Goal: Information Seeking & Learning: Learn about a topic

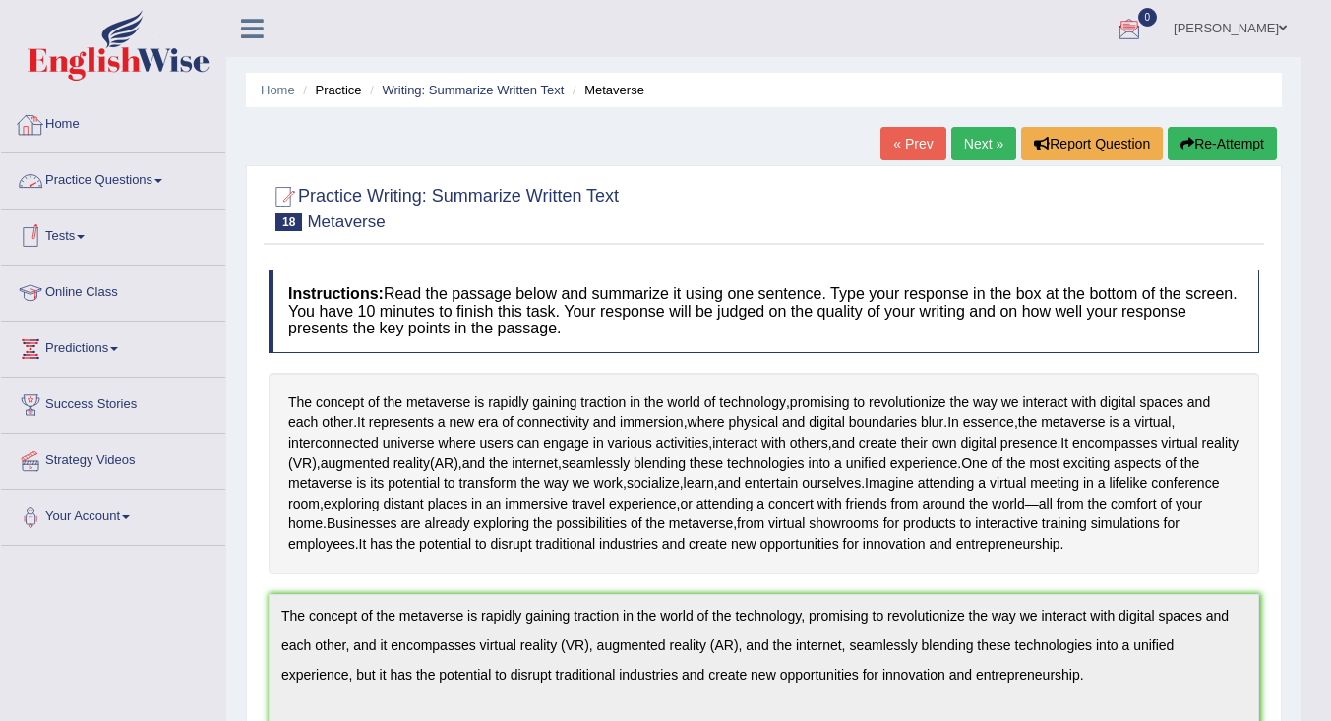
click at [59, 232] on link "Tests" at bounding box center [113, 234] width 224 height 49
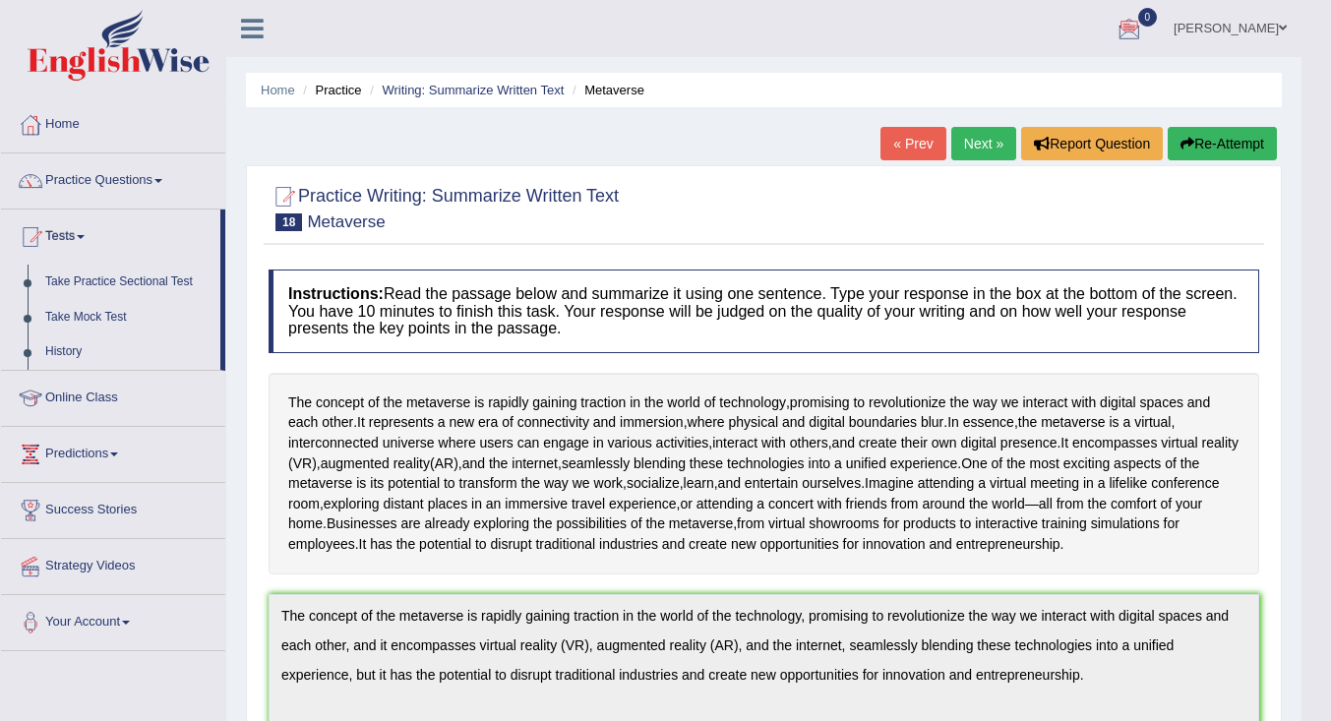
click at [69, 352] on link "History" at bounding box center [128, 351] width 184 height 35
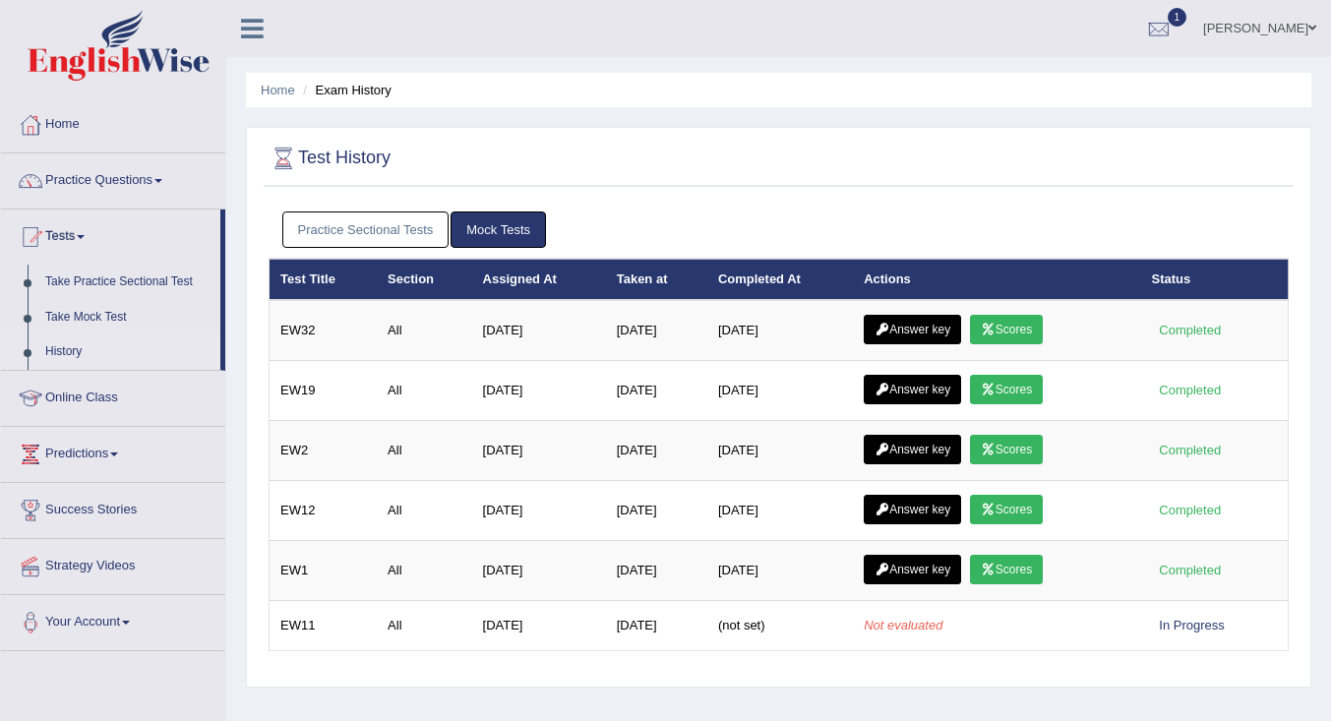
click at [1035, 330] on link "Scores" at bounding box center [1006, 330] width 73 height 30
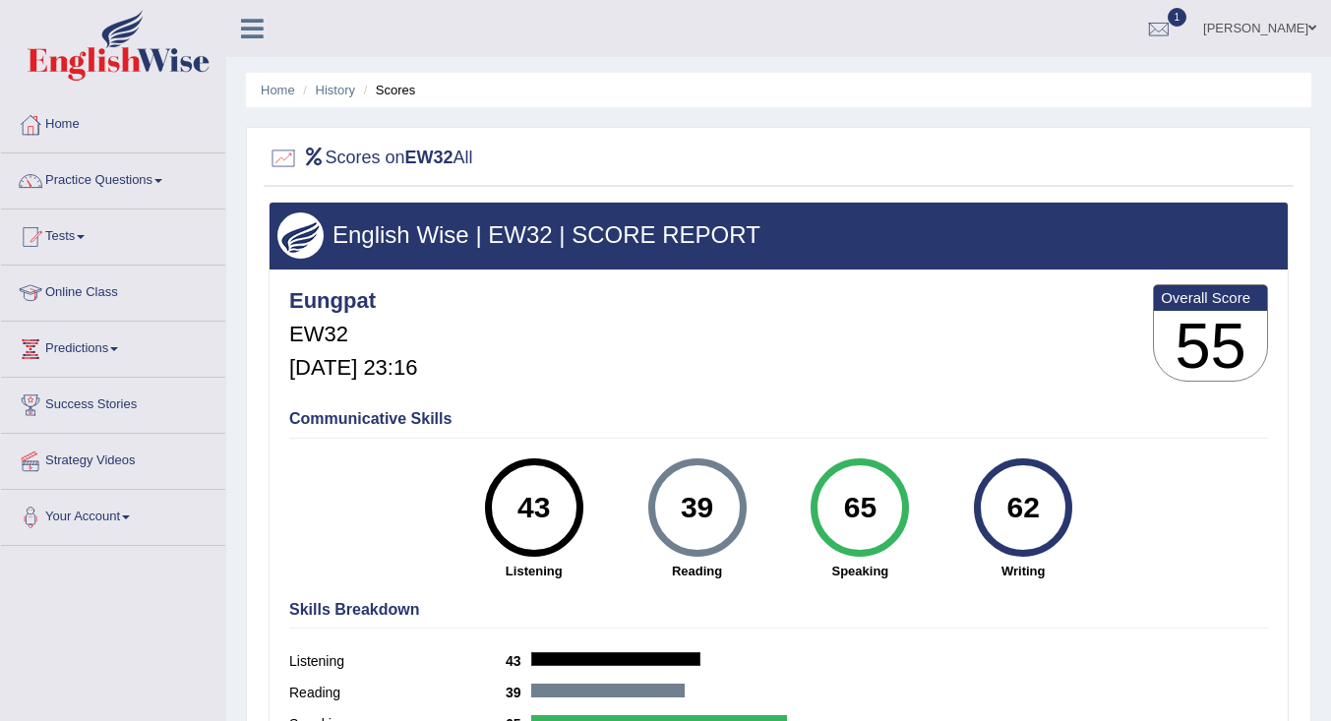
click at [336, 91] on link "History" at bounding box center [335, 90] width 39 height 15
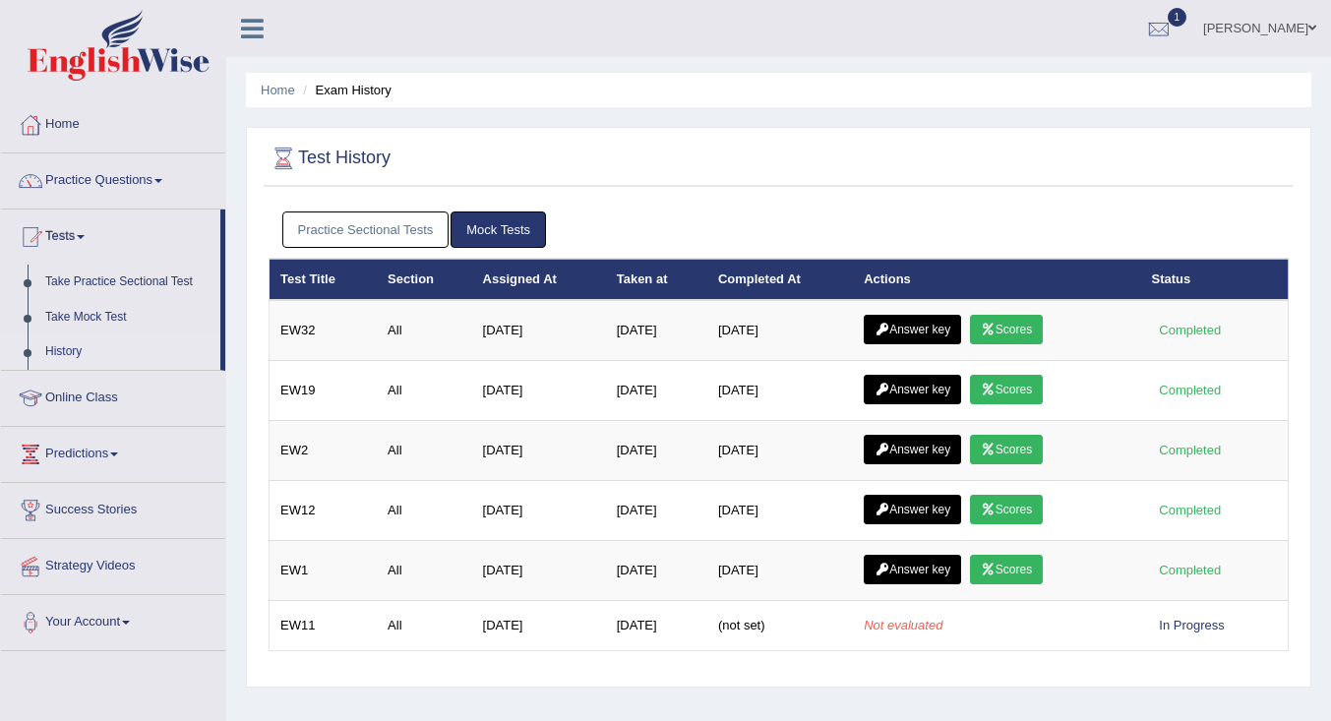
click at [908, 328] on link "Answer key" at bounding box center [912, 330] width 97 height 30
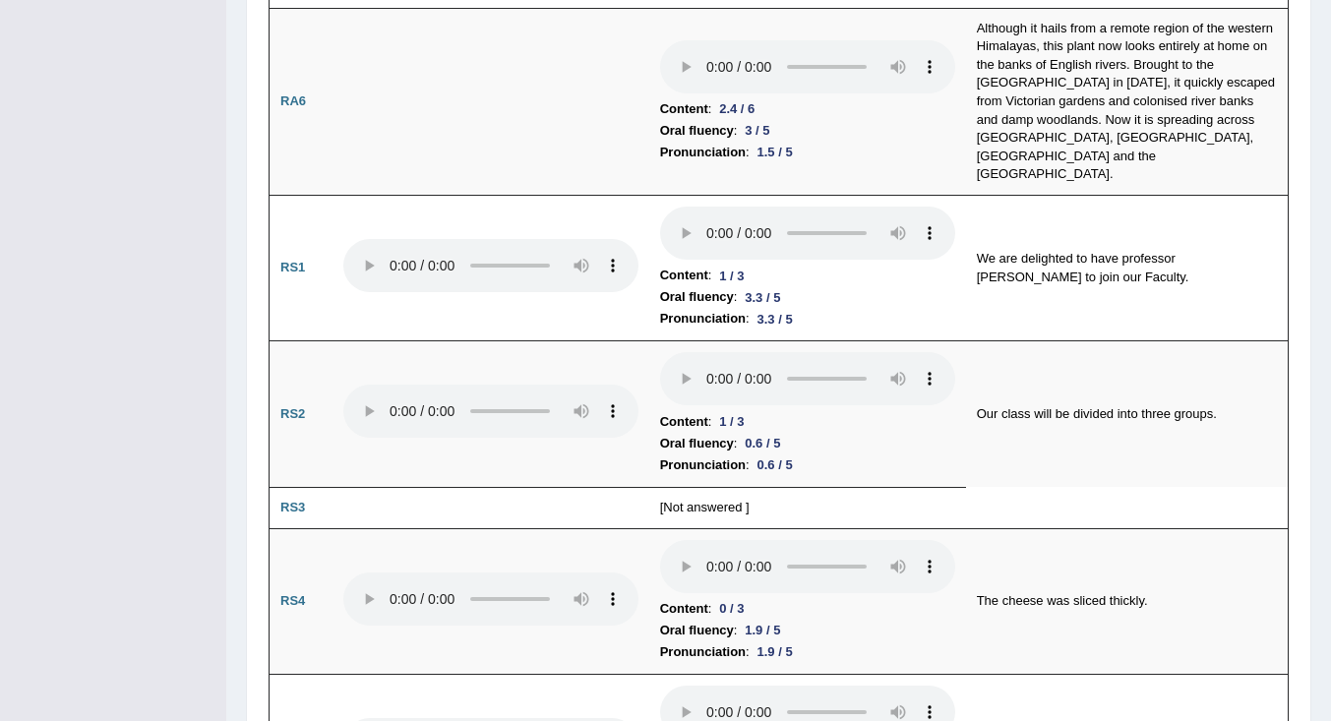
scroll to position [1334, 0]
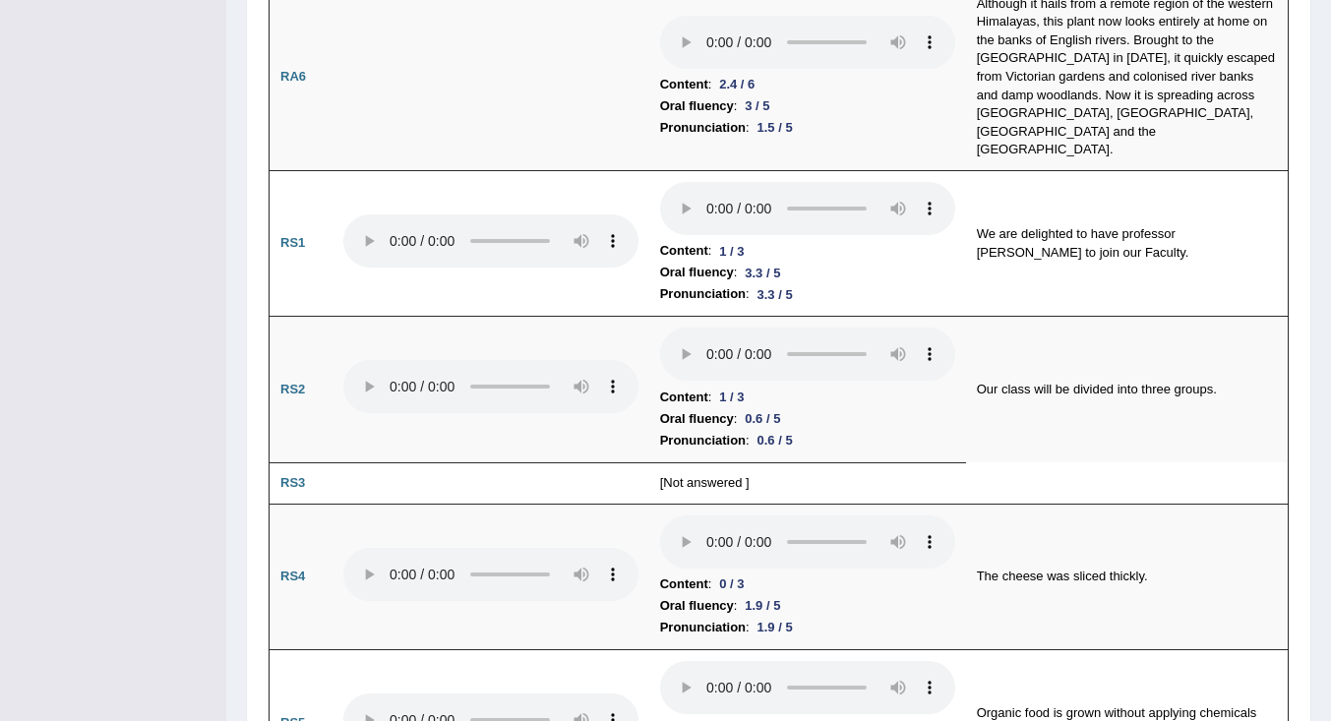
click at [296, 475] on b "RS3" at bounding box center [292, 482] width 25 height 15
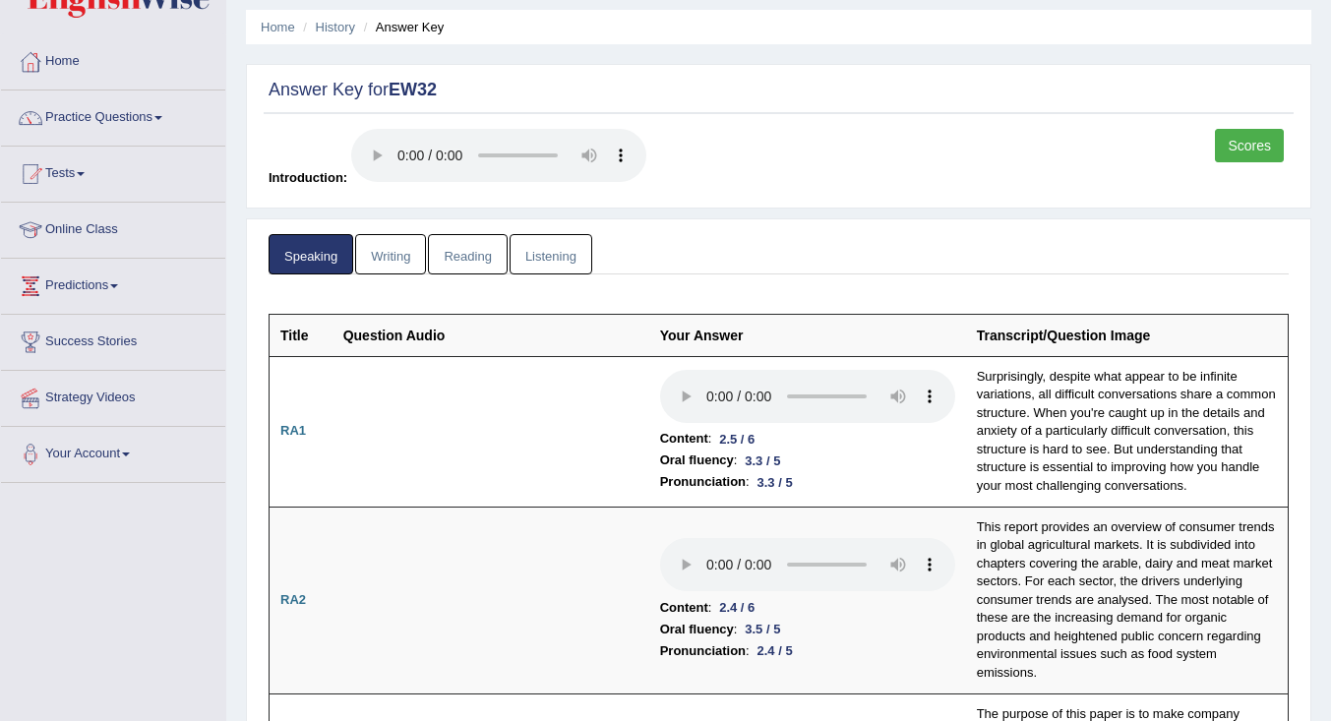
scroll to position [0, 0]
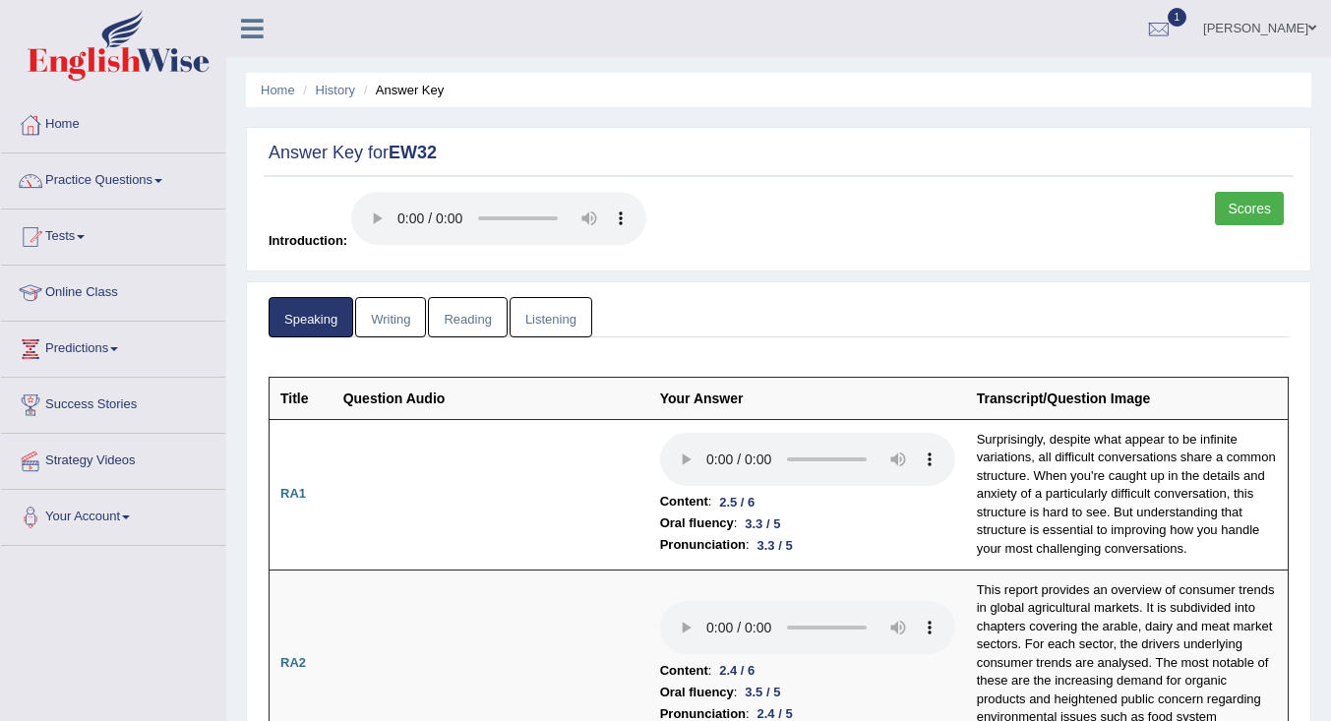
click at [375, 317] on link "Writing" at bounding box center [390, 317] width 71 height 40
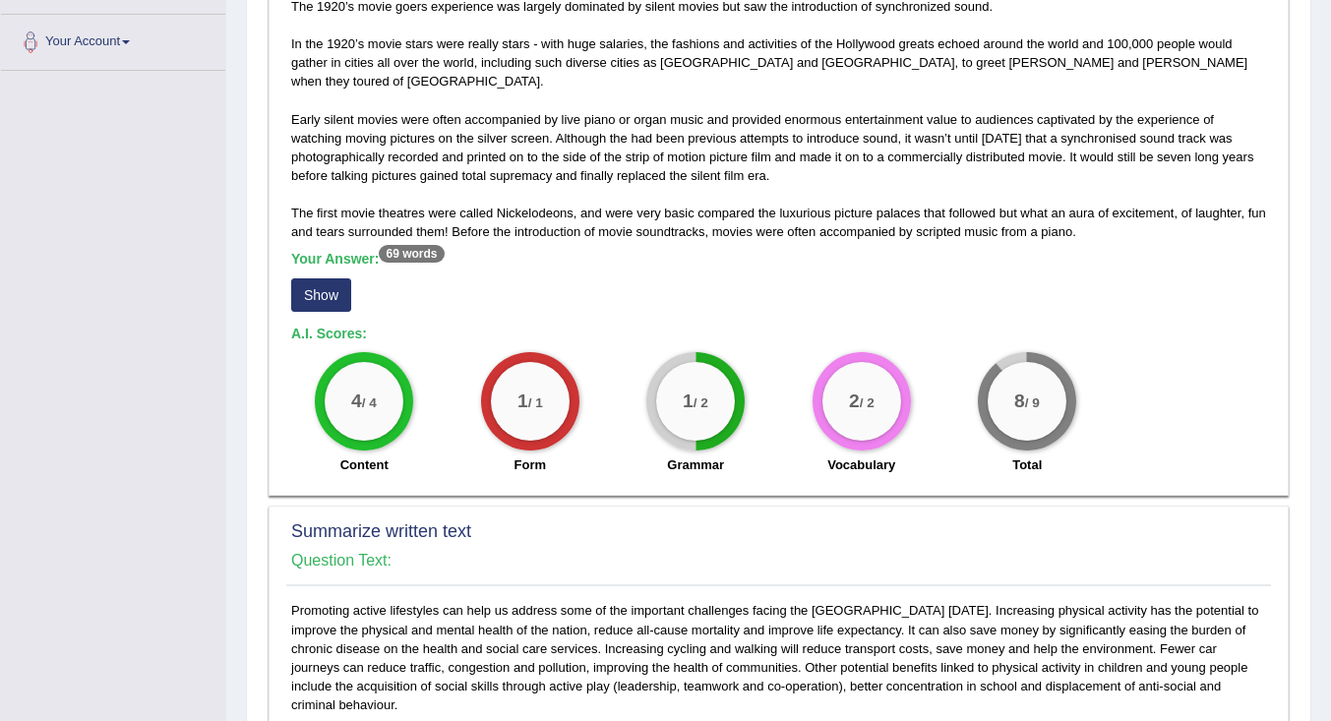
scroll to position [394, 0]
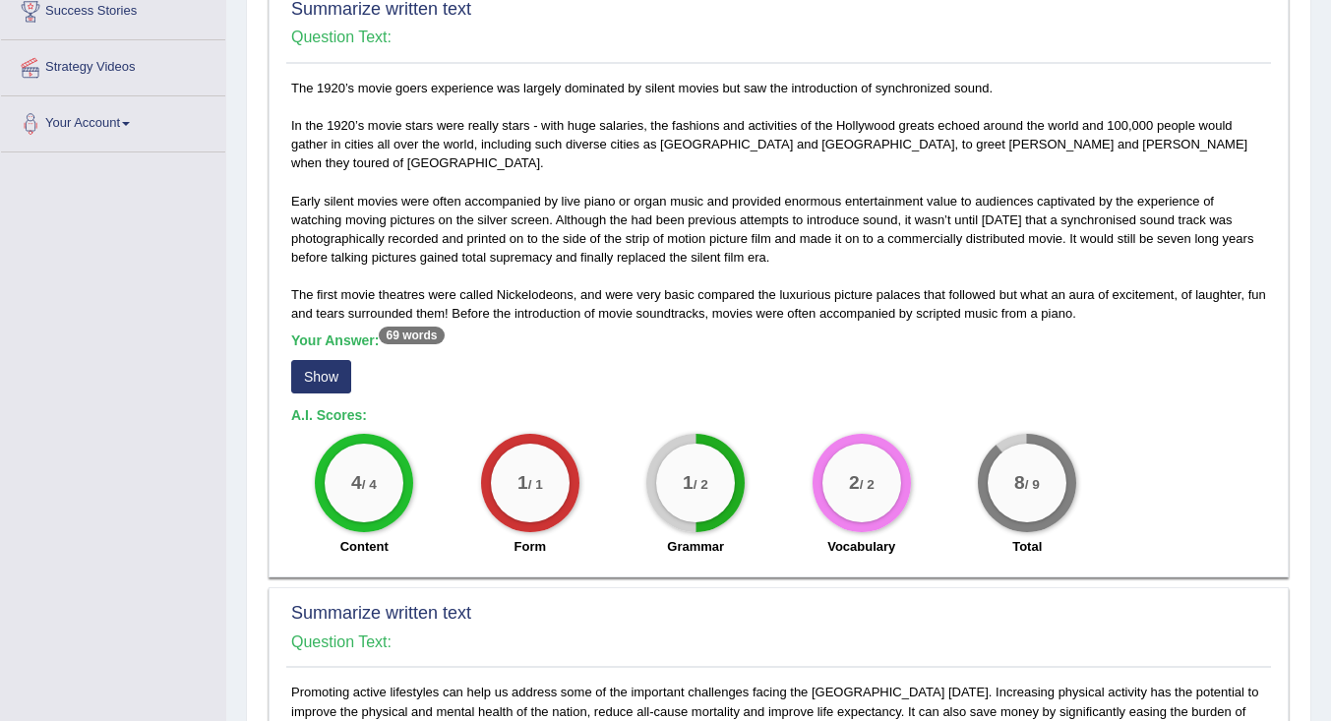
click at [333, 360] on button "Show" at bounding box center [321, 376] width 60 height 33
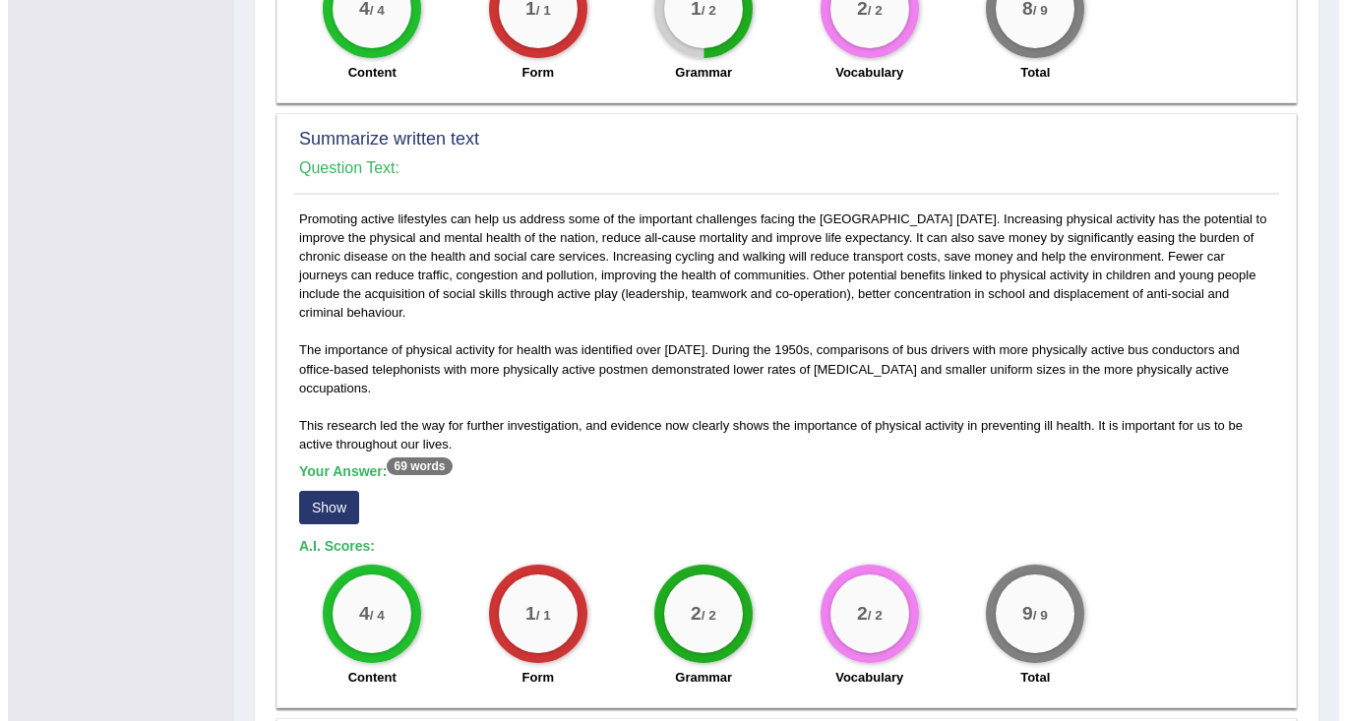
scroll to position [984, 0]
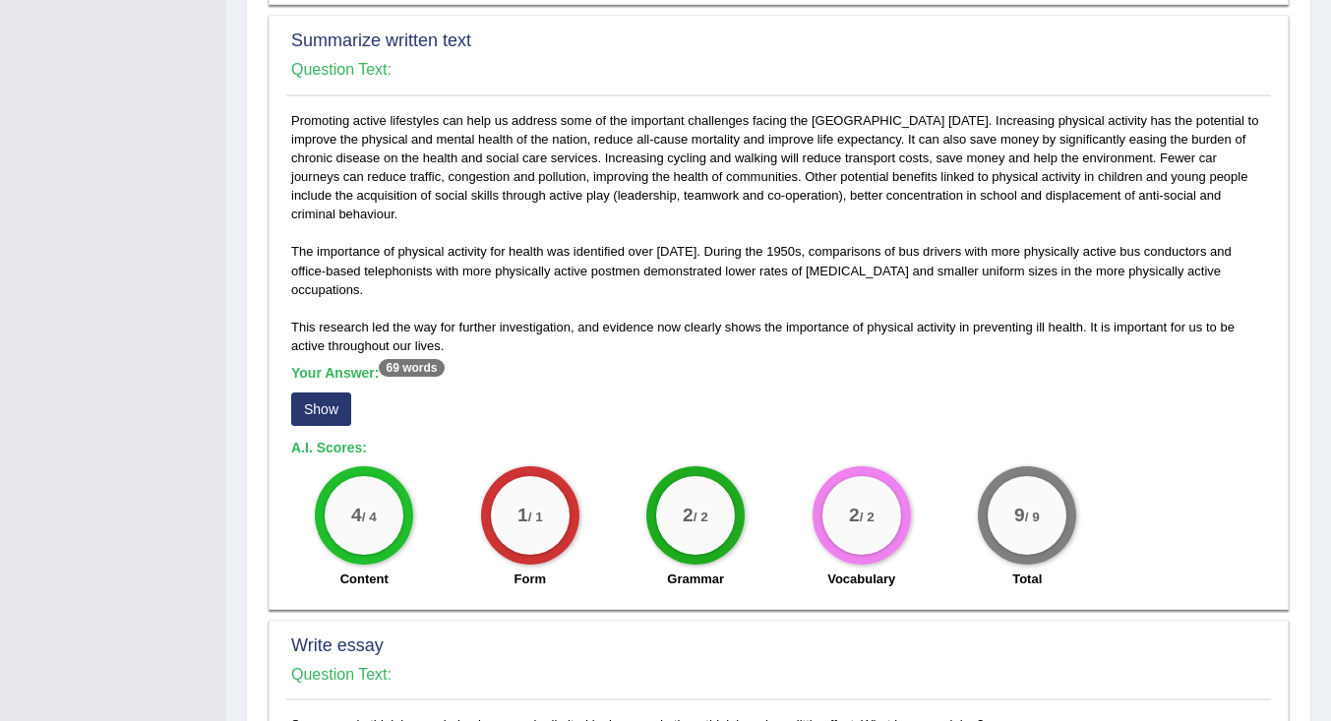
click at [336, 393] on button "Show" at bounding box center [321, 409] width 60 height 33
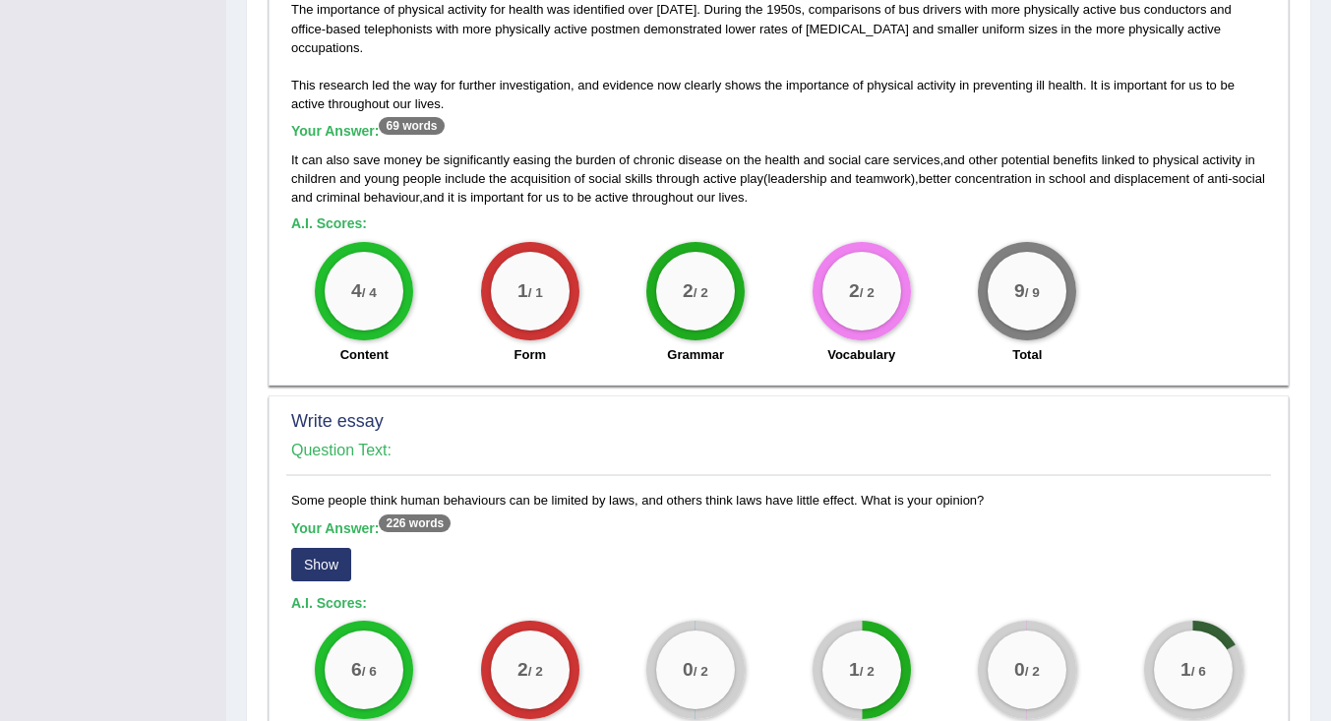
scroll to position [1449, 0]
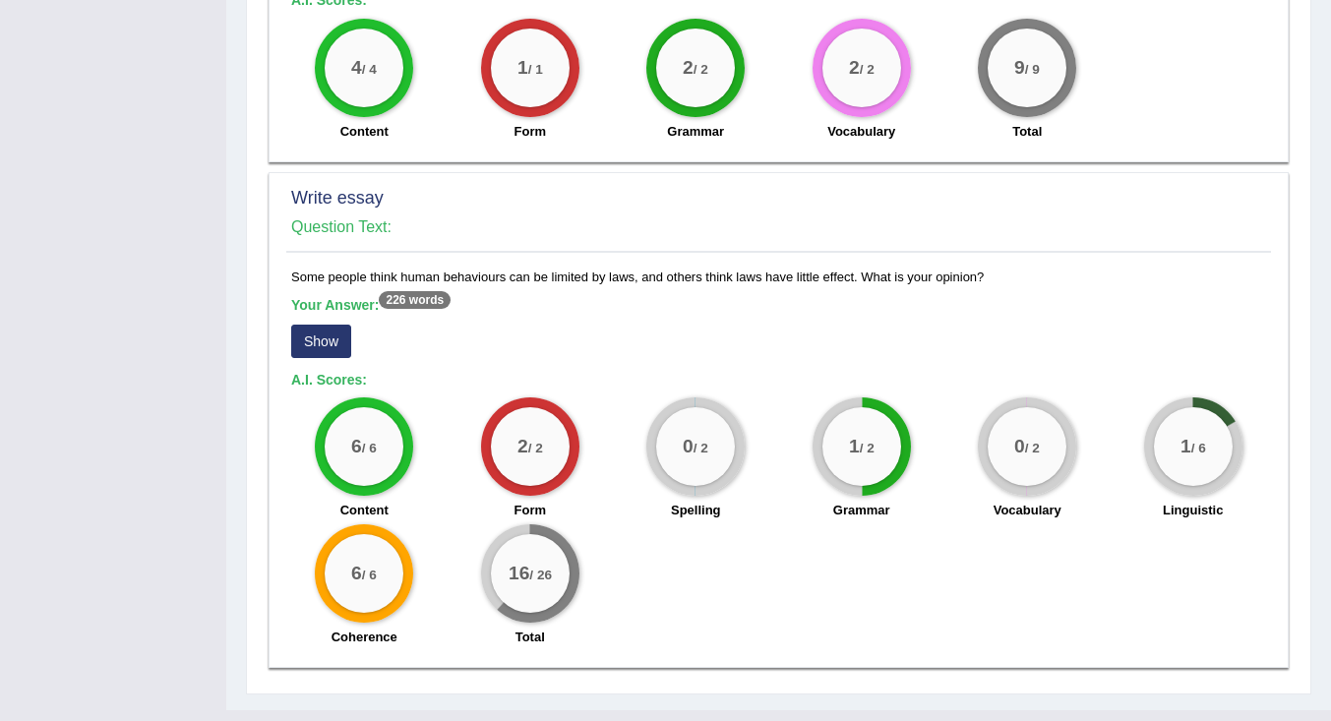
click at [325, 325] on button "Show" at bounding box center [321, 341] width 60 height 33
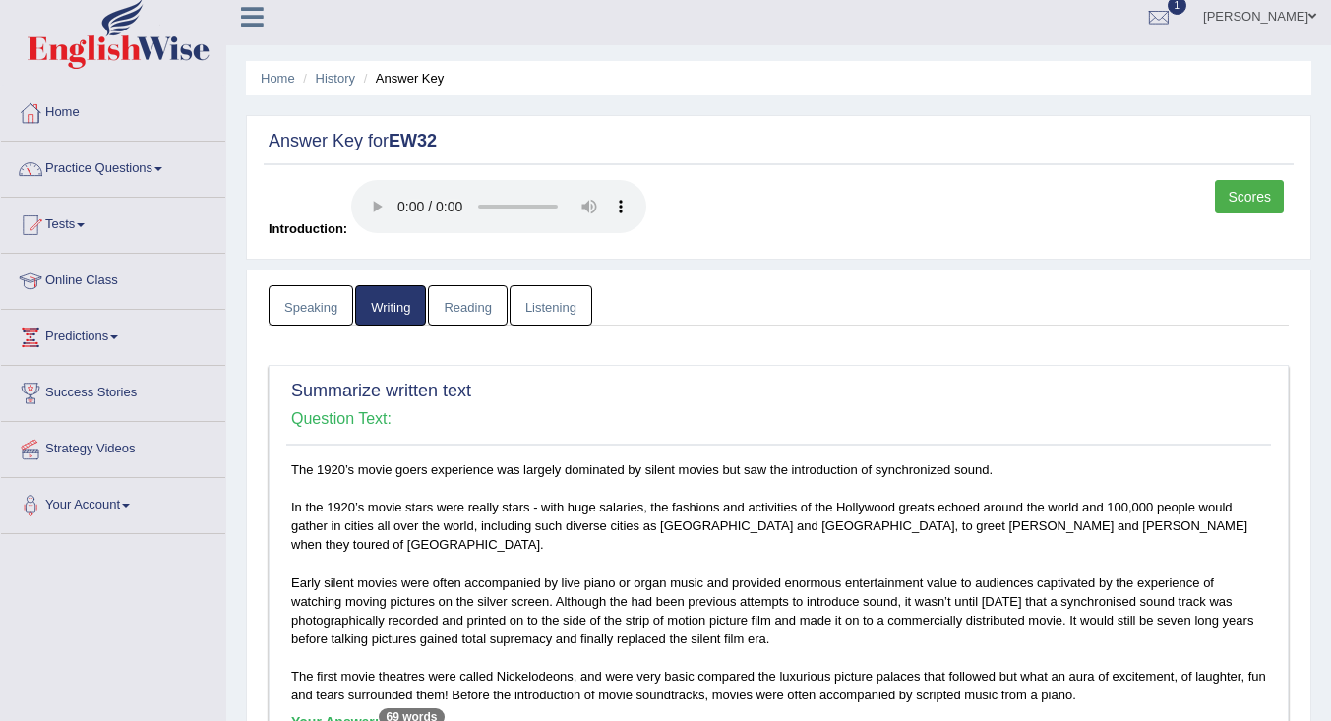
scroll to position [0, 0]
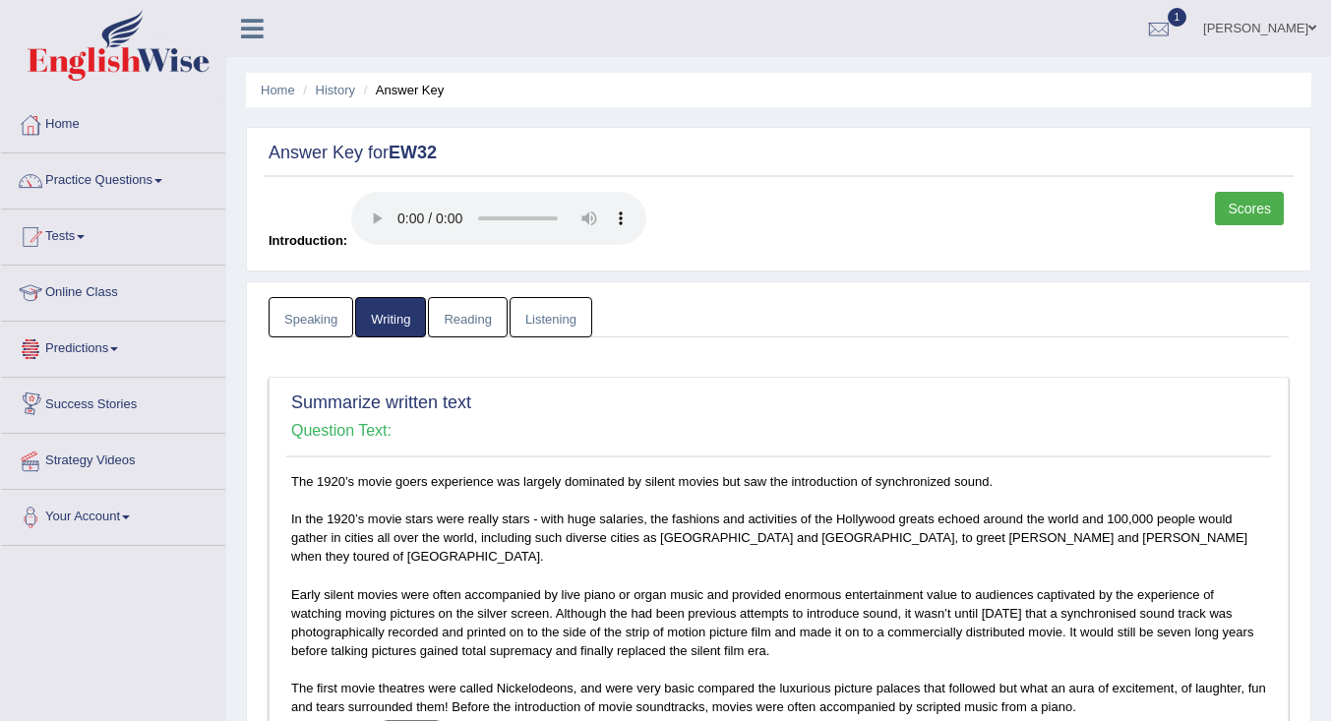
click at [82, 283] on link "Online Class" at bounding box center [113, 290] width 224 height 49
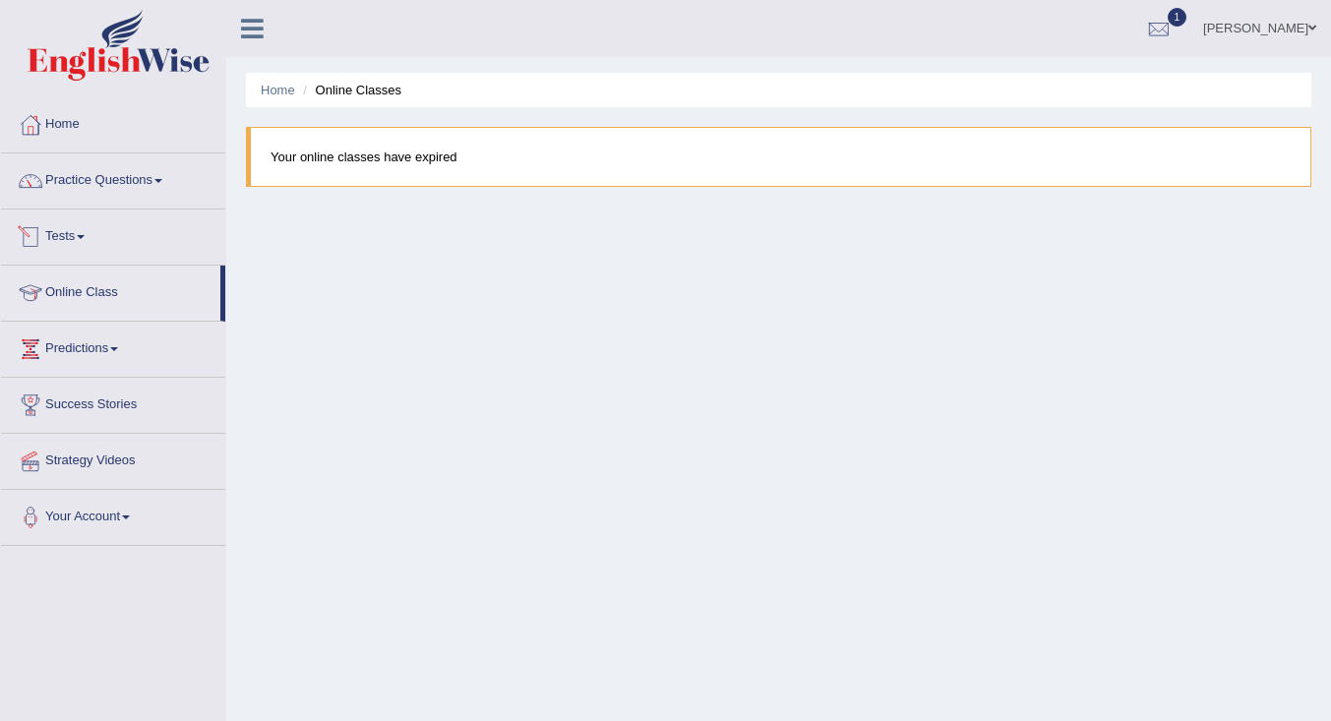
click at [53, 226] on link "Tests" at bounding box center [113, 234] width 224 height 49
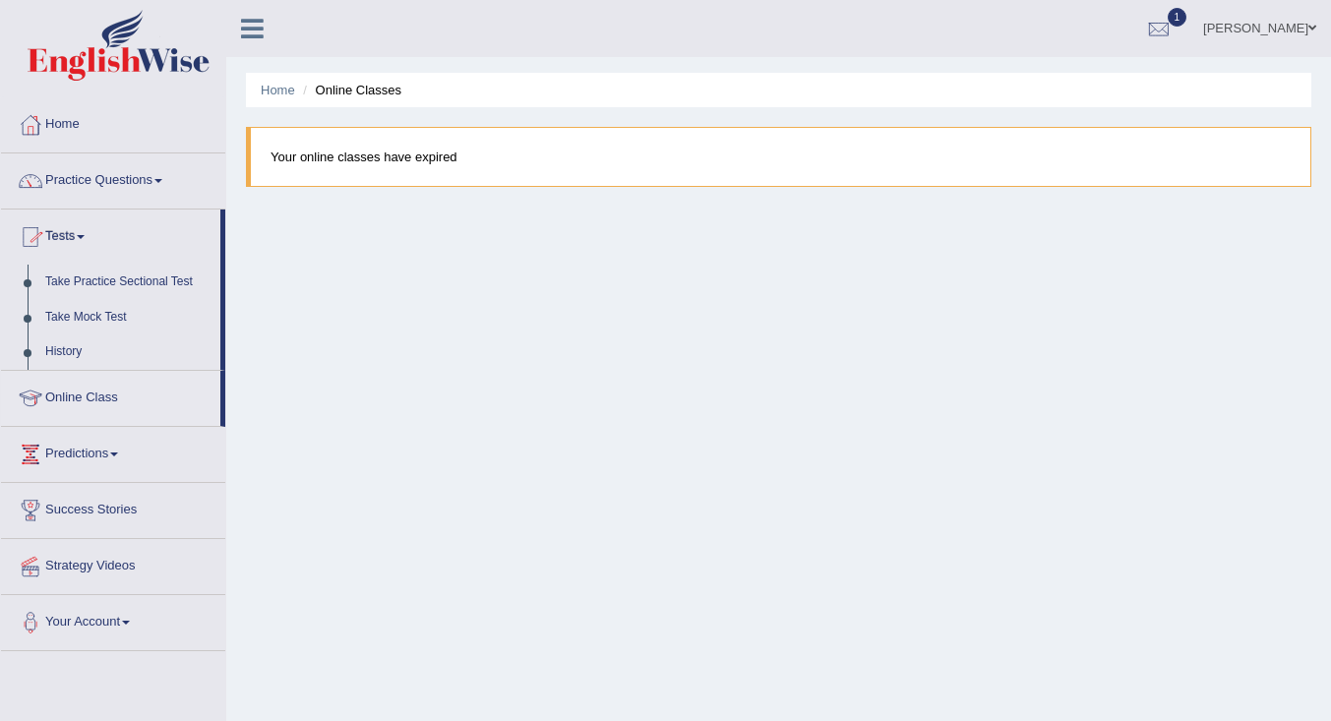
click at [100, 315] on link "Take Mock Test" at bounding box center [128, 317] width 184 height 35
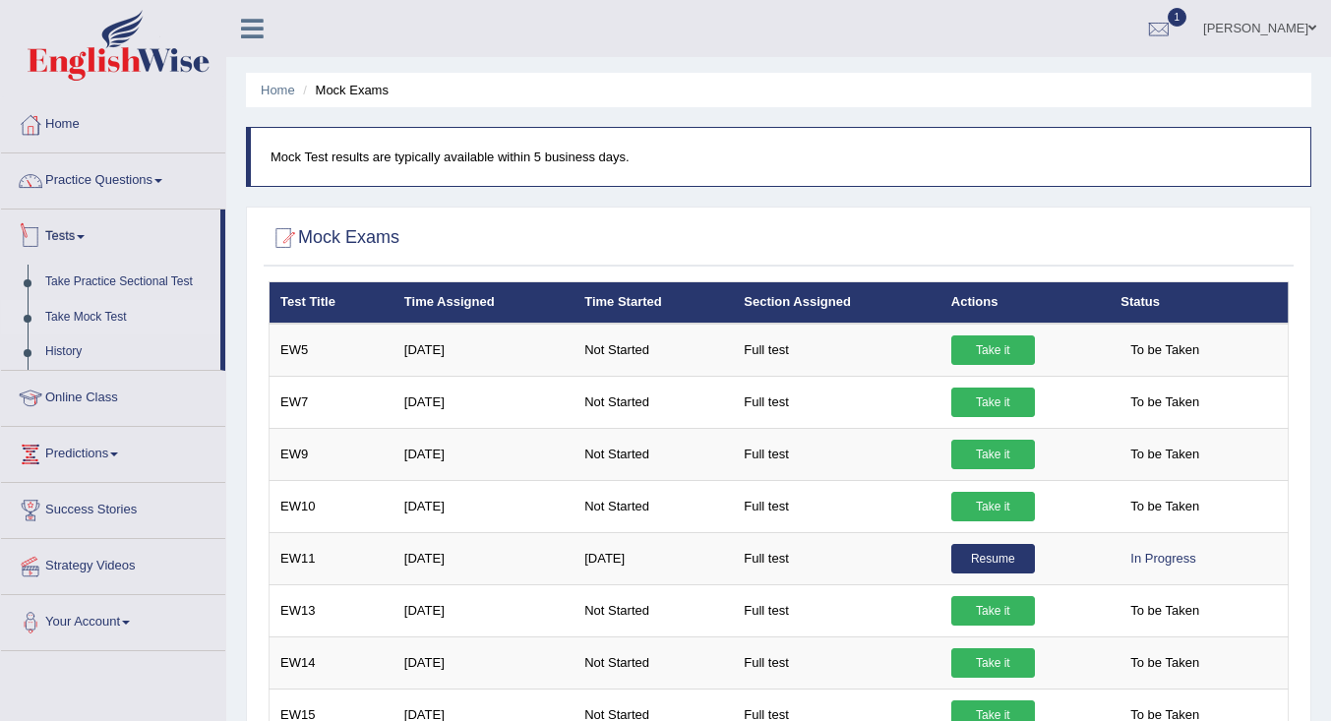
click at [109, 279] on link "Take Practice Sectional Test" at bounding box center [128, 282] width 184 height 35
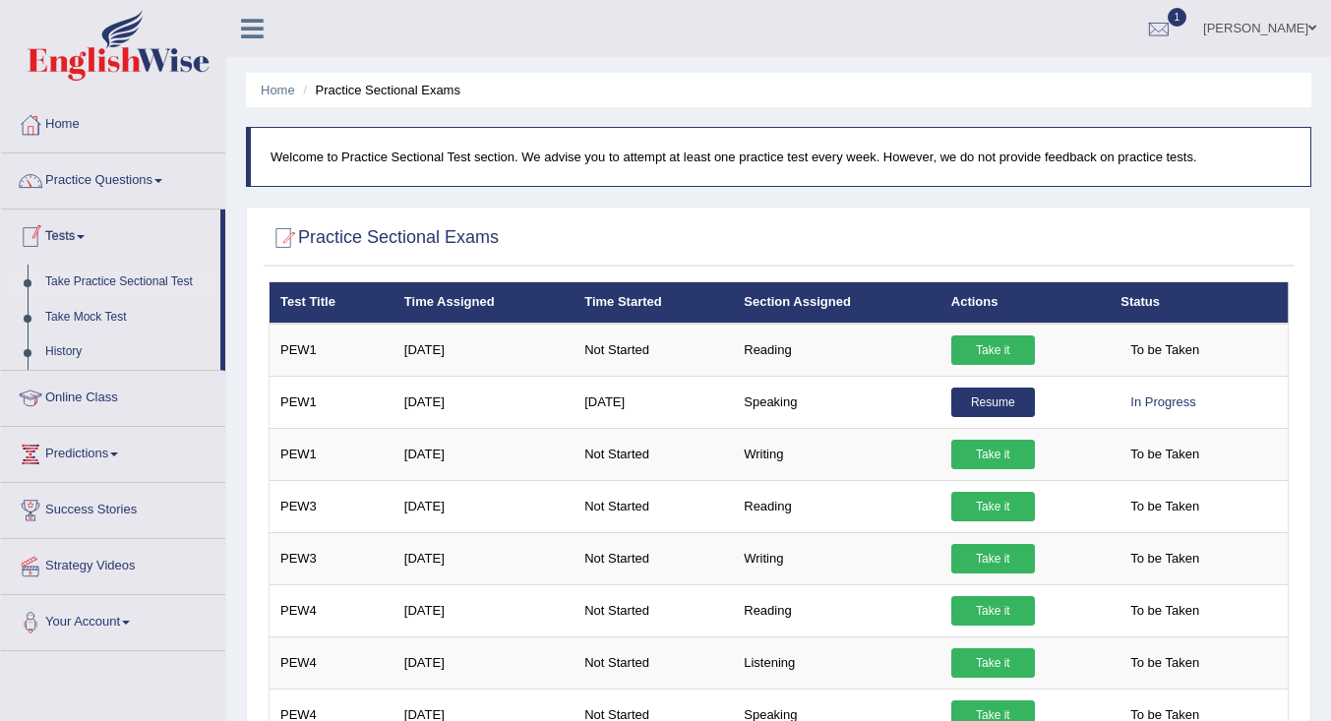
click at [74, 352] on link "History" at bounding box center [128, 351] width 184 height 35
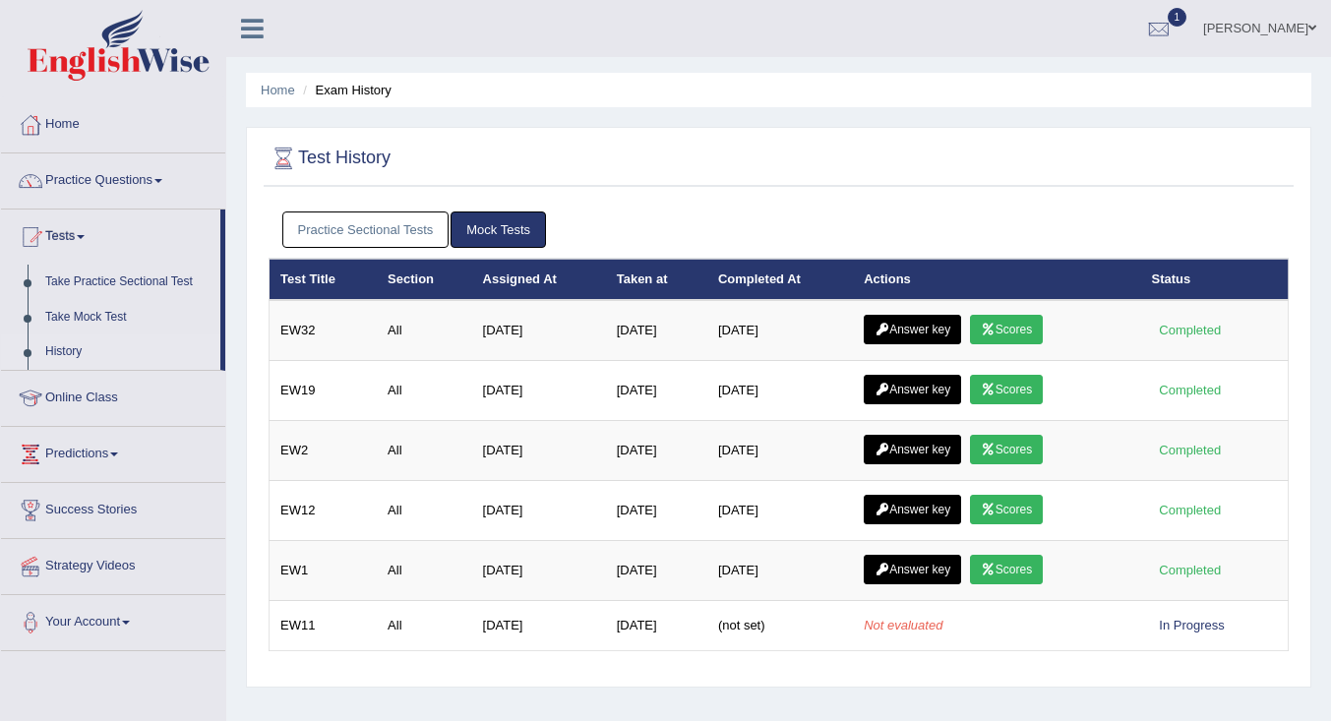
click at [1035, 330] on link "Scores" at bounding box center [1006, 330] width 73 height 30
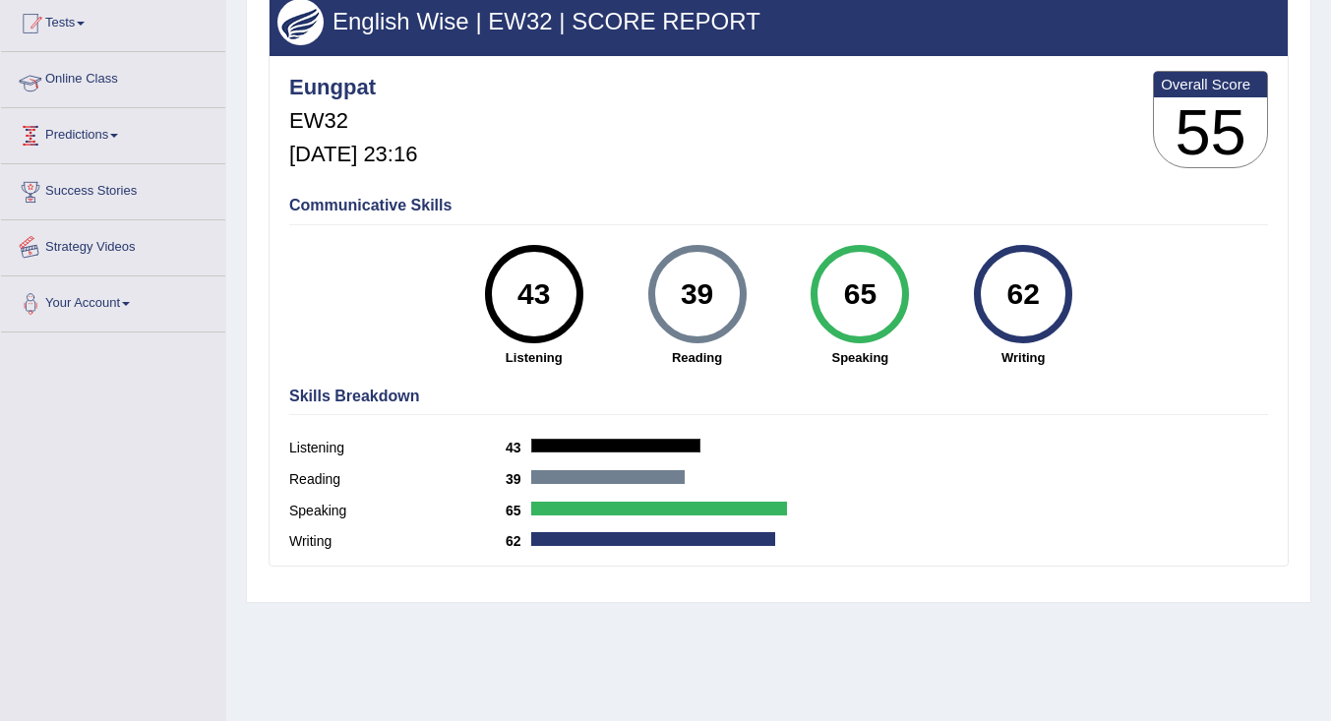
scroll to position [17, 0]
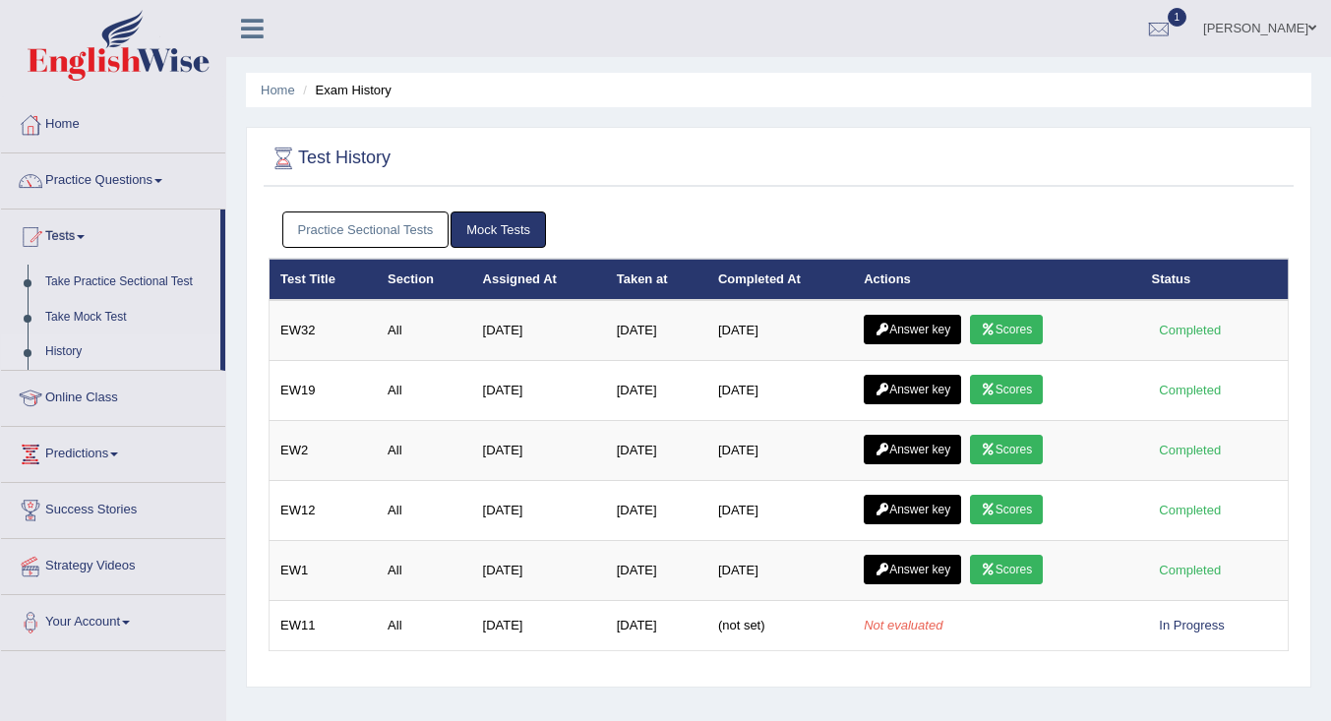
click at [1033, 391] on link "Scores" at bounding box center [1006, 390] width 73 height 30
click at [1013, 327] on link "Scores" at bounding box center [1006, 330] width 73 height 30
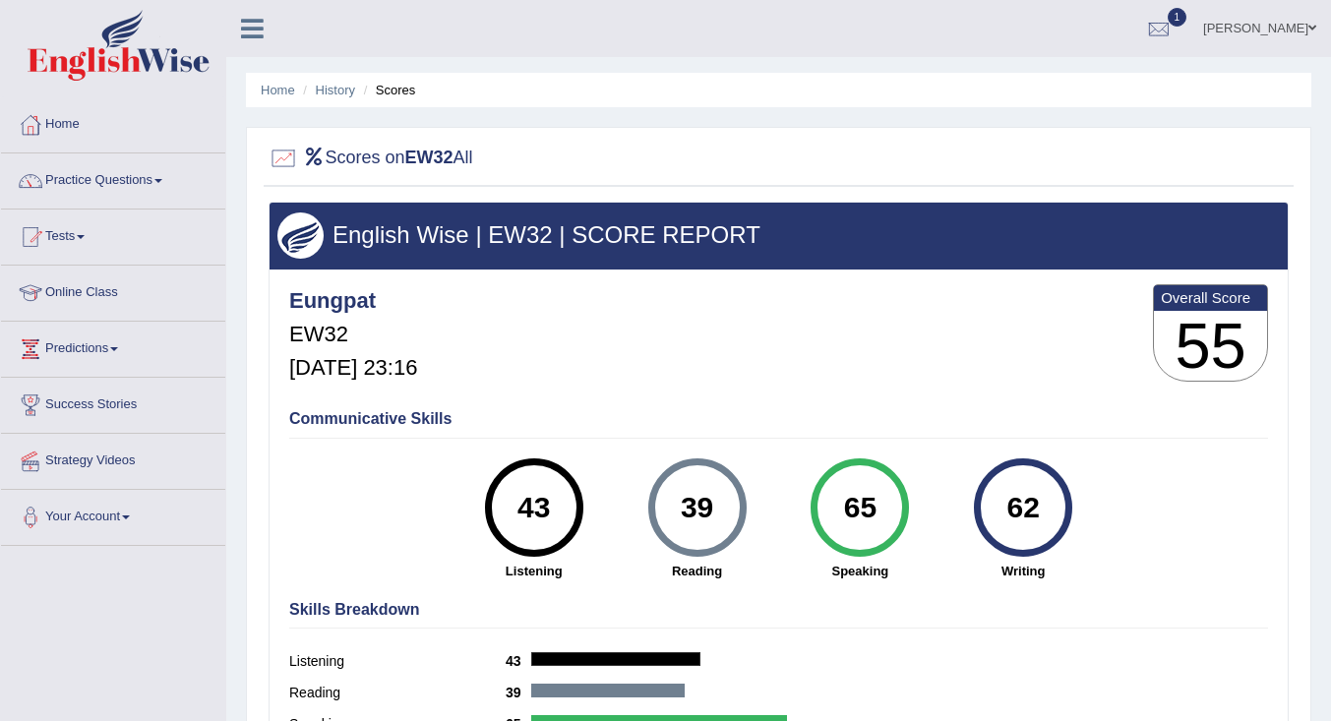
click at [336, 82] on li "History" at bounding box center [326, 90] width 57 height 19
click at [334, 89] on link "History" at bounding box center [335, 90] width 39 height 15
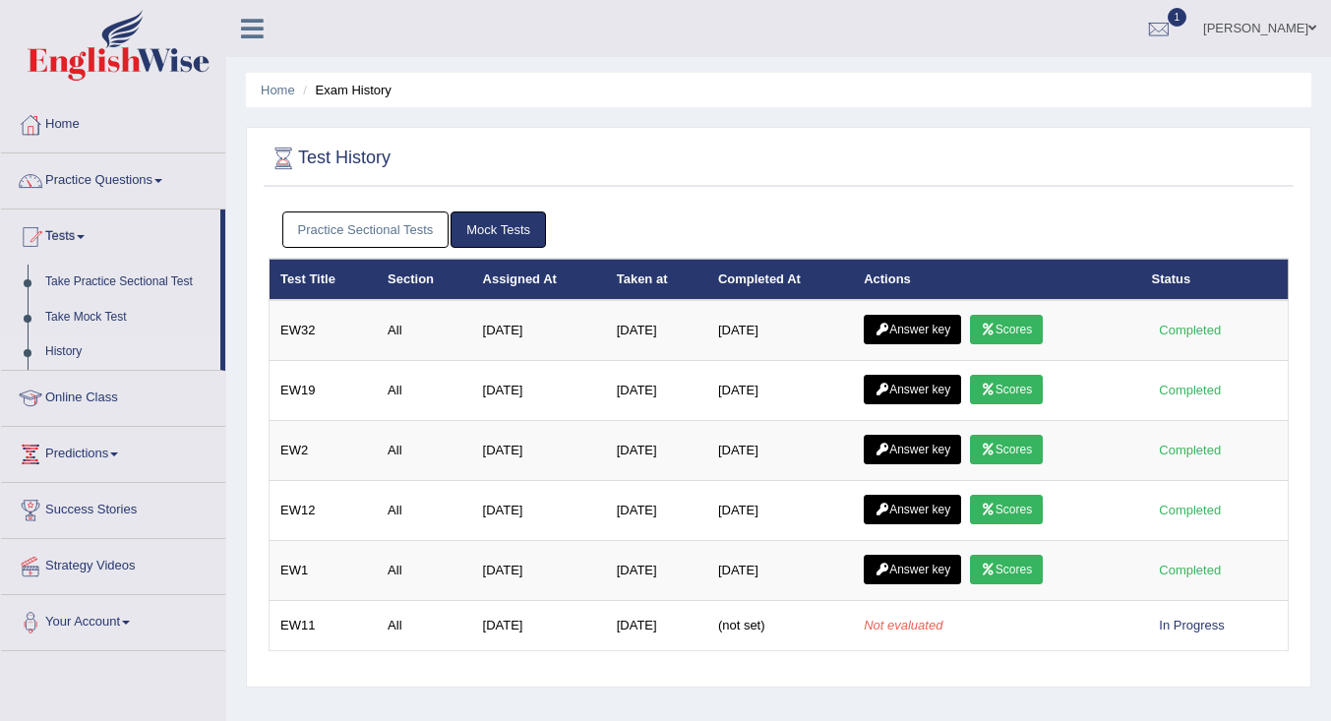
click at [896, 325] on link "Answer key" at bounding box center [912, 330] width 97 height 30
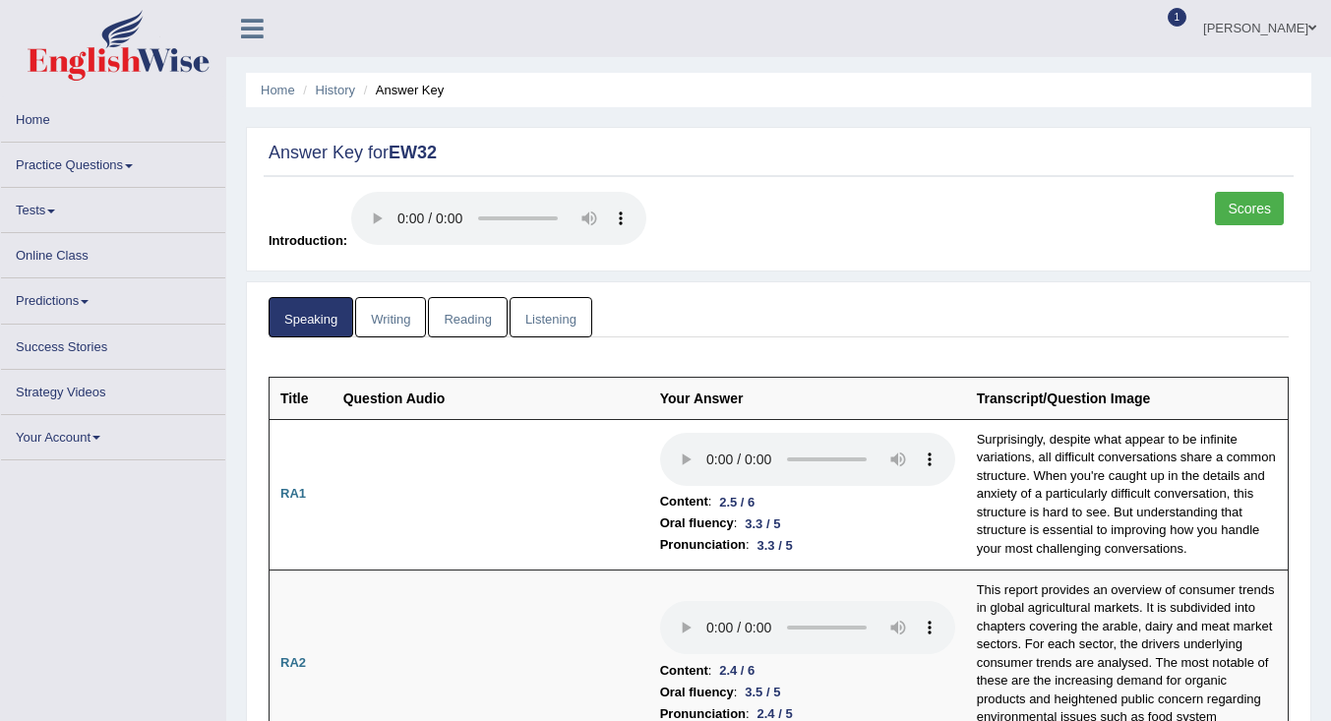
click at [454, 312] on link "Reading" at bounding box center [467, 317] width 79 height 40
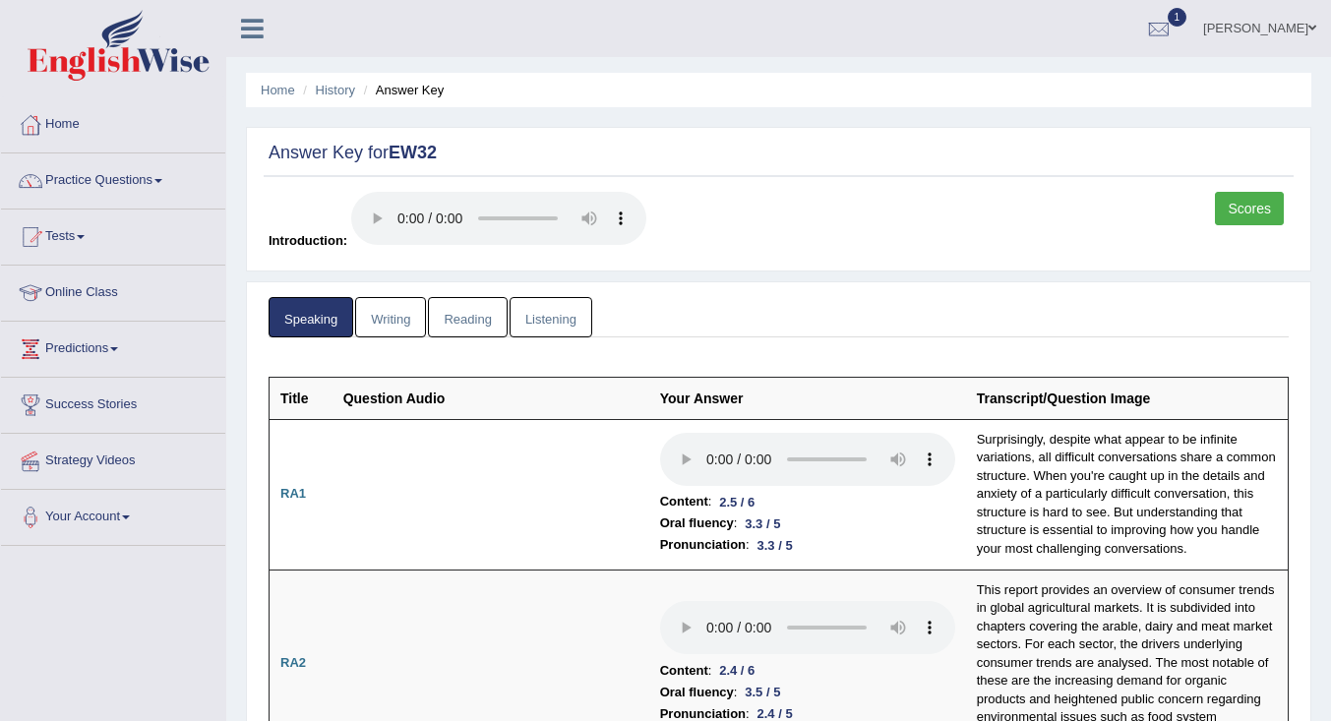
click at [454, 312] on link "Reading" at bounding box center [467, 317] width 79 height 40
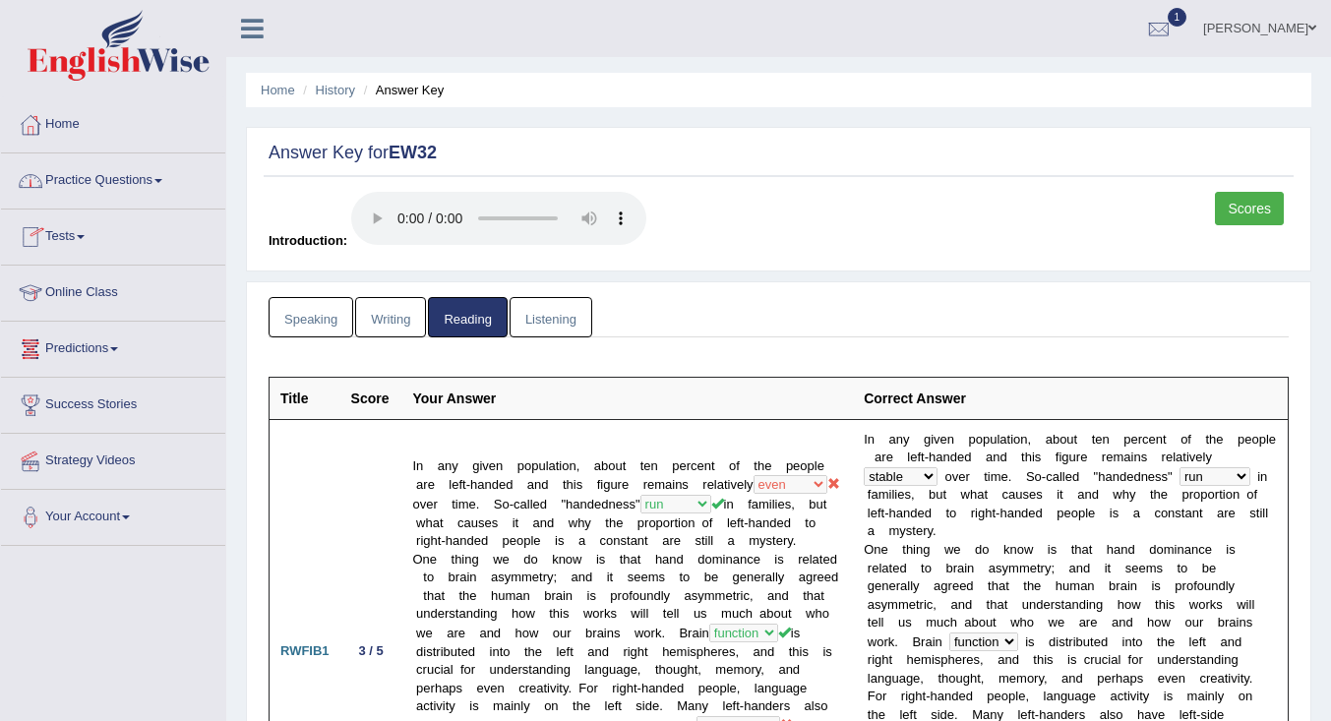
click at [97, 184] on link "Practice Questions" at bounding box center [113, 177] width 224 height 49
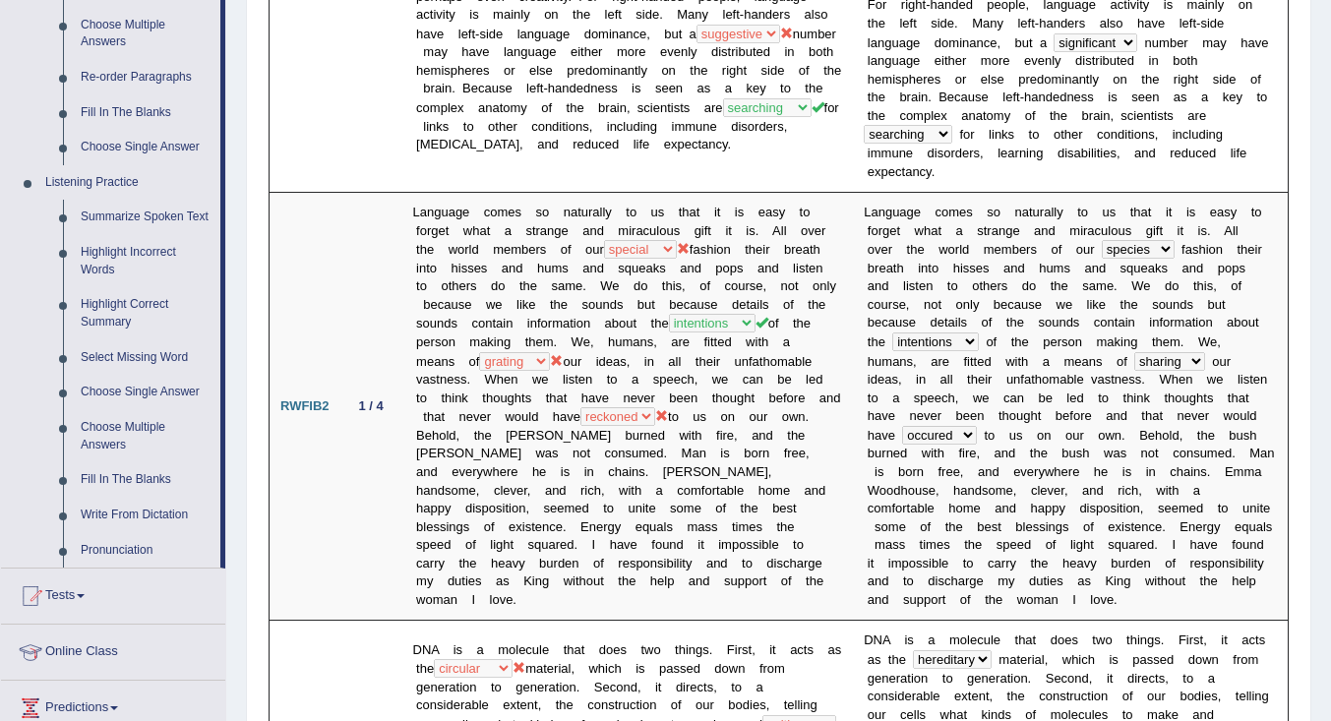
scroll to position [787, 0]
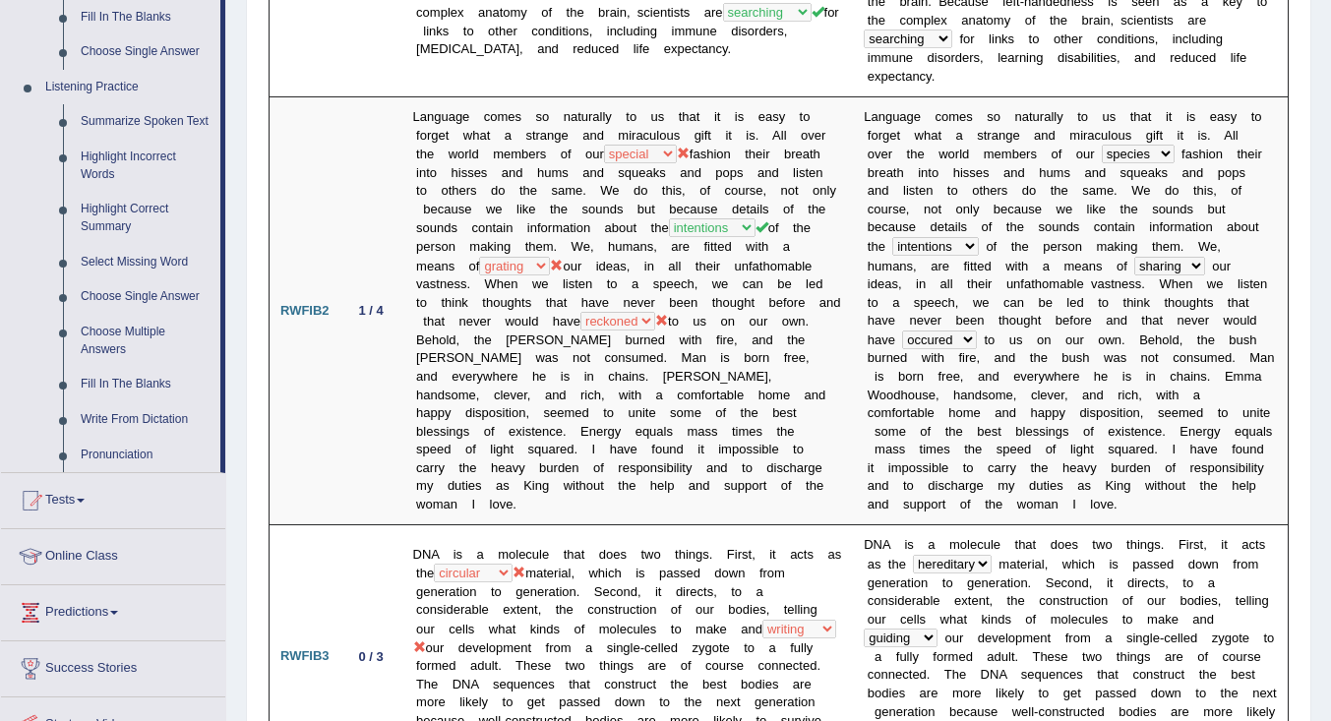
click at [95, 163] on link "Highlight Incorrect Words" at bounding box center [146, 166] width 149 height 52
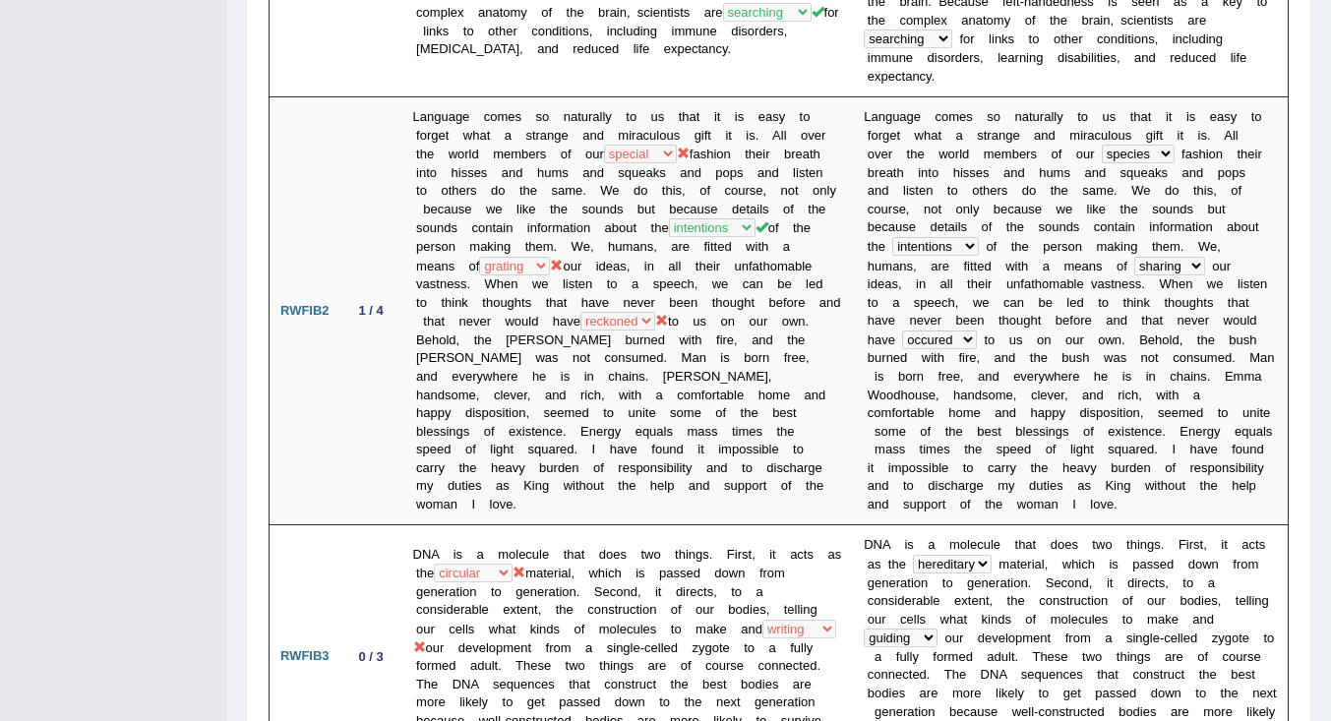
scroll to position [264, 0]
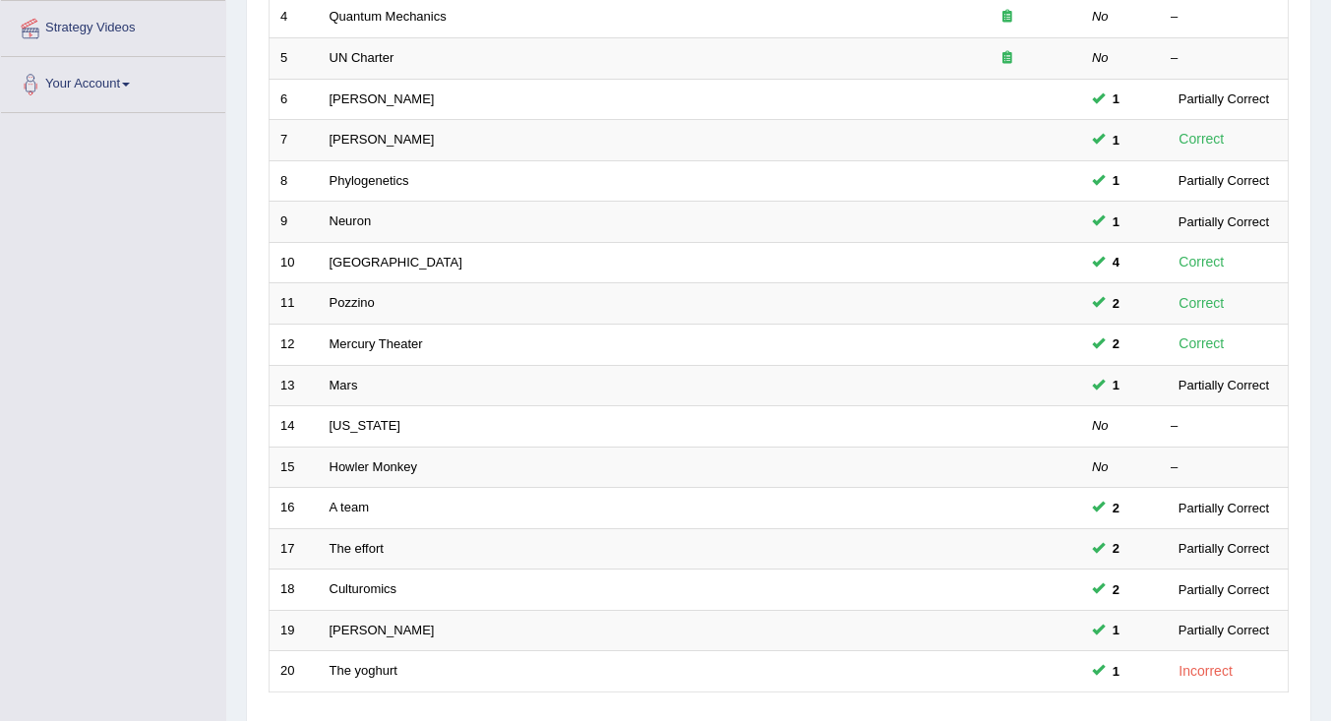
scroll to position [581, 0]
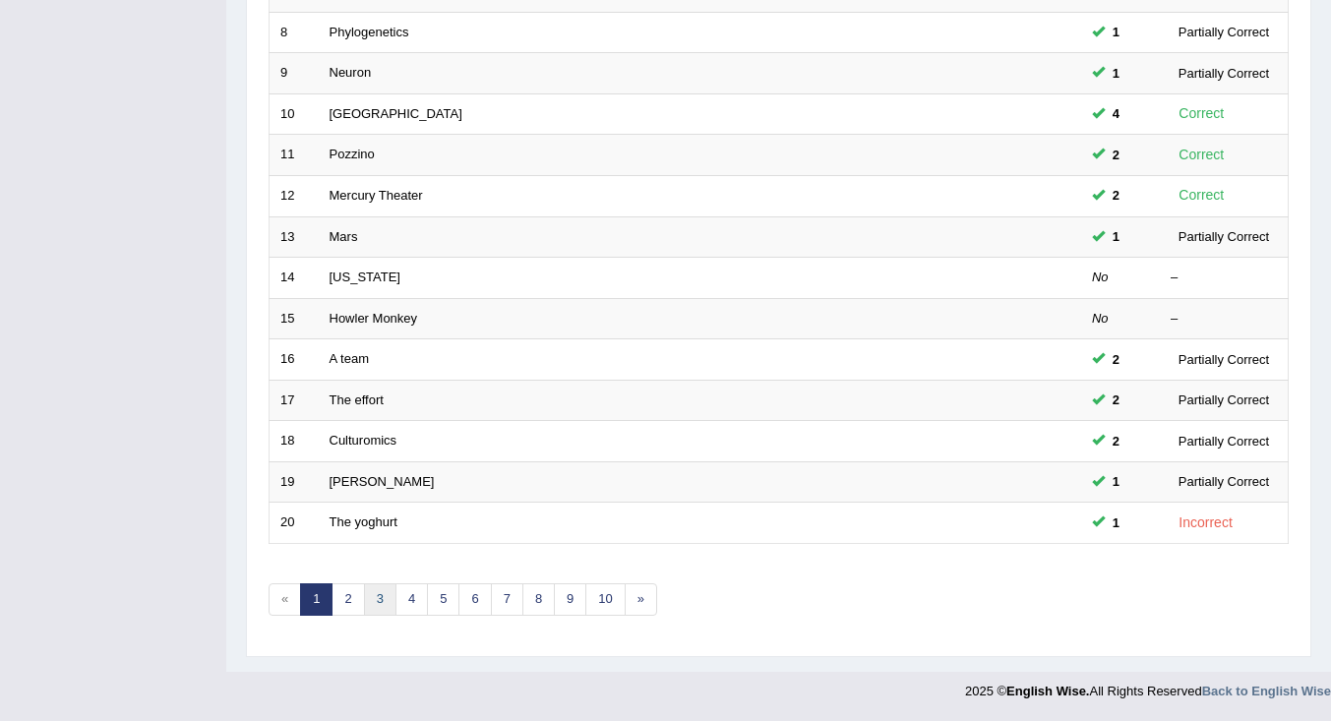
click at [381, 602] on link "3" at bounding box center [380, 599] width 32 height 32
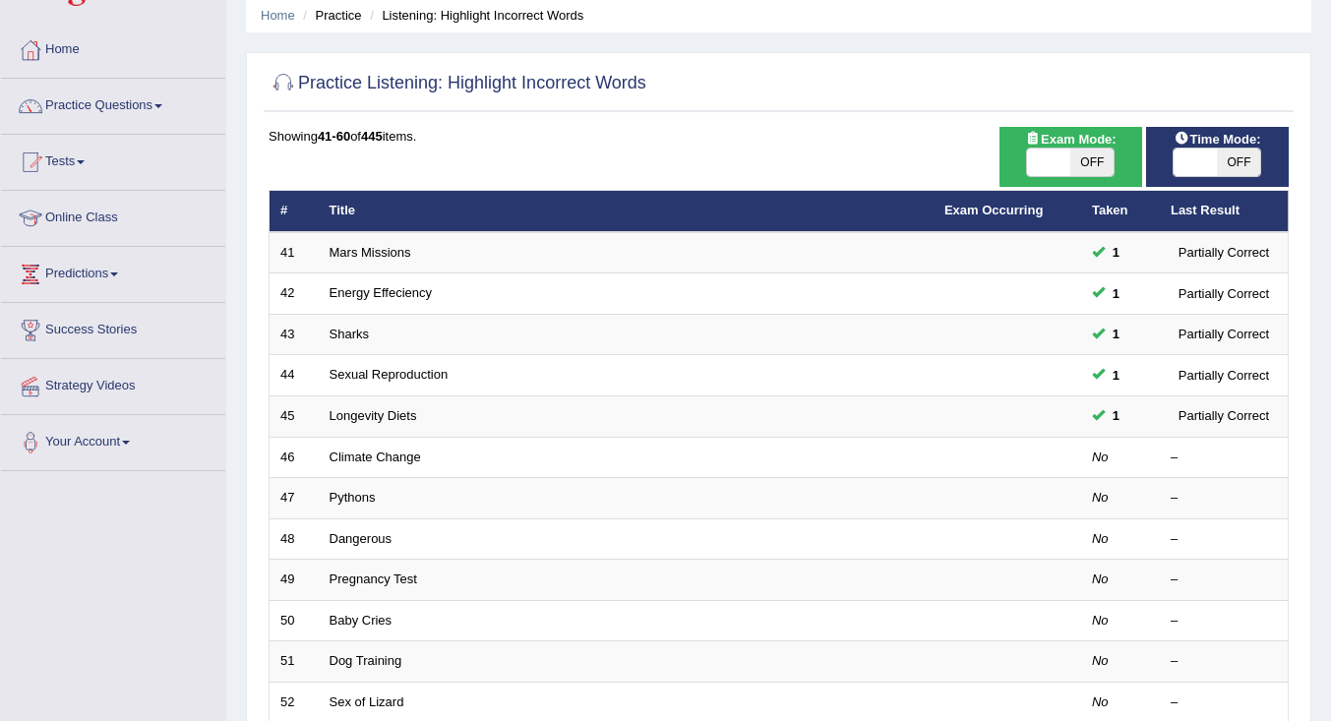
scroll to position [98, 0]
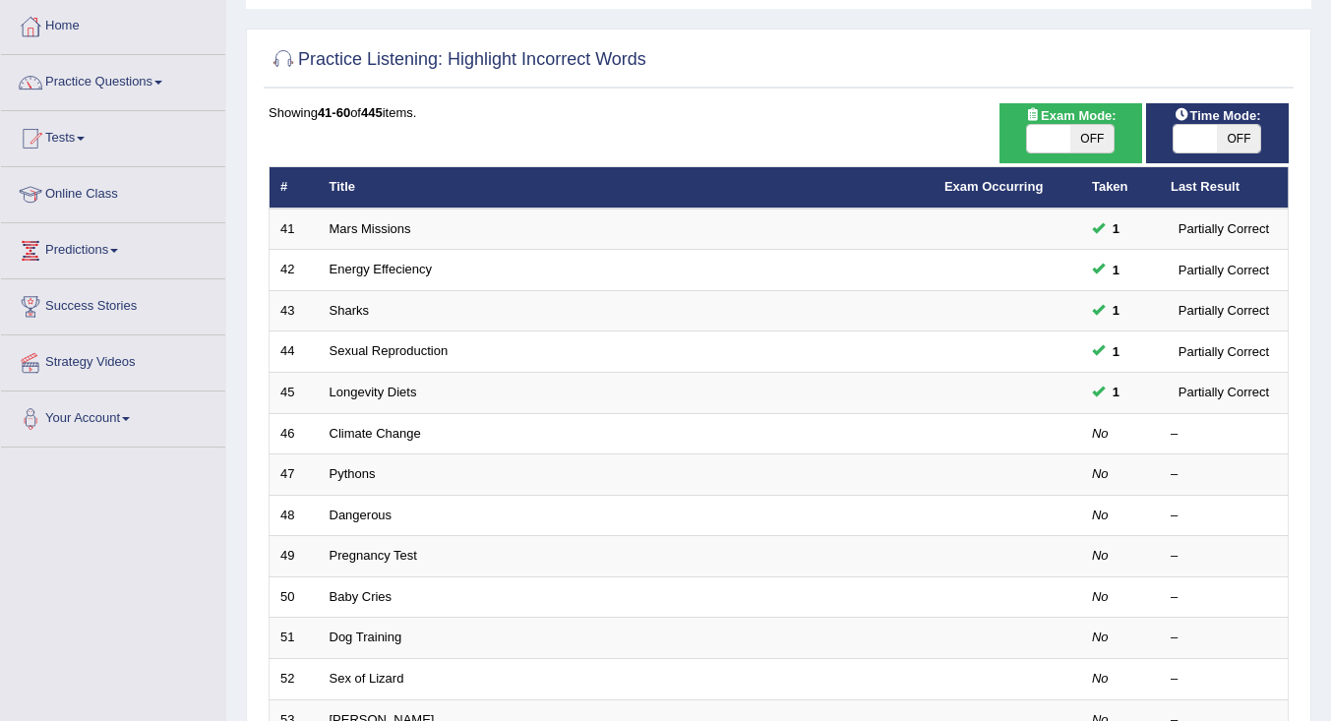
click at [390, 434] on link "Climate Change" at bounding box center [375, 433] width 91 height 15
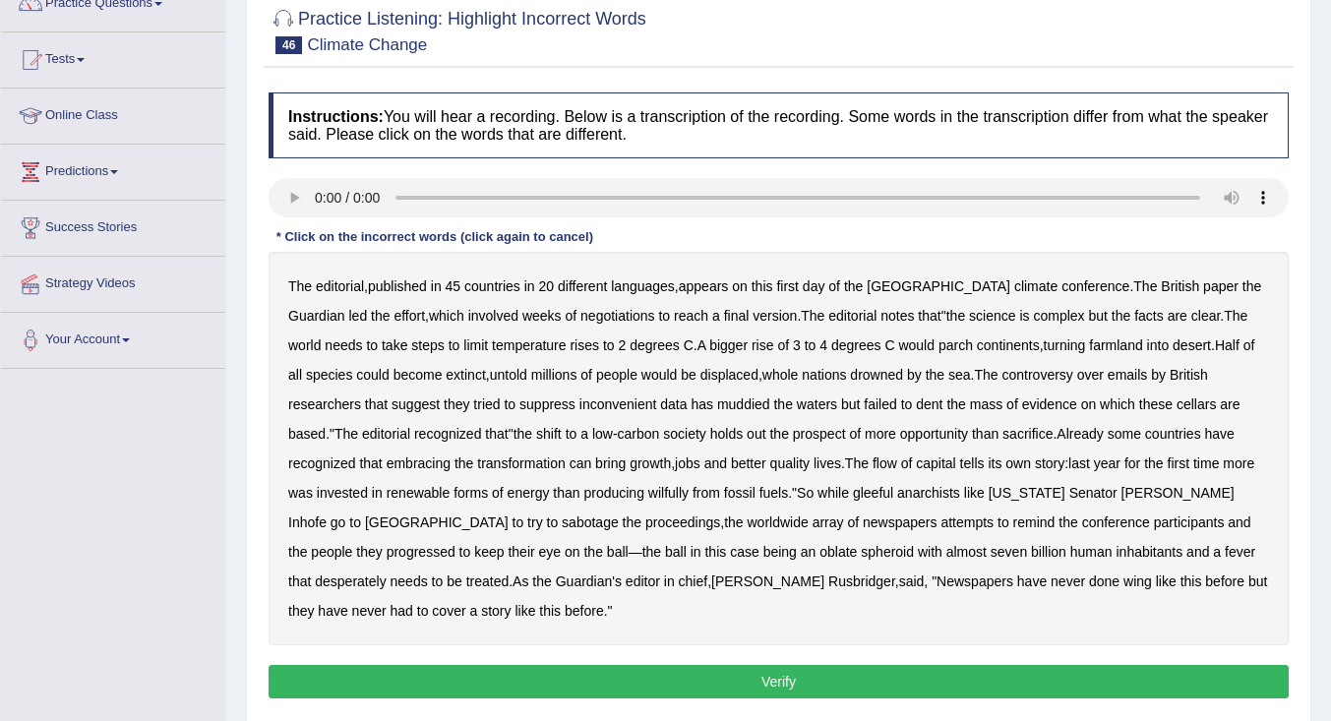
scroll to position [295, 0]
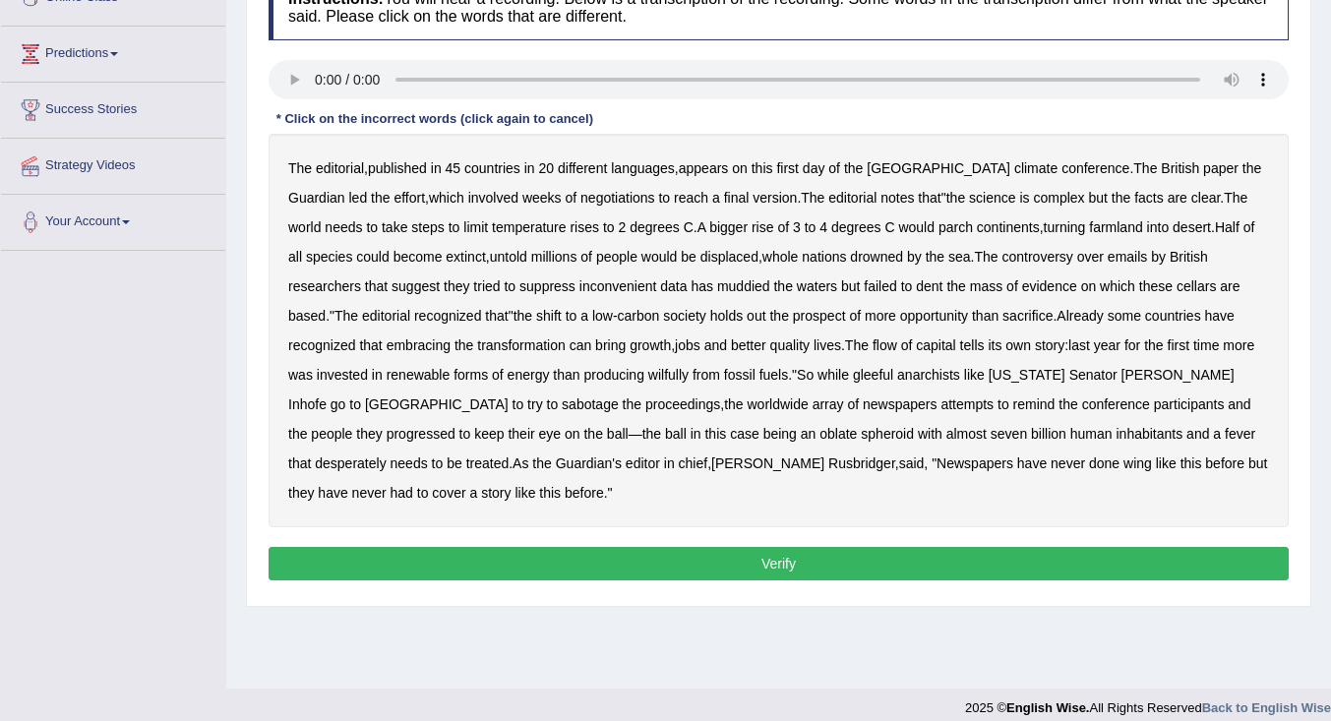
click at [969, 202] on b "science" at bounding box center [992, 198] width 46 height 16
click at [1194, 289] on b "cellars" at bounding box center [1196, 286] width 39 height 16
click at [387, 434] on b "progressed" at bounding box center [421, 434] width 69 height 16
click at [502, 557] on button "Verify" at bounding box center [779, 563] width 1020 height 33
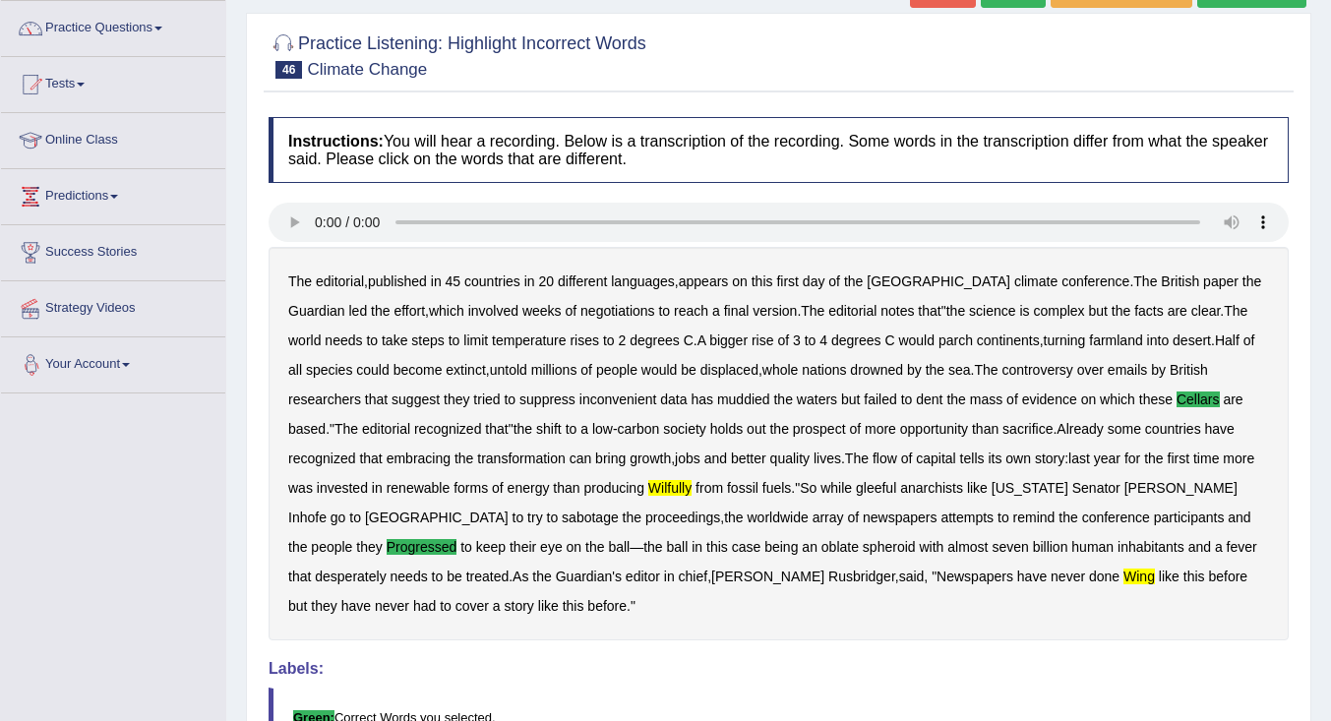
scroll to position [0, 0]
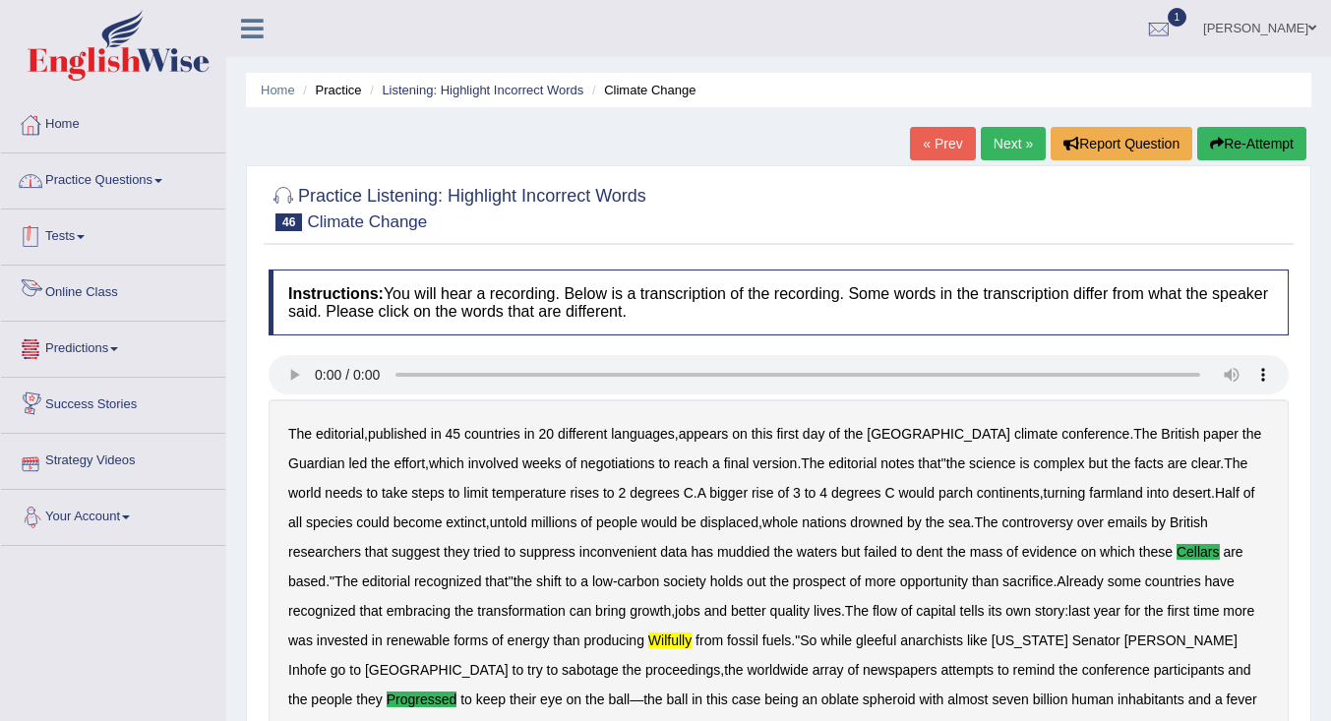
click at [84, 183] on link "Practice Questions" at bounding box center [113, 177] width 224 height 49
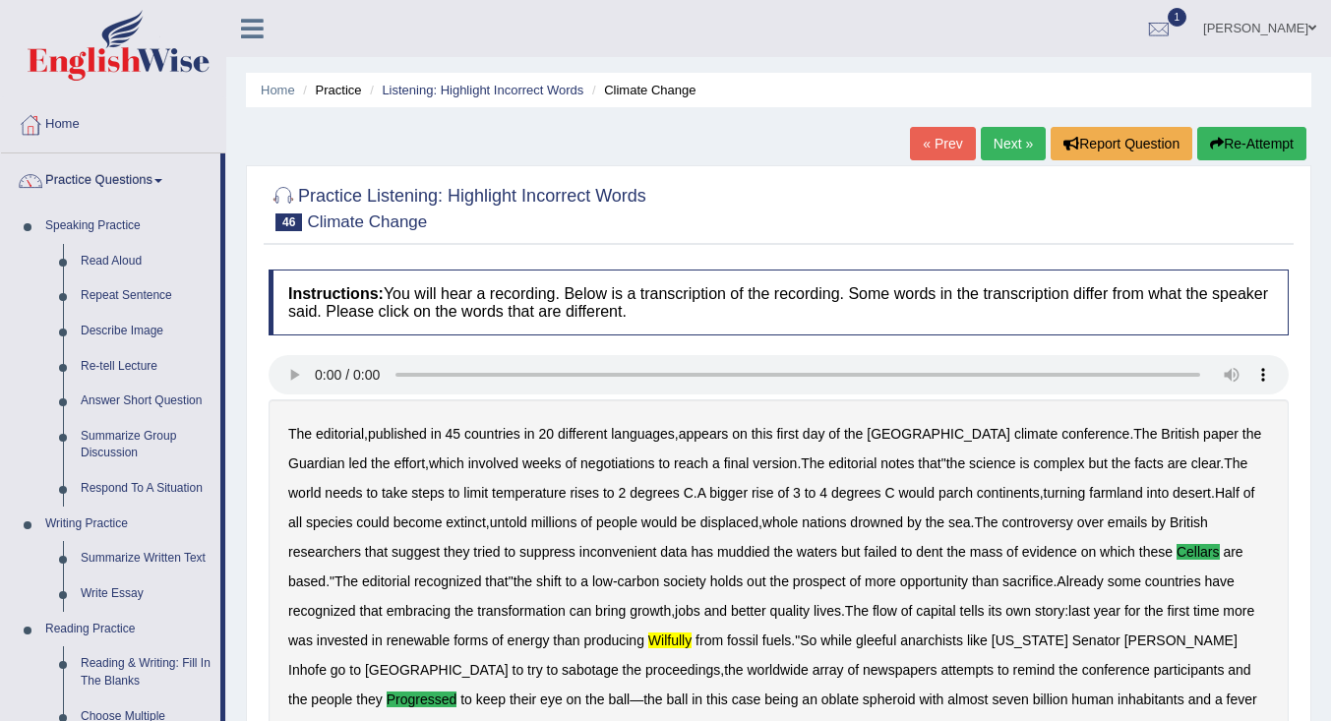
click at [112, 595] on link "Write Essay" at bounding box center [146, 593] width 149 height 35
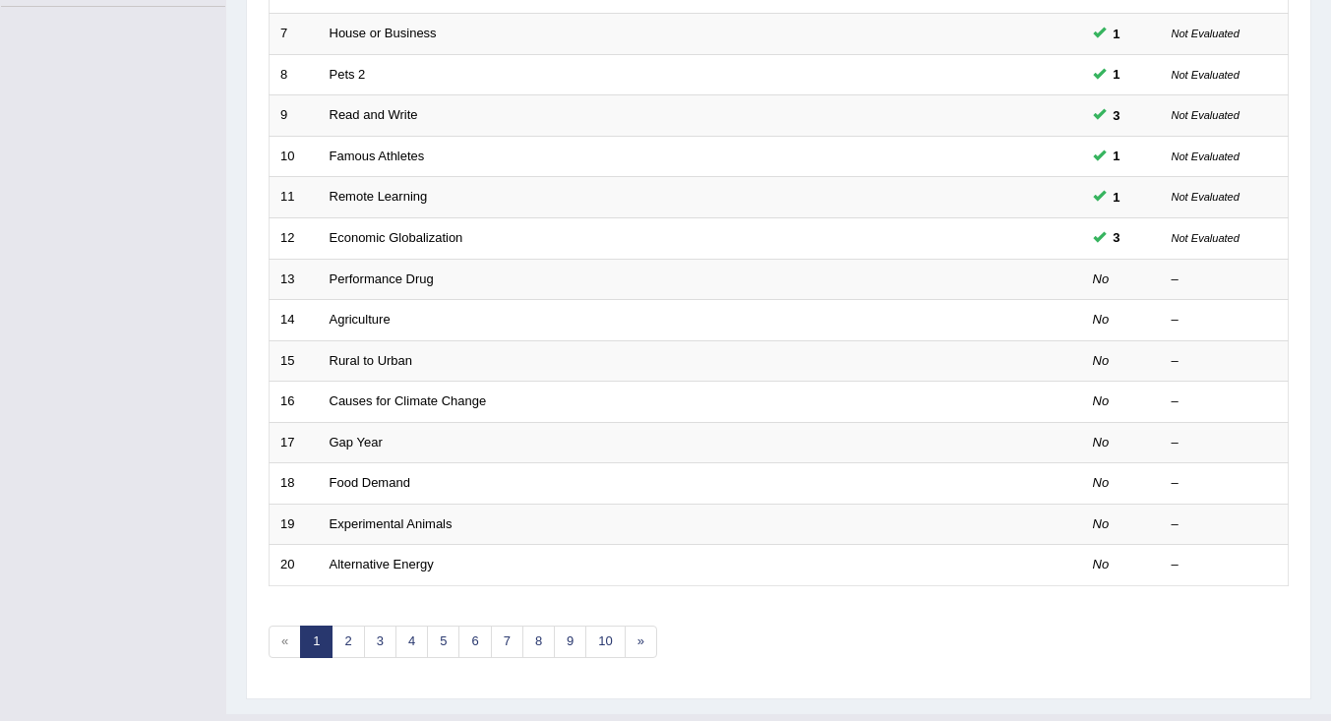
scroll to position [581, 0]
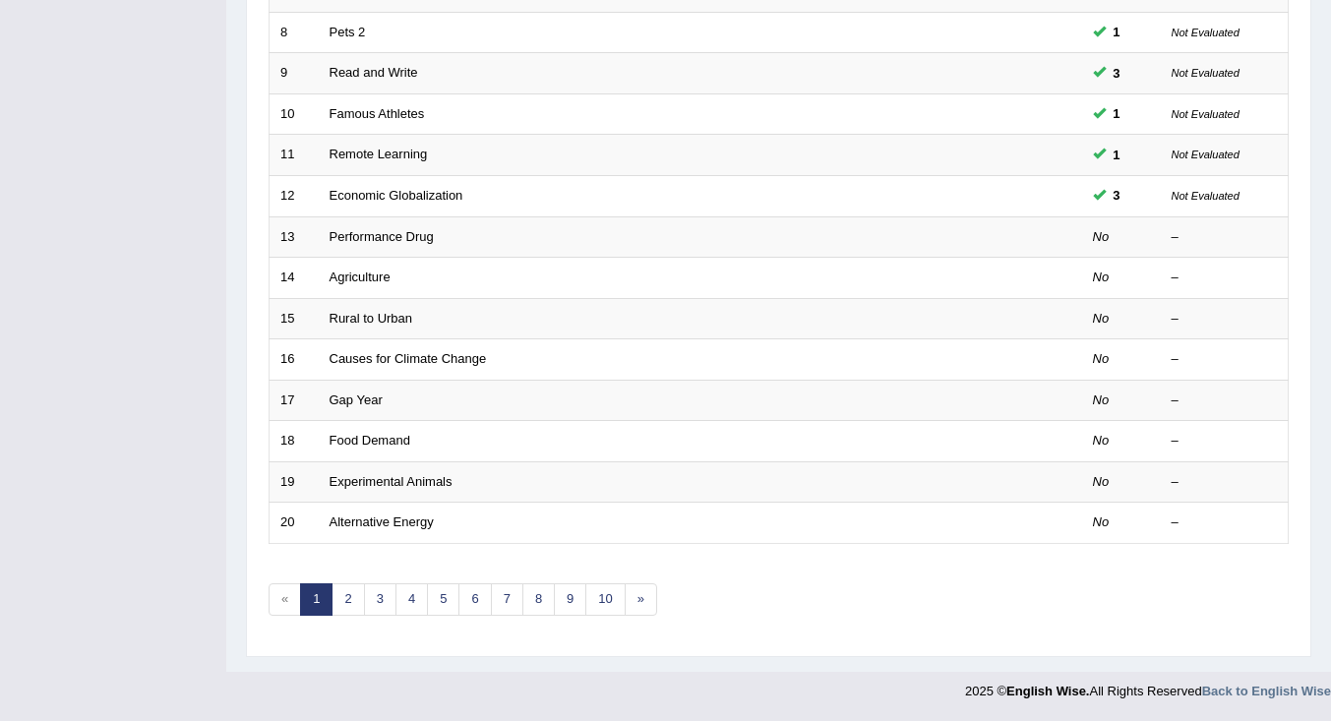
click at [343, 235] on link "Performance Drug" at bounding box center [382, 236] width 104 height 15
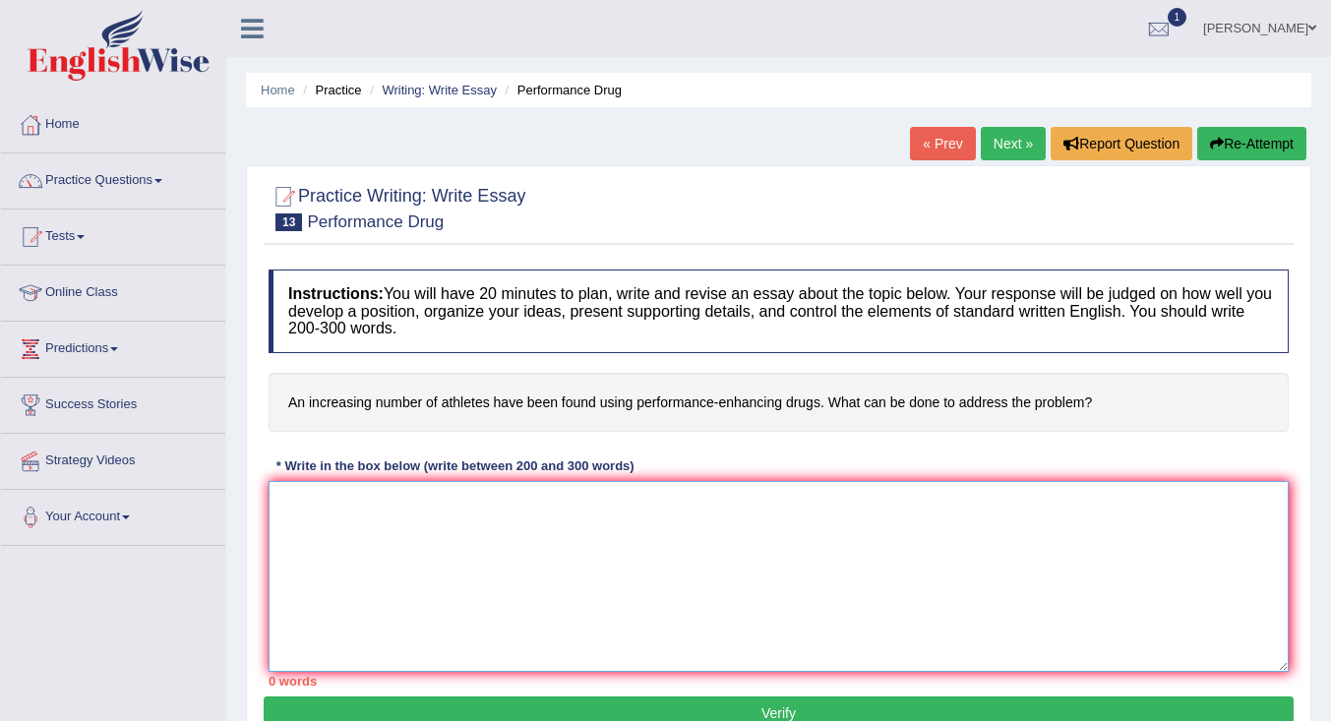
click at [428, 538] on textarea at bounding box center [779, 576] width 1020 height 191
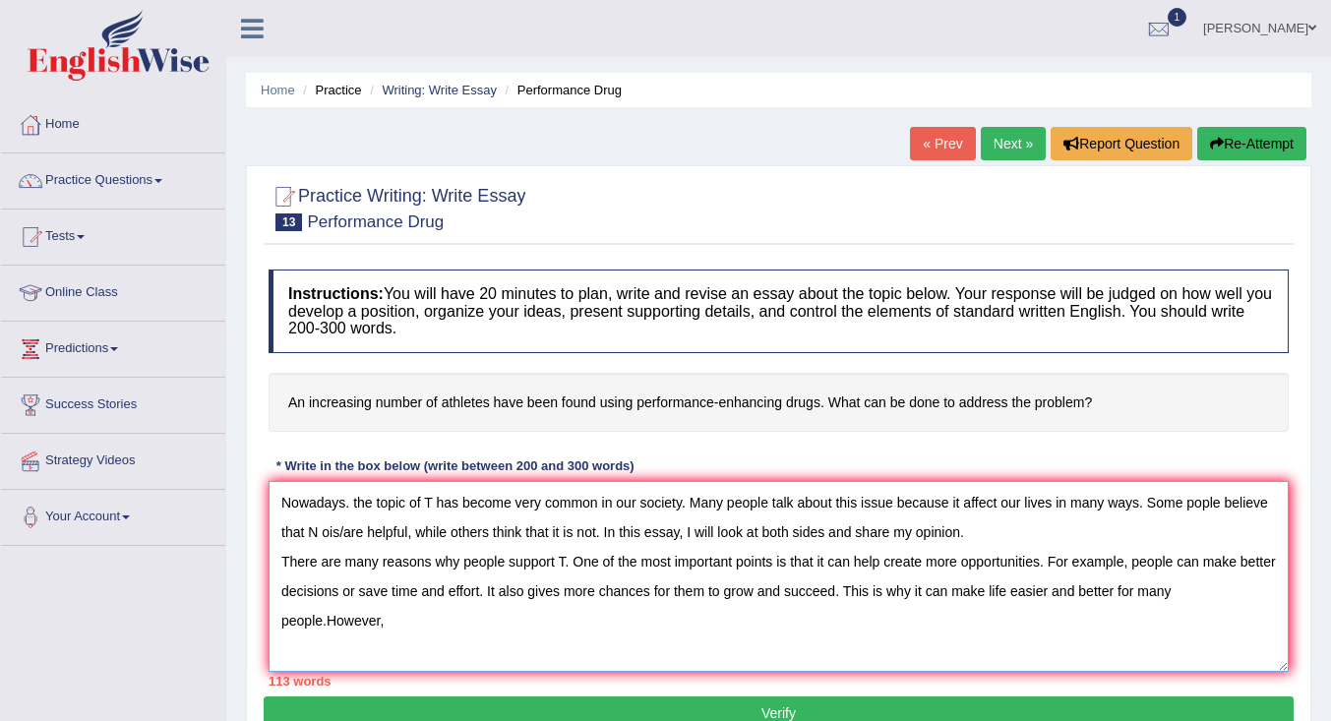
click at [329, 620] on textarea "Nowadays. the topic of T has become very common in our society. Many people tal…" at bounding box center [779, 576] width 1020 height 191
click at [357, 629] on textarea "Nowadays. the topic of T has become very common in our society. Many people tal…" at bounding box center [779, 576] width 1020 height 191
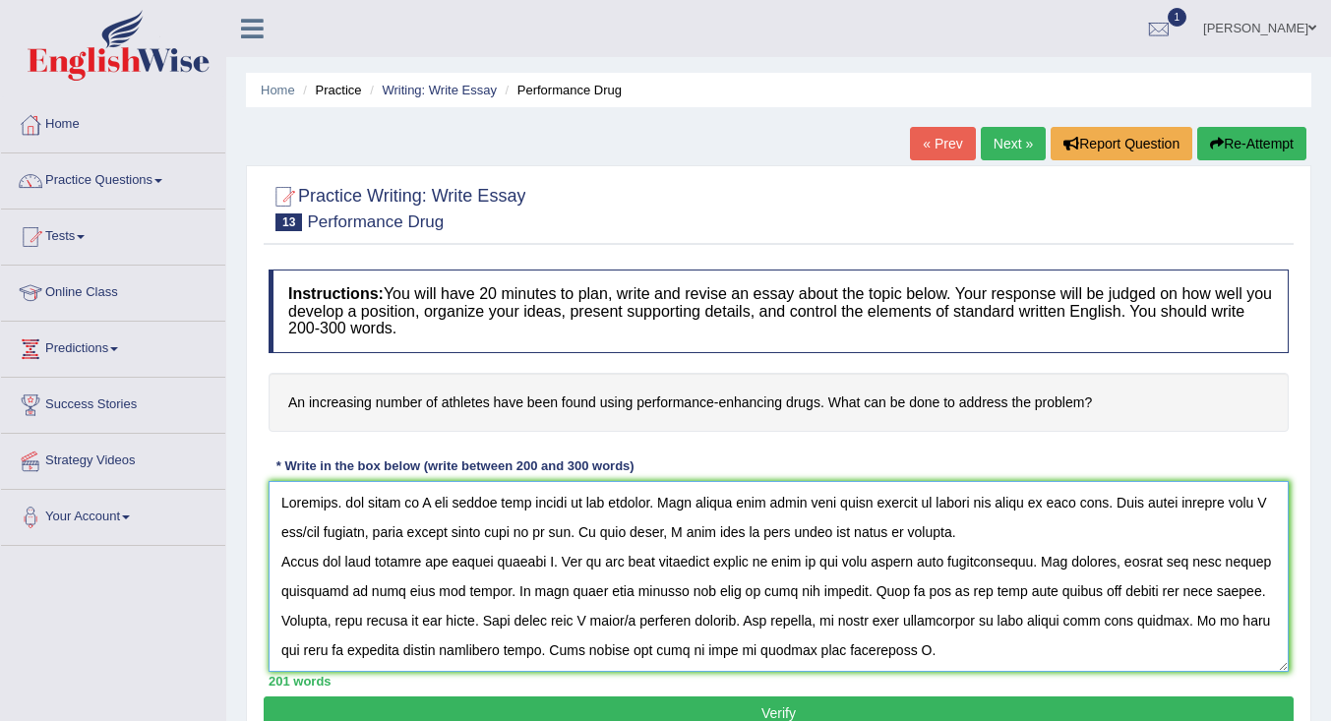
click at [432, 504] on textarea at bounding box center [779, 576] width 1020 height 191
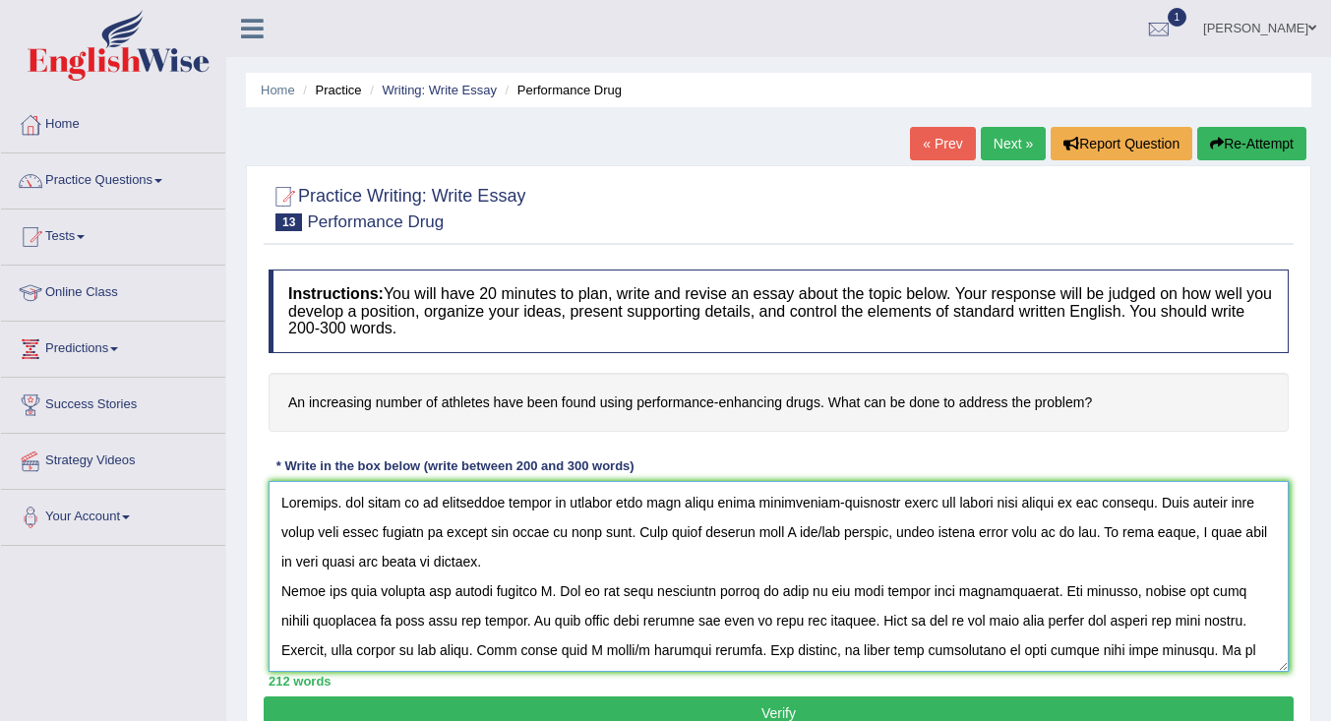
click at [861, 539] on textarea at bounding box center [779, 576] width 1020 height 191
click at [874, 531] on textarea at bounding box center [779, 576] width 1020 height 191
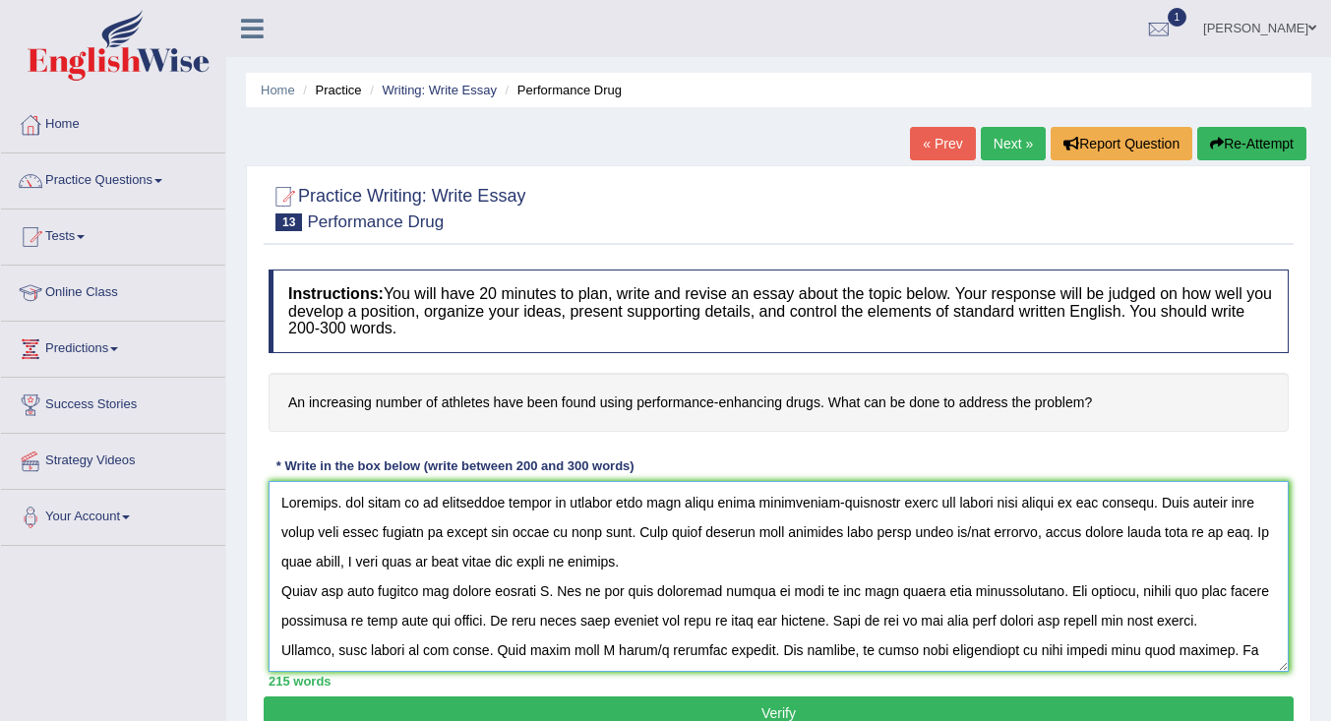
drag, startPoint x: 1039, startPoint y: 535, endPoint x: 1015, endPoint y: 540, distance: 24.1
click at [1015, 540] on textarea at bounding box center [779, 576] width 1020 height 191
click at [1024, 546] on textarea at bounding box center [779, 576] width 1020 height 191
click at [563, 592] on textarea at bounding box center [779, 576] width 1020 height 191
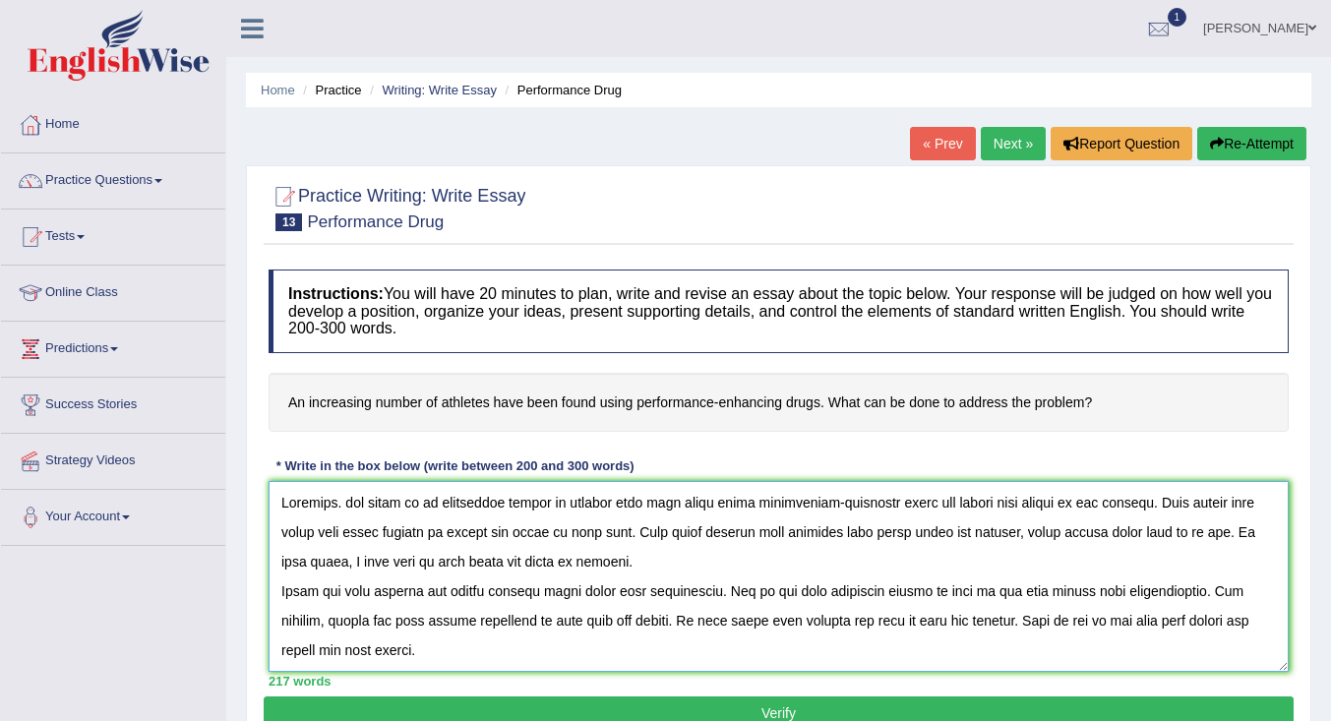
scroll to position [118, 0]
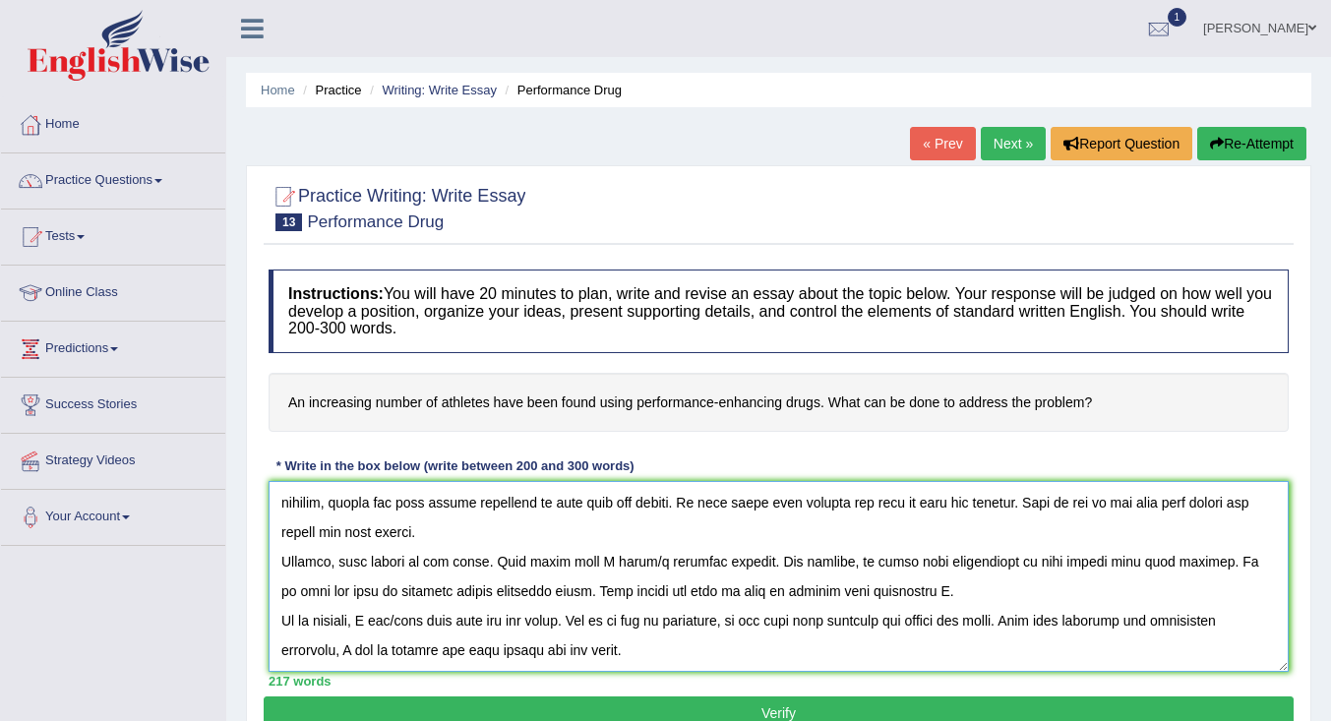
click at [609, 565] on textarea at bounding box center [779, 576] width 1020 height 191
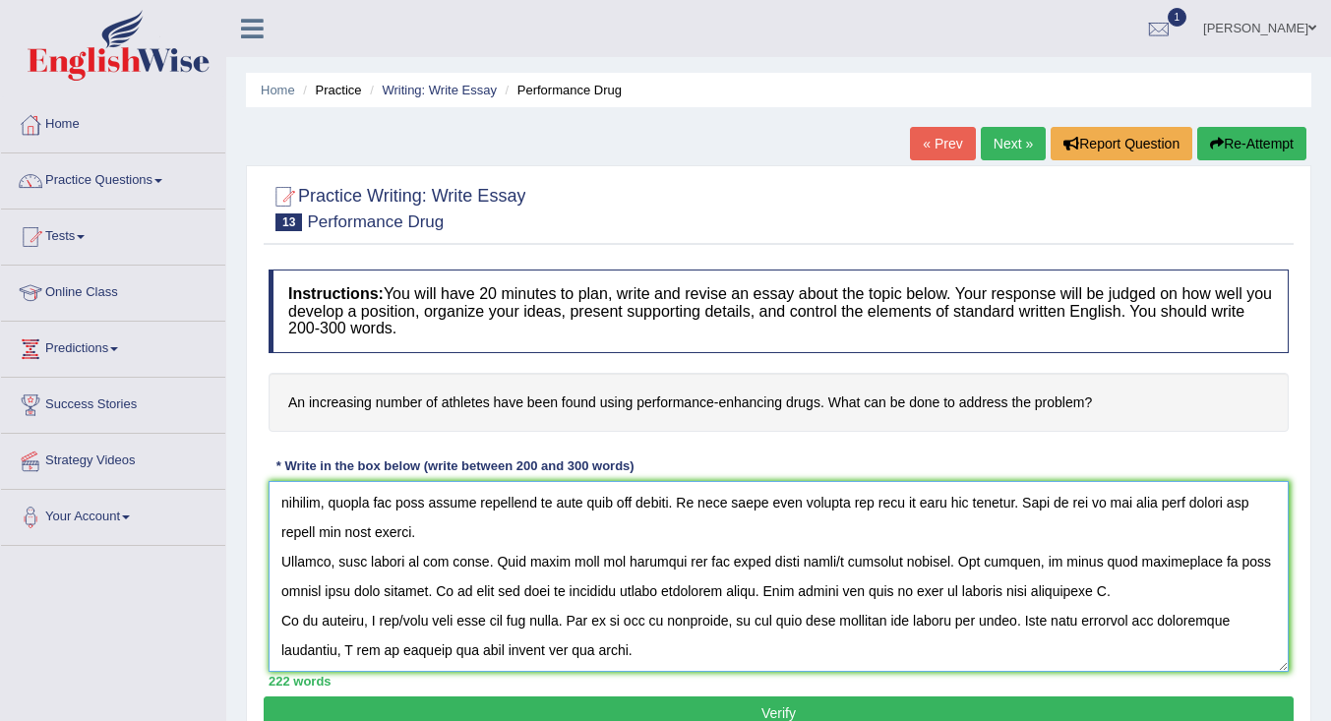
click at [852, 565] on textarea at bounding box center [779, 576] width 1020 height 191
click at [1127, 594] on textarea at bounding box center [779, 576] width 1020 height 191
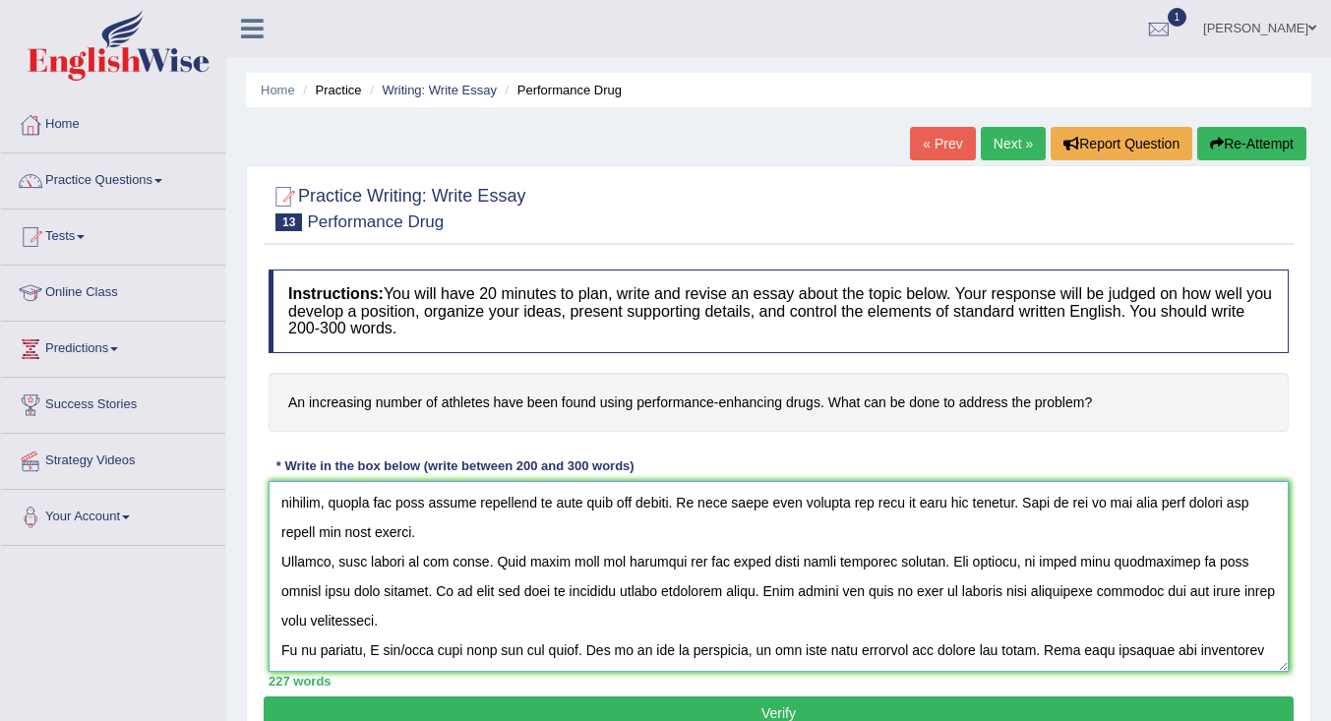
click at [379, 651] on textarea at bounding box center [779, 576] width 1020 height 191
click at [672, 658] on textarea at bounding box center [779, 576] width 1020 height 191
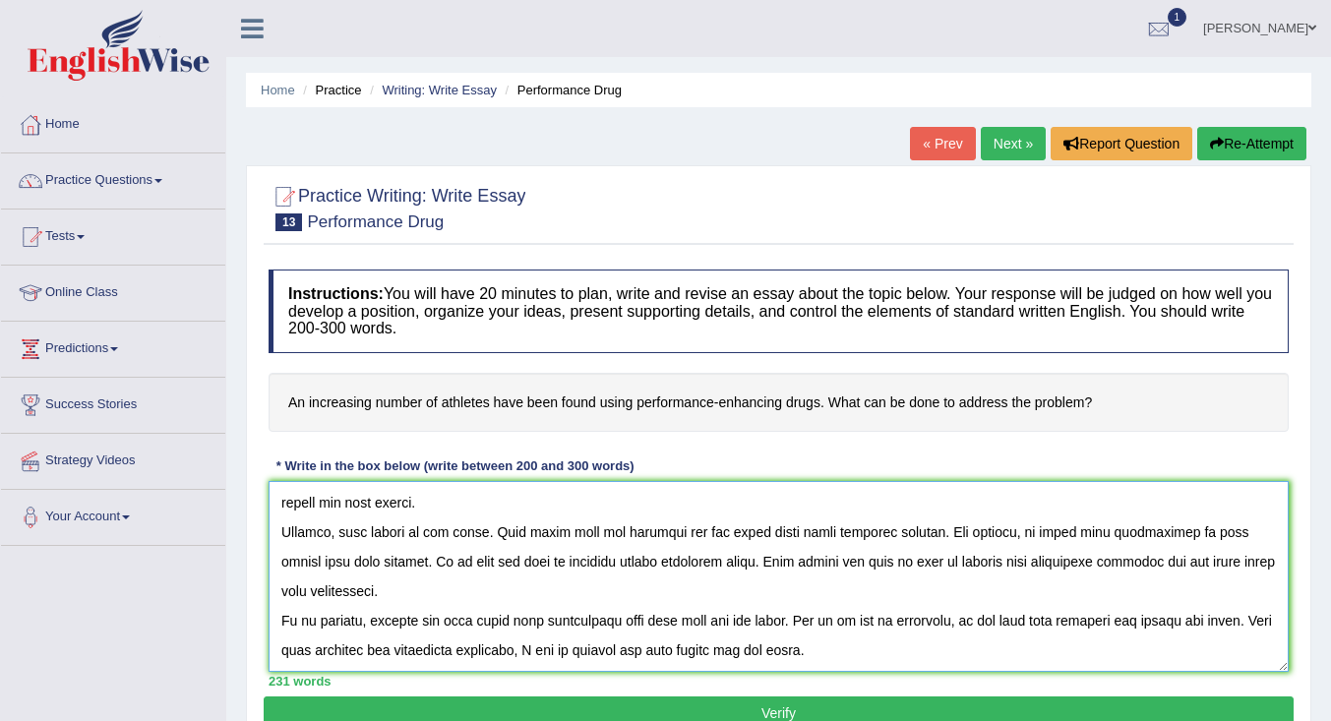
scroll to position [0, 0]
click at [602, 650] on textarea at bounding box center [779, 576] width 1020 height 191
click at [599, 653] on textarea at bounding box center [779, 576] width 1020 height 191
click at [667, 653] on textarea at bounding box center [779, 576] width 1020 height 191
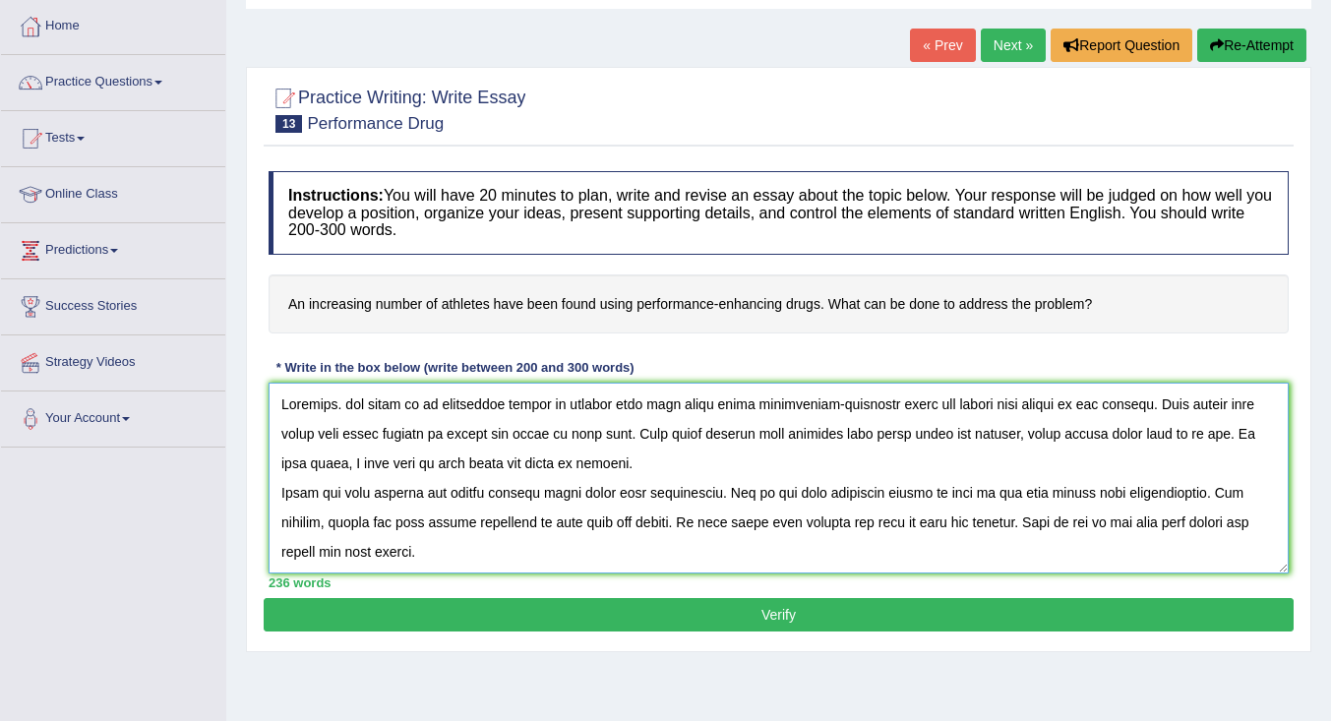
click at [537, 405] on textarea at bounding box center [779, 478] width 1020 height 191
click at [597, 409] on textarea at bounding box center [779, 478] width 1020 height 191
click at [552, 437] on textarea at bounding box center [779, 478] width 1020 height 191
click at [757, 433] on textarea at bounding box center [779, 478] width 1020 height 191
click at [561, 491] on textarea at bounding box center [779, 478] width 1020 height 191
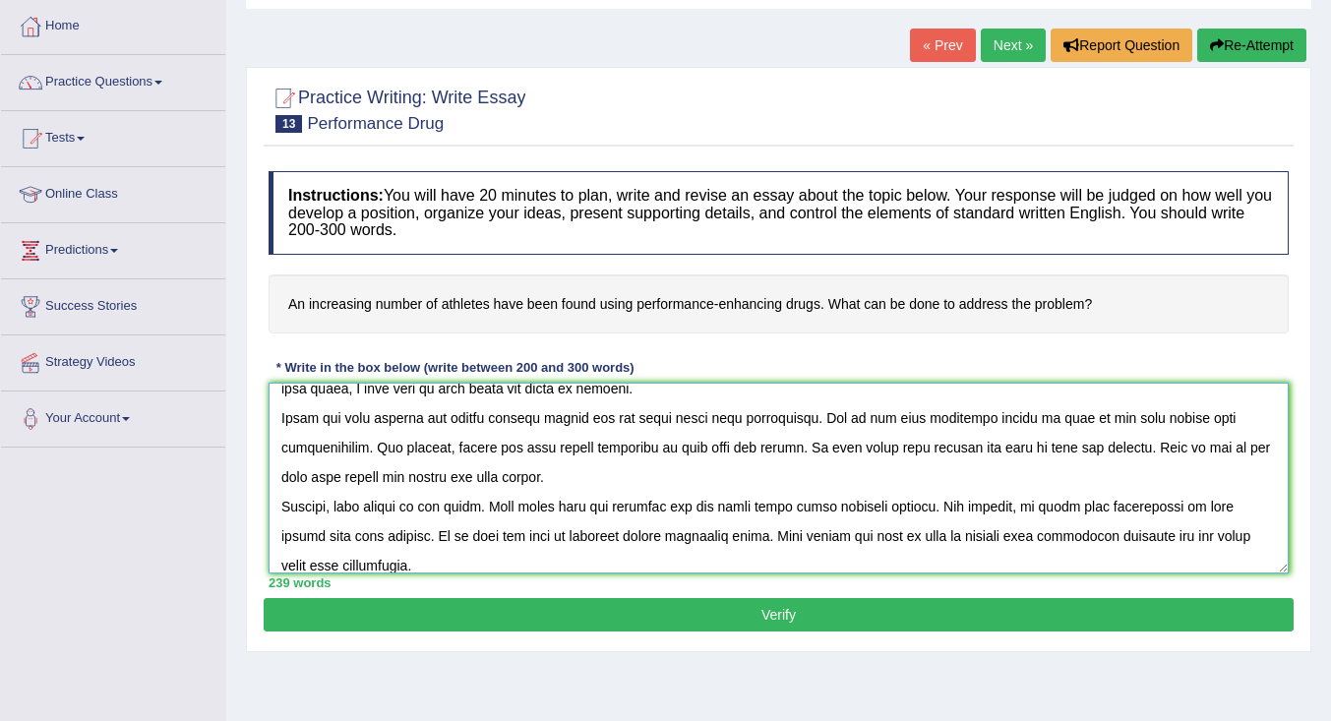
scroll to position [98, 0]
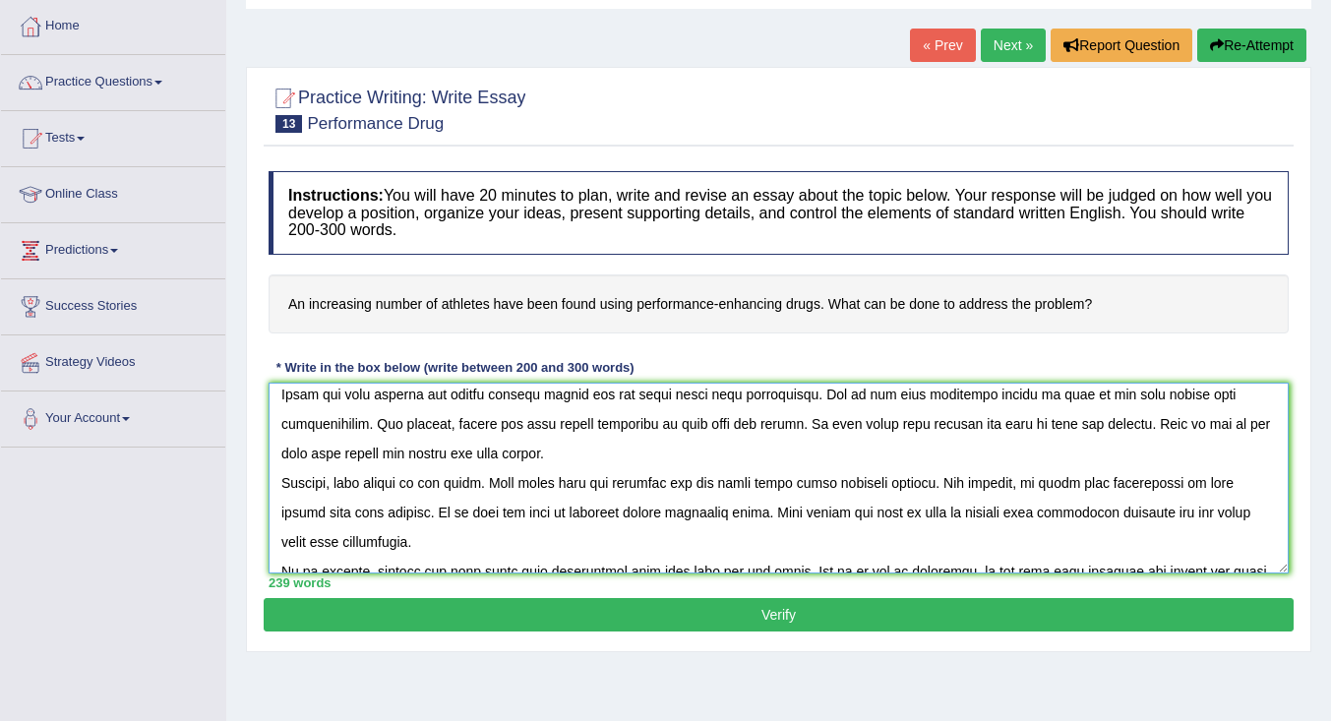
click at [318, 516] on textarea at bounding box center [779, 478] width 1020 height 191
click at [1119, 514] on textarea at bounding box center [779, 478] width 1020 height 191
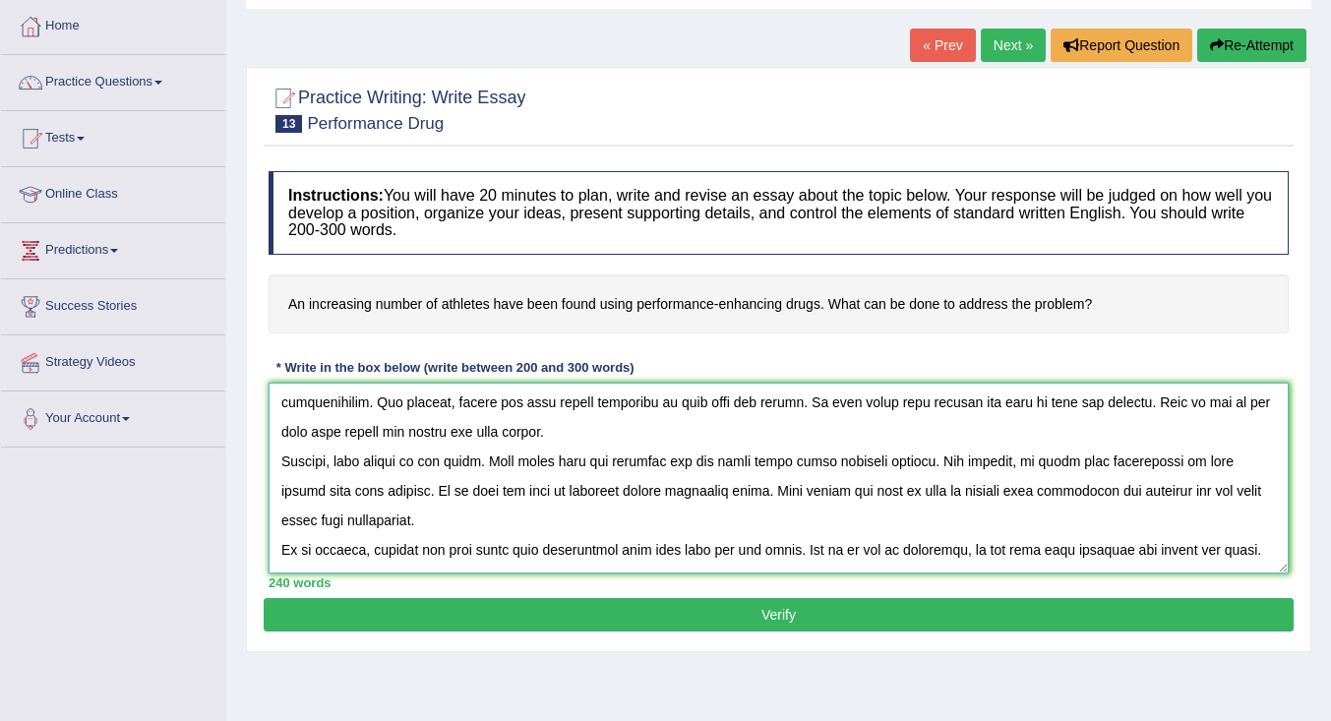
scroll to position [148, 0]
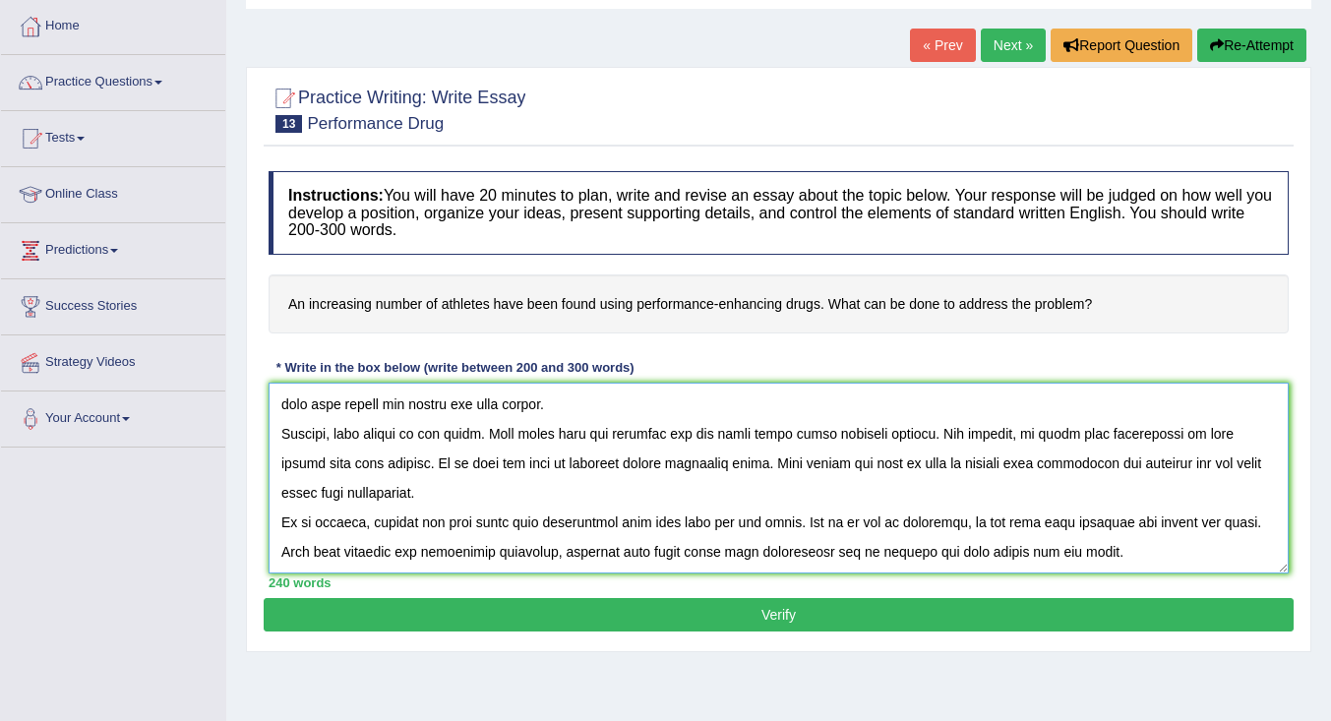
click at [915, 527] on textarea at bounding box center [779, 478] width 1020 height 191
type textarea "Nowadays. the topic of an increasing number of athletes have been found using p…"
click at [1074, 615] on button "Verify" at bounding box center [779, 614] width 1030 height 33
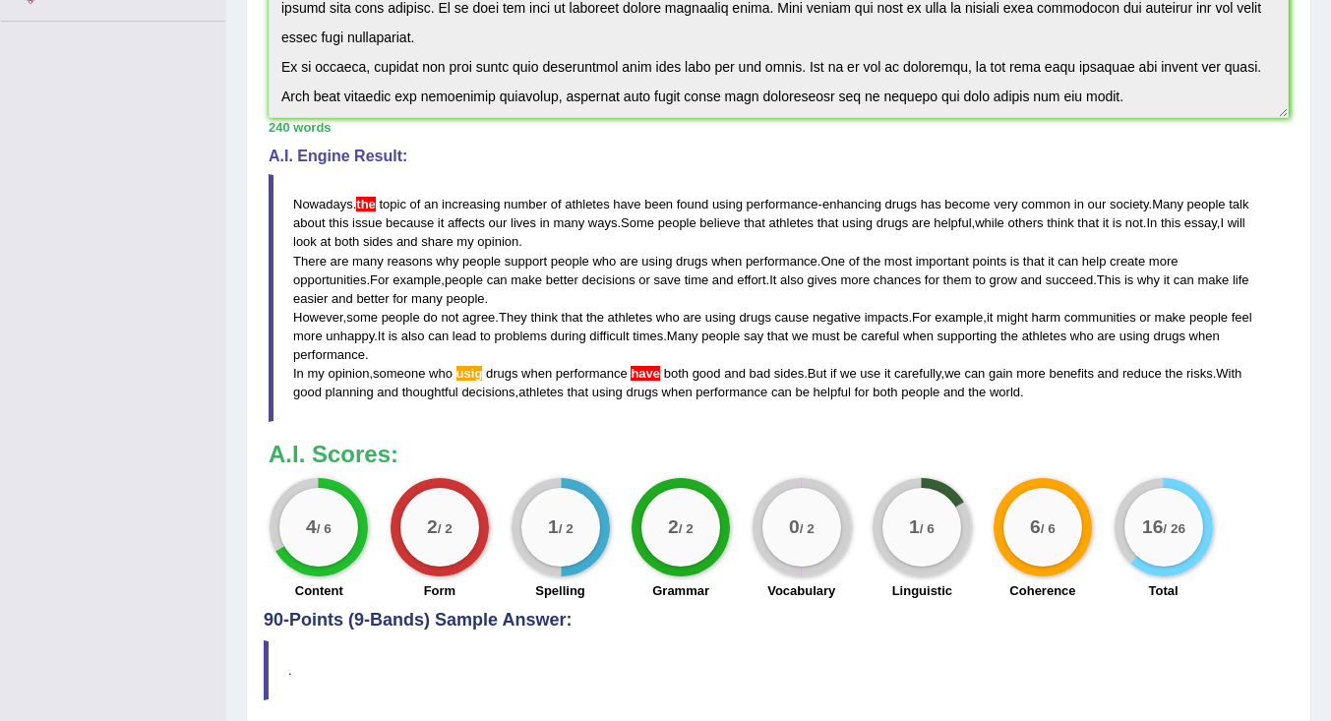
scroll to position [501, 0]
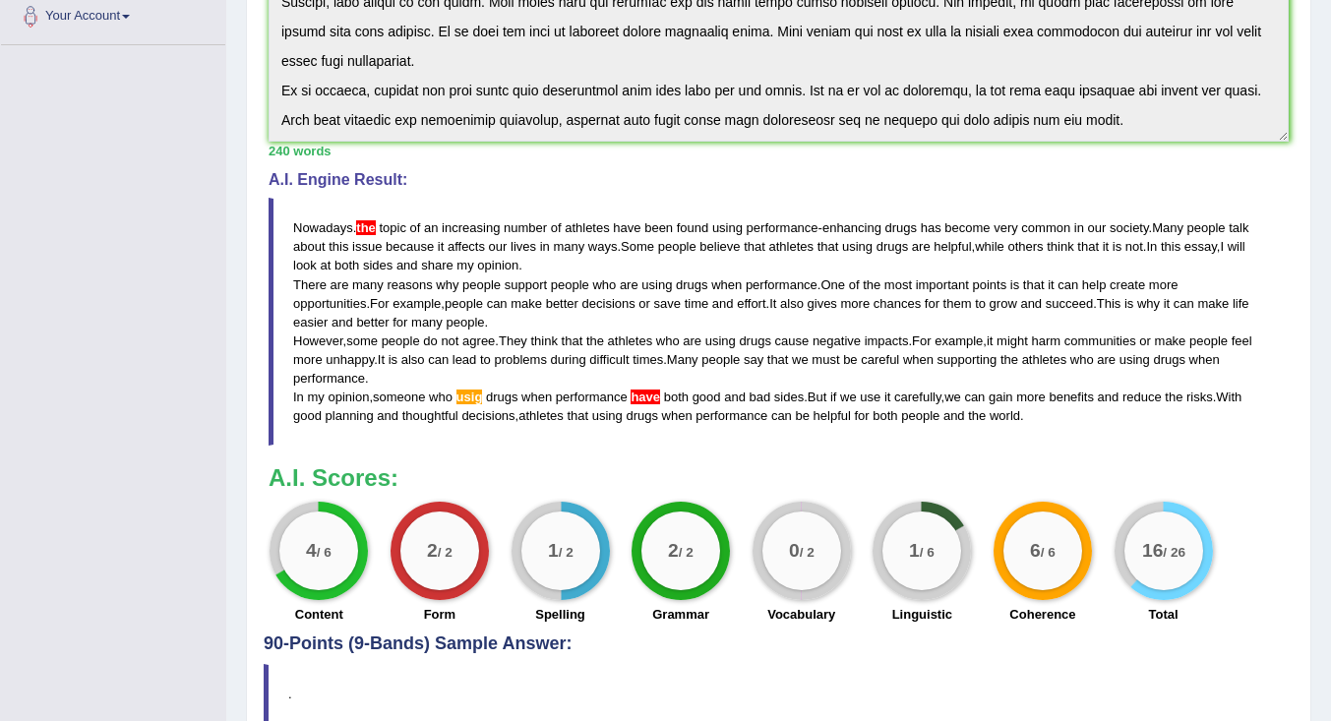
drag, startPoint x: 1035, startPoint y: 417, endPoint x: 282, endPoint y: 243, distance: 772.5
click at [332, 313] on blockquote "Nowadays . the topic of an increasing number of athletes have been found using …" at bounding box center [779, 322] width 1020 height 248
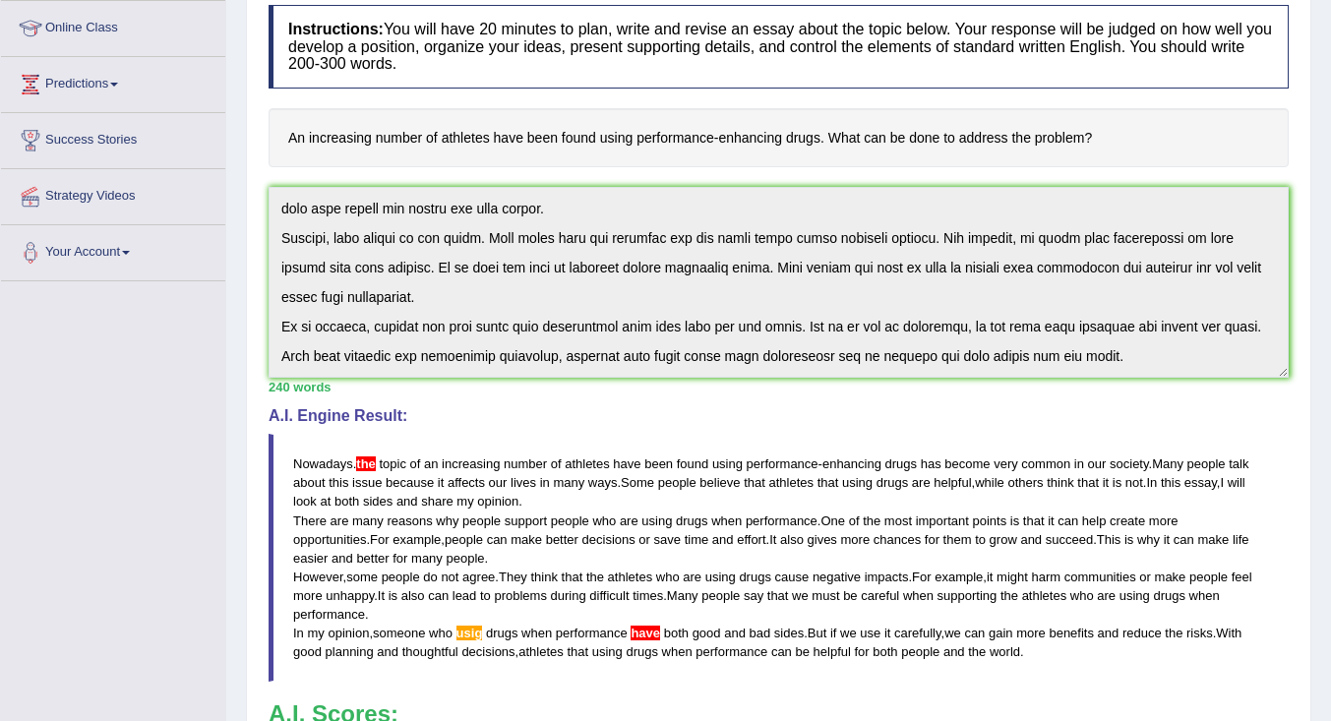
scroll to position [0, 0]
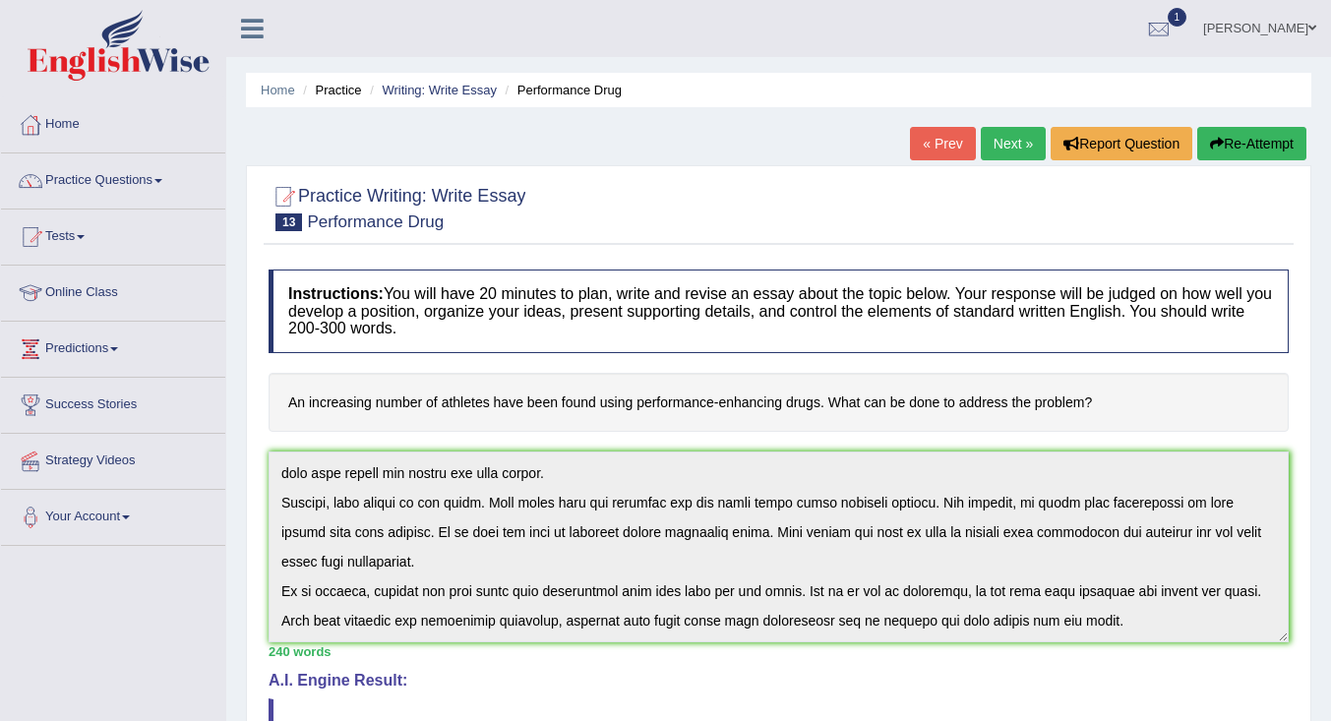
click at [1241, 147] on button "Re-Attempt" at bounding box center [1251, 143] width 109 height 33
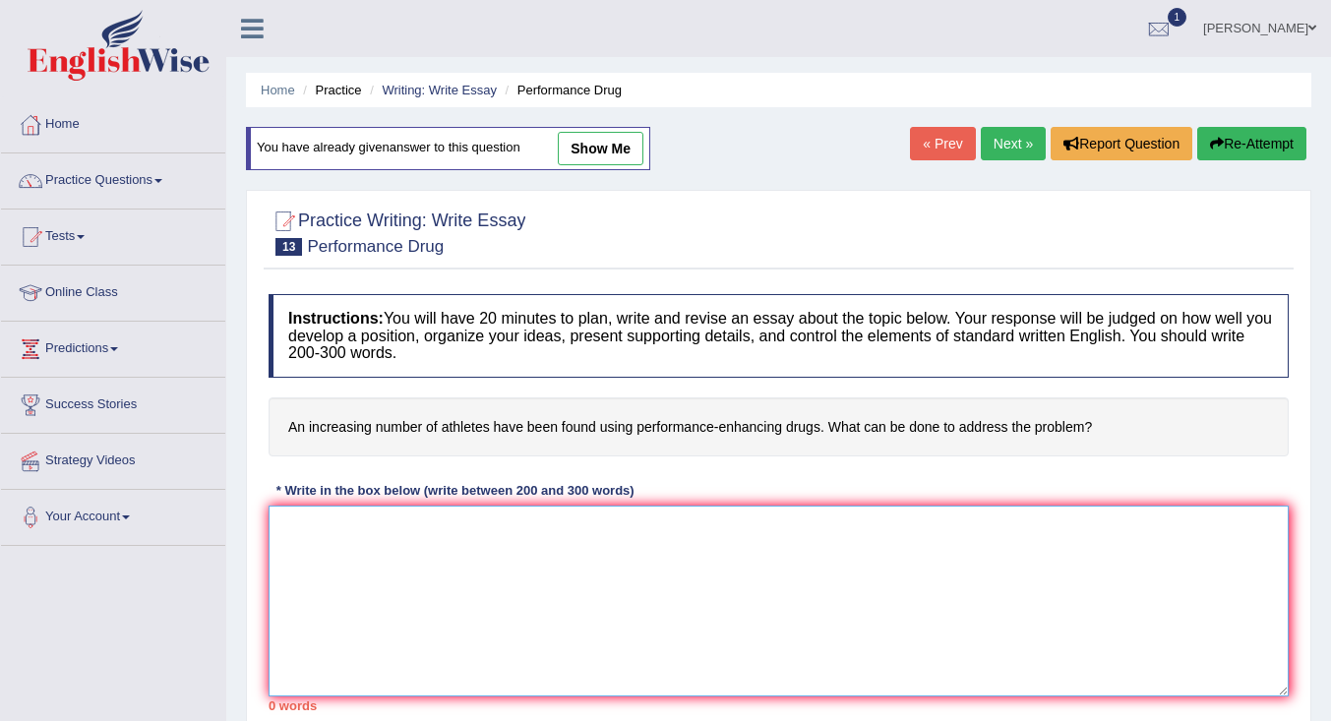
click at [444, 549] on textarea at bounding box center [779, 601] width 1020 height 191
paste textarea "Nowadays. the topic of an increasing number of athletes have been found using p…"
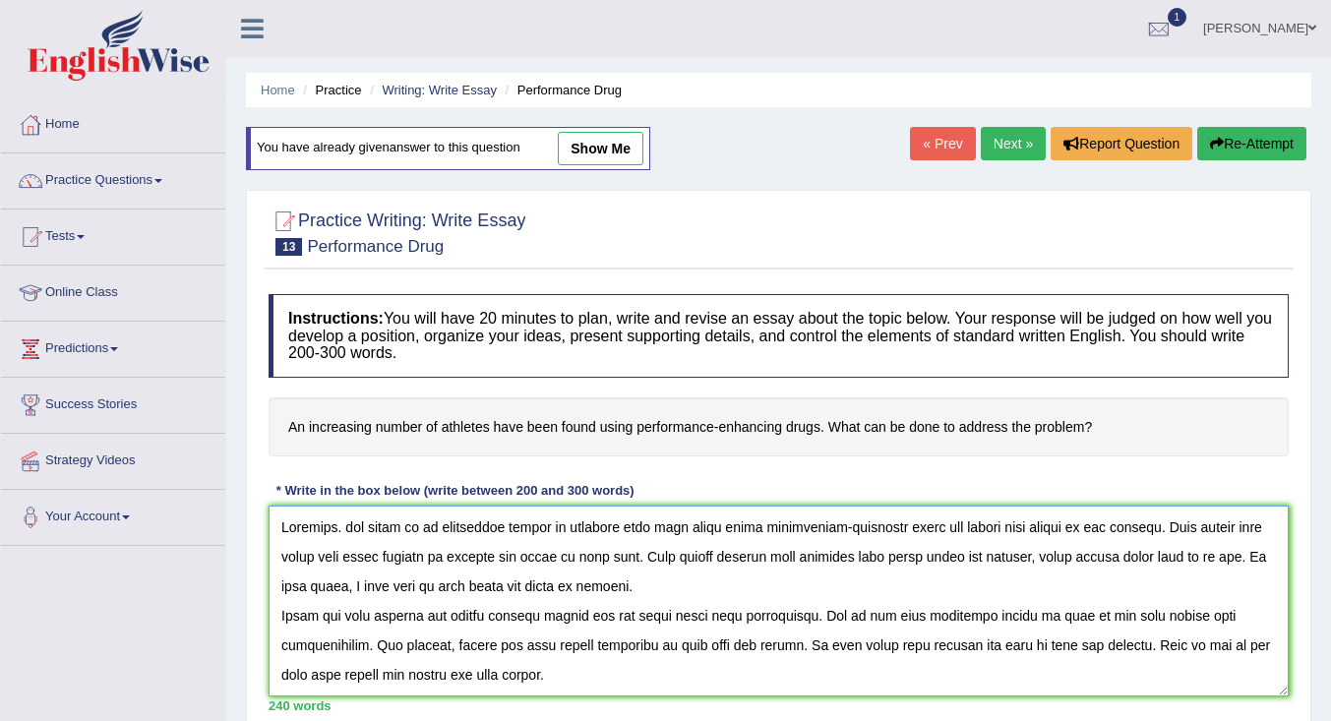
click at [349, 531] on textarea at bounding box center [779, 601] width 1020 height 191
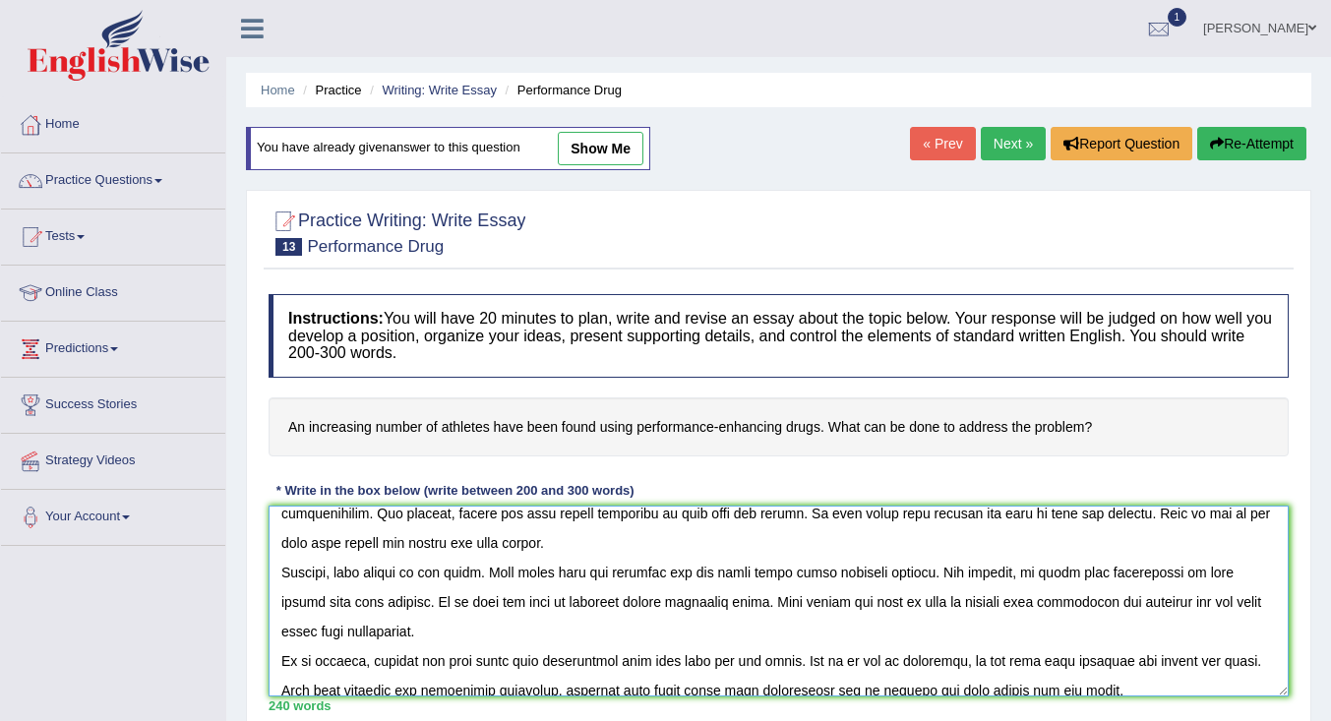
scroll to position [148, 0]
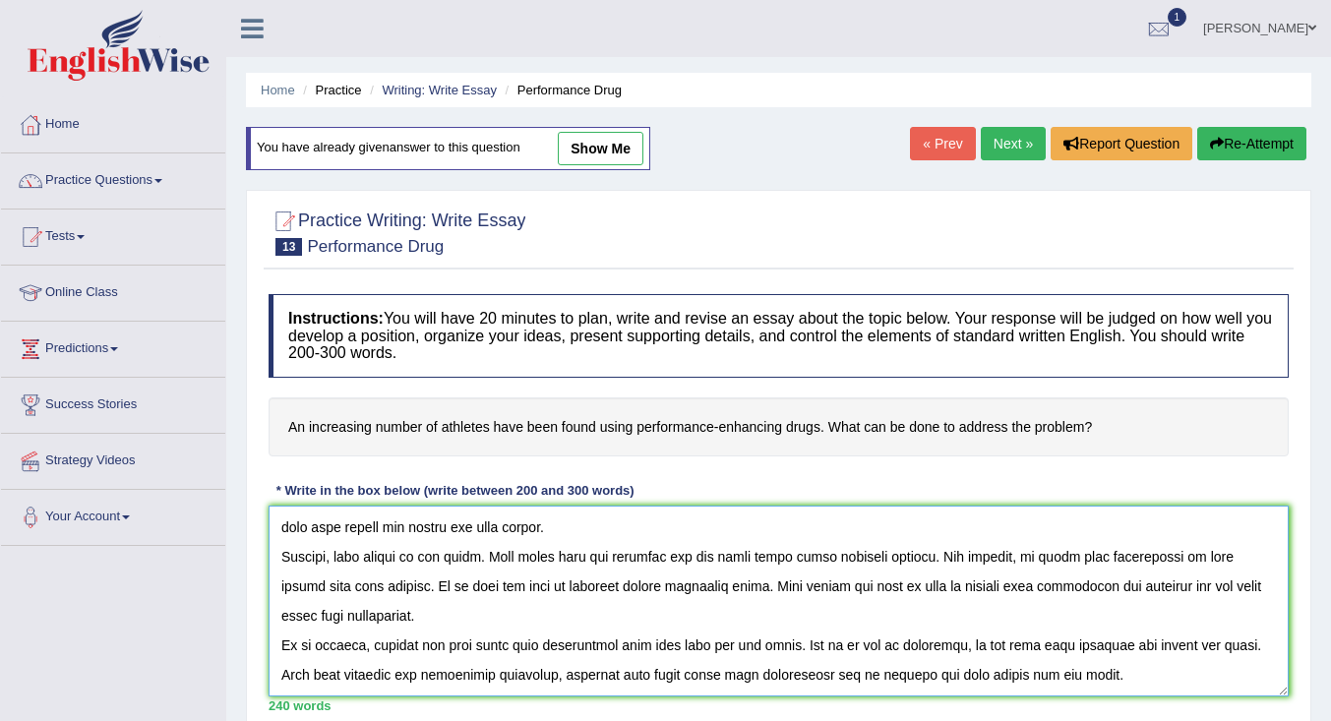
click at [677, 651] on textarea at bounding box center [779, 601] width 1020 height 191
click at [478, 649] on textarea at bounding box center [779, 601] width 1020 height 191
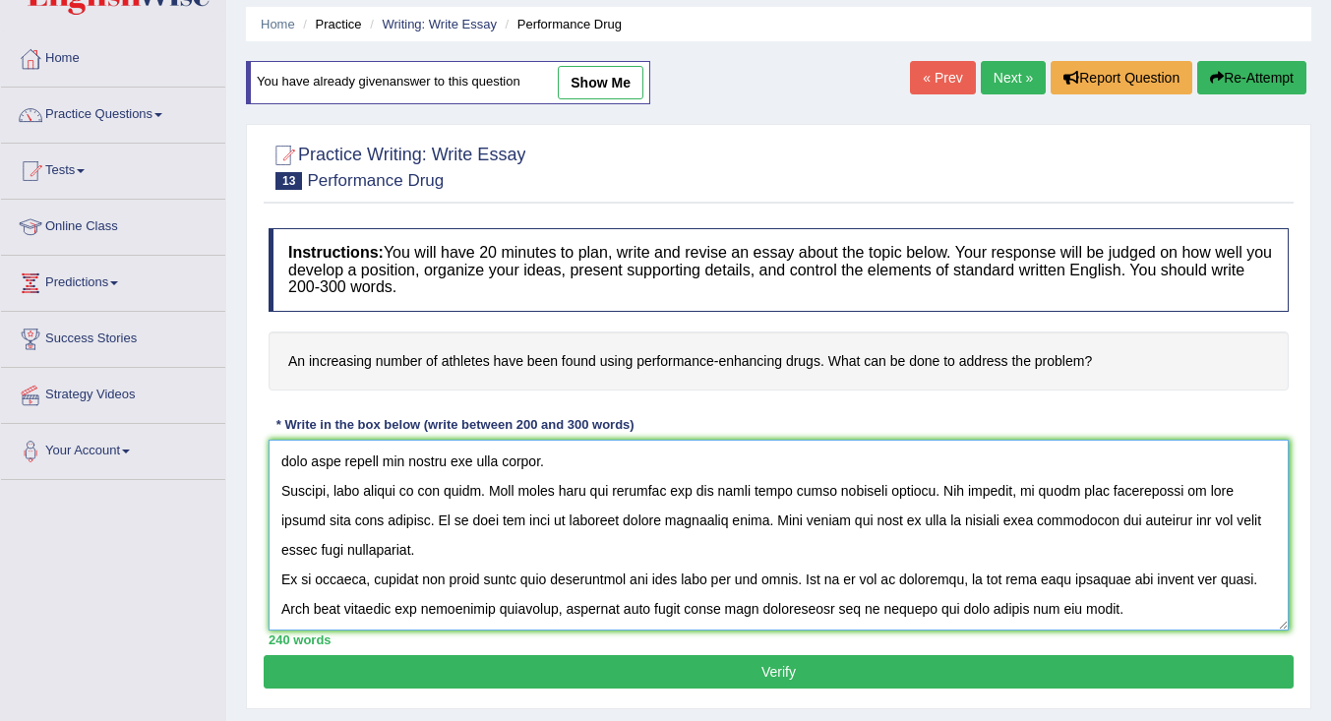
scroll to position [98, 0]
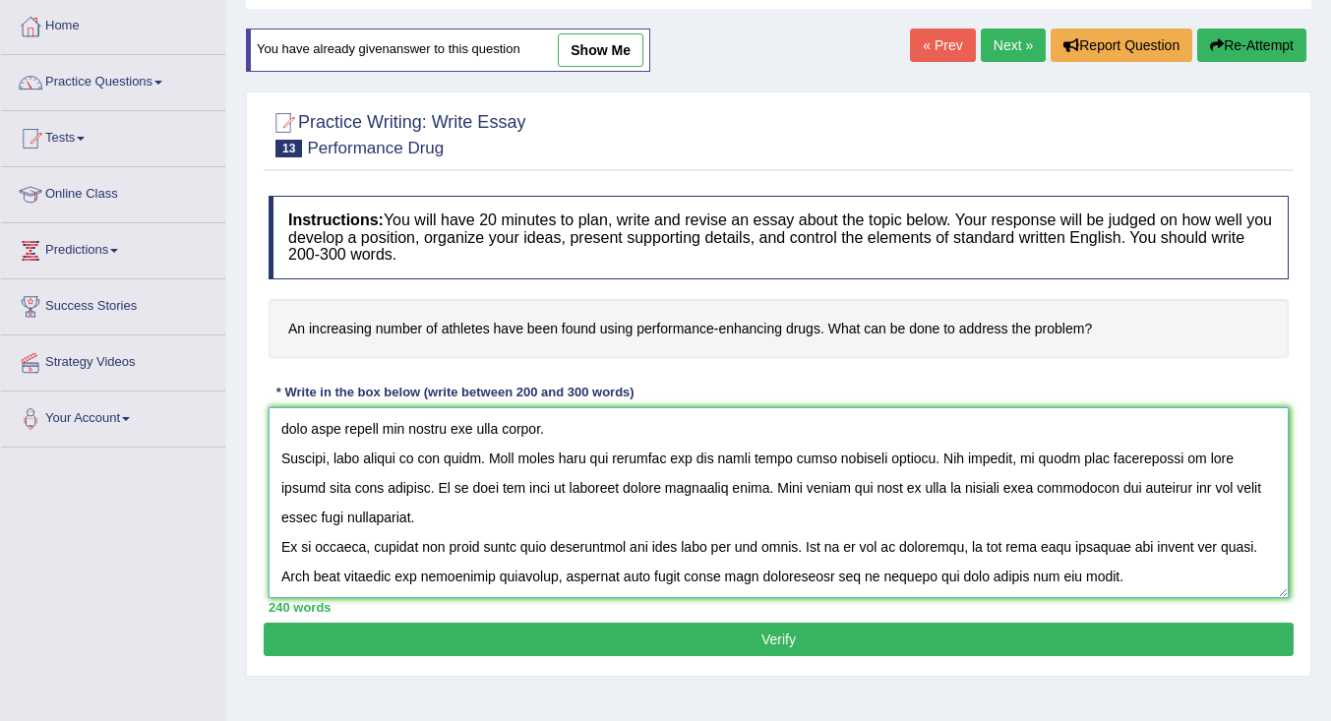
type textarea "Nowadays, the topic of an increasing number of athletes have been found using p…"
click at [799, 630] on button "Verify" at bounding box center [779, 639] width 1030 height 33
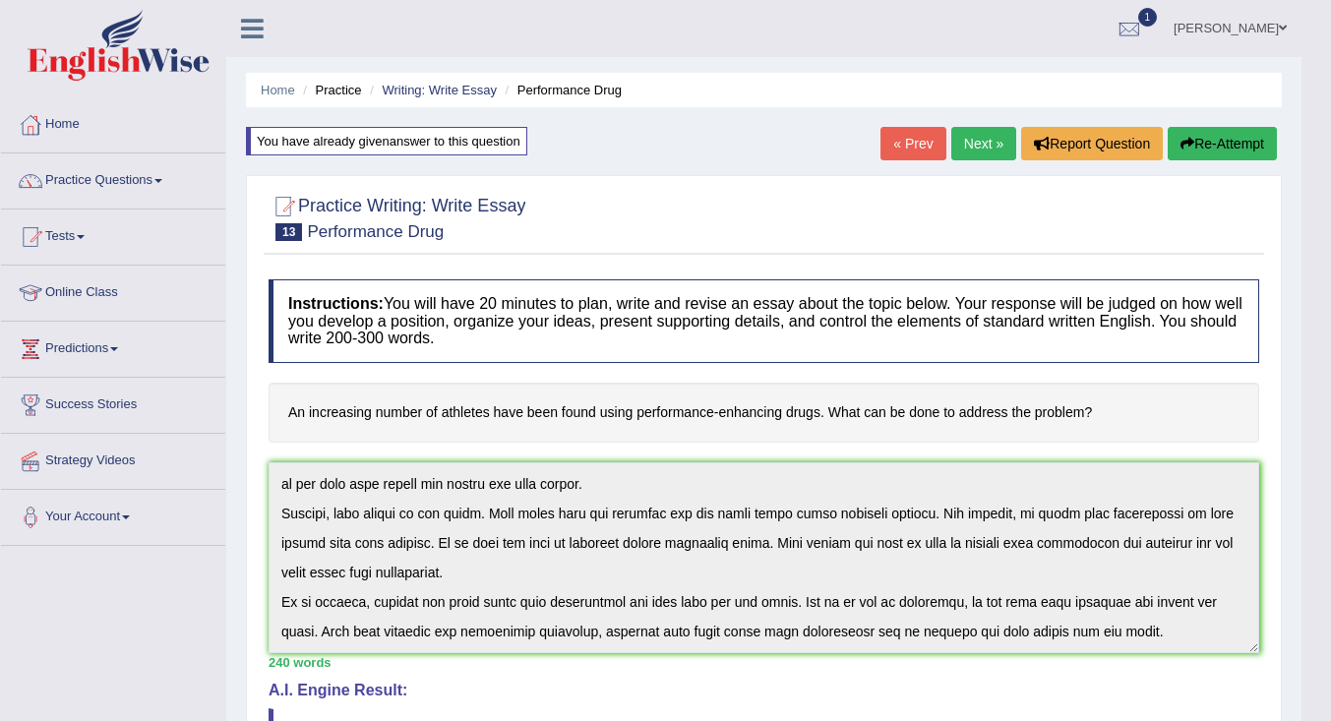
scroll to position [0, 0]
click at [64, 221] on link "Tests" at bounding box center [113, 234] width 224 height 49
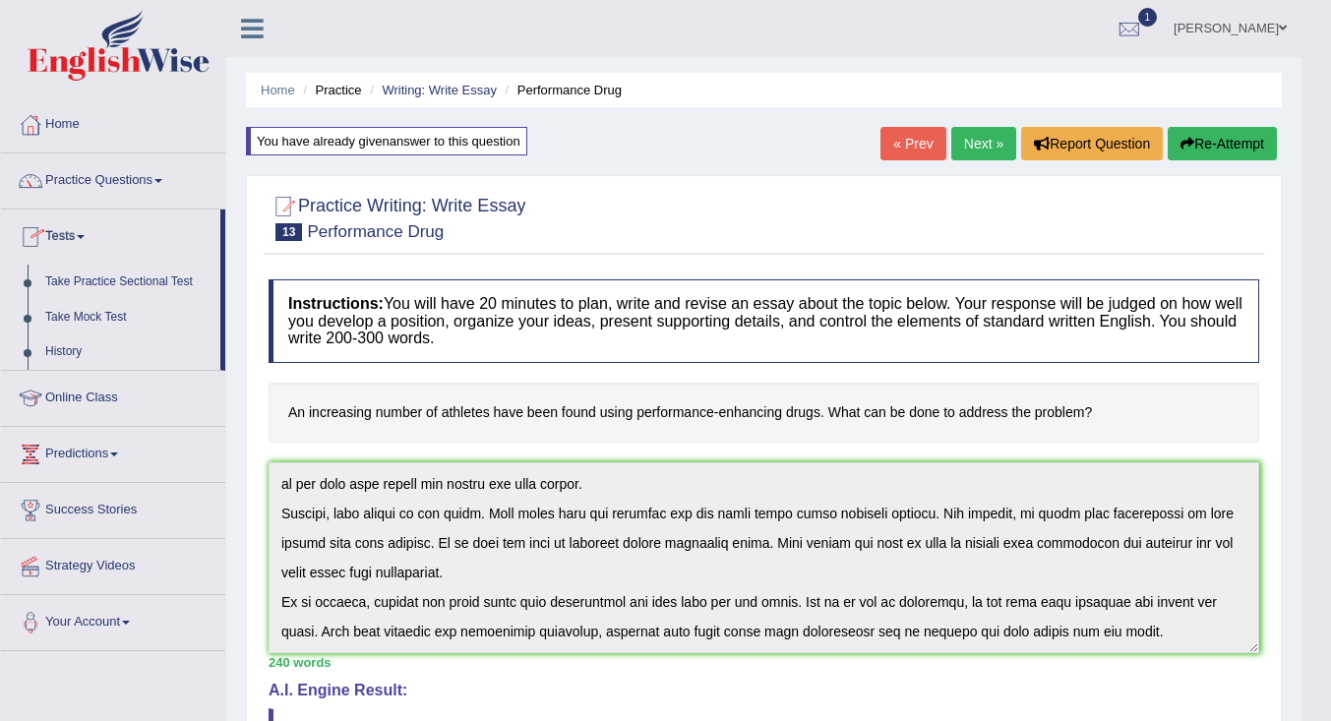
click at [62, 344] on link "History" at bounding box center [128, 351] width 184 height 35
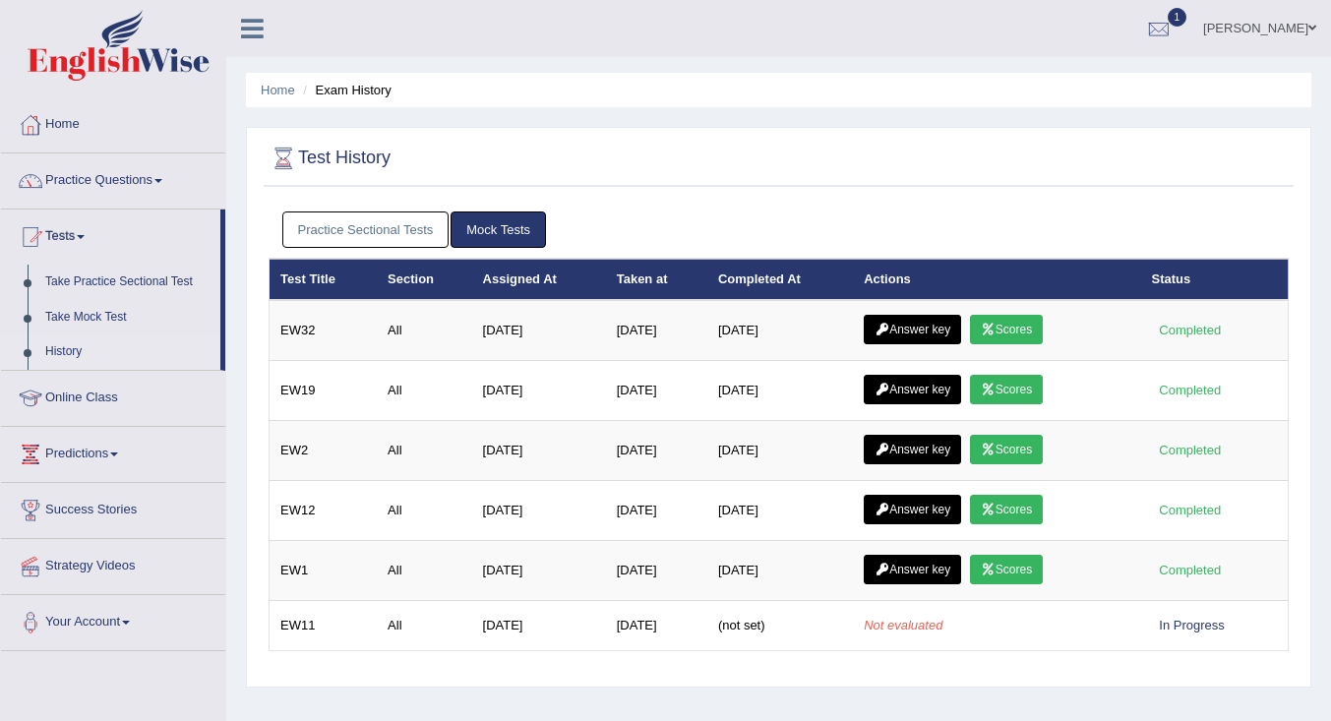
click at [1005, 328] on link "Scores" at bounding box center [1006, 330] width 73 height 30
click at [915, 329] on link "Answer key" at bounding box center [912, 330] width 97 height 30
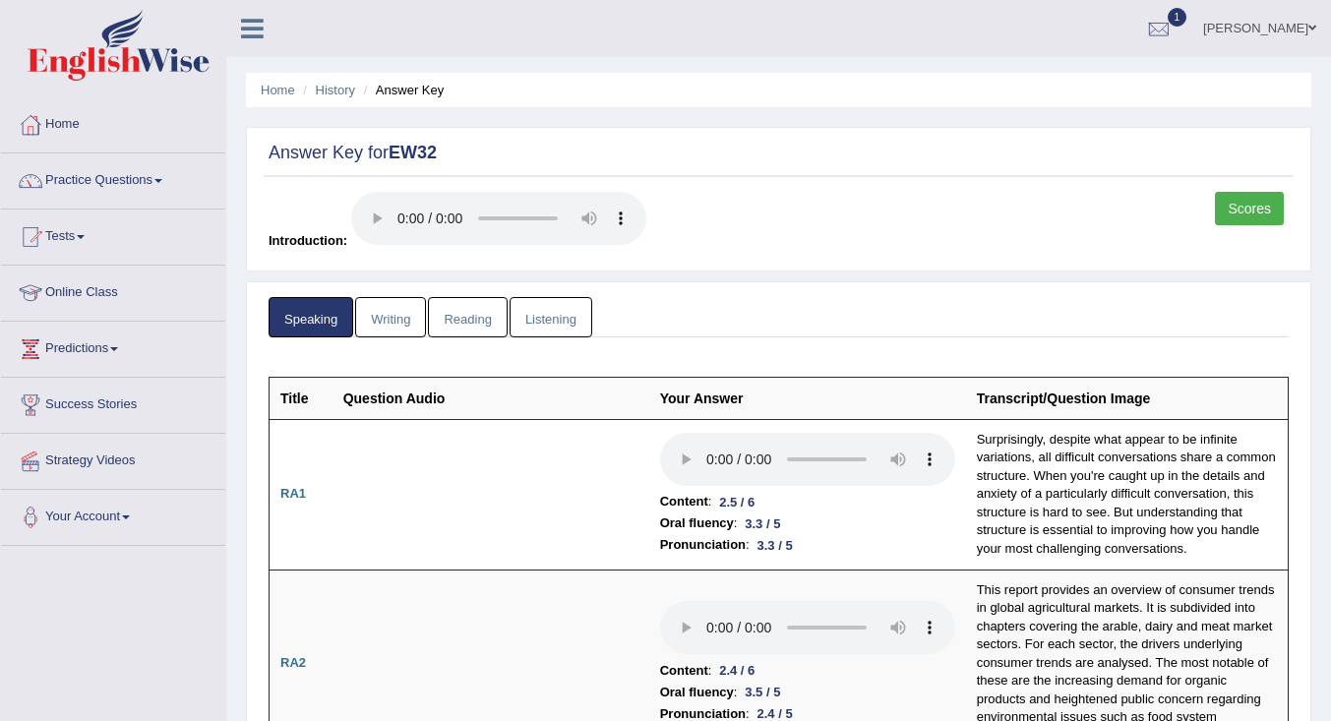
click at [573, 314] on link "Listening" at bounding box center [551, 317] width 83 height 40
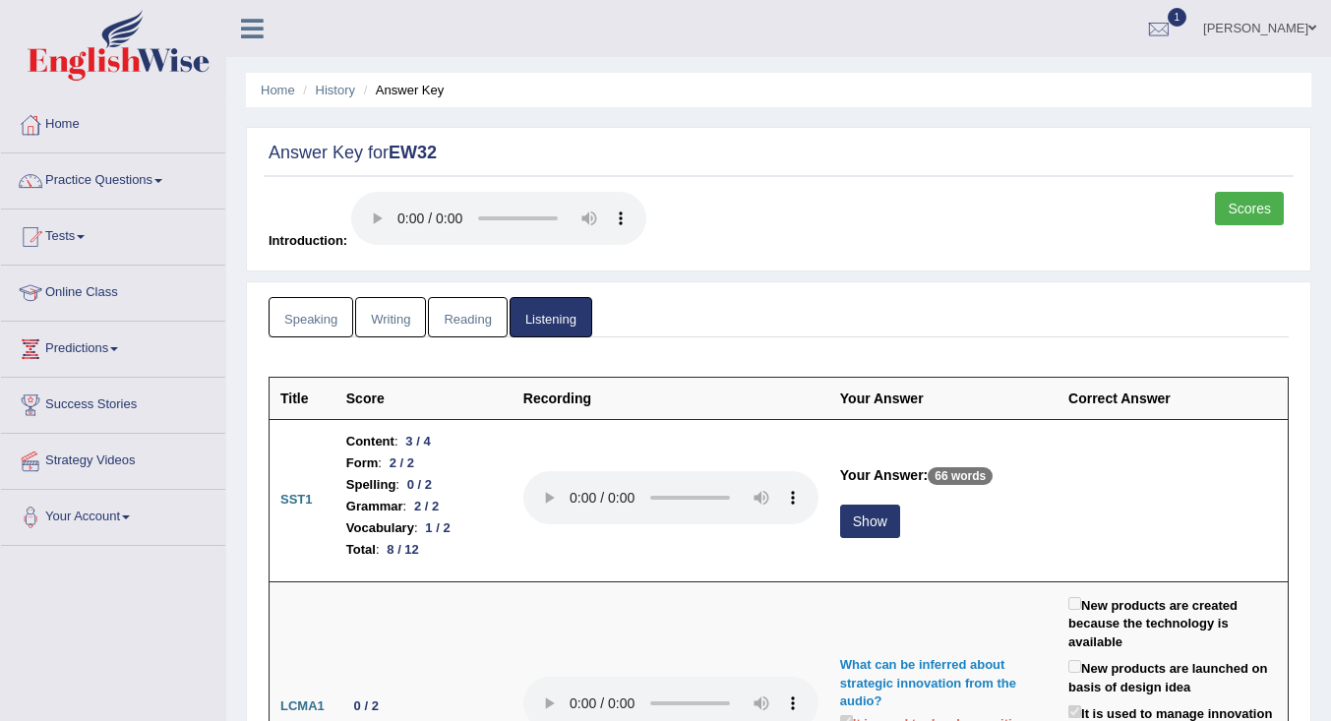
click at [464, 321] on link "Reading" at bounding box center [467, 317] width 79 height 40
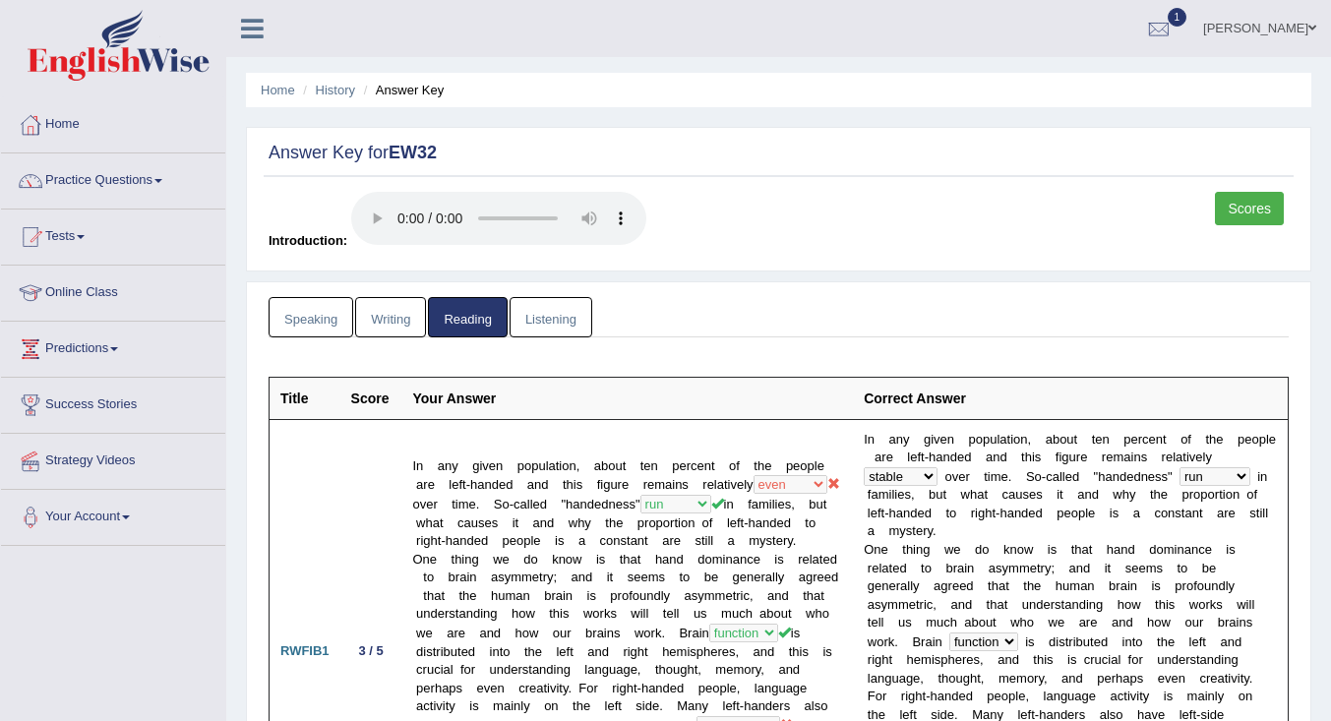
click at [566, 321] on link "Listening" at bounding box center [551, 317] width 83 height 40
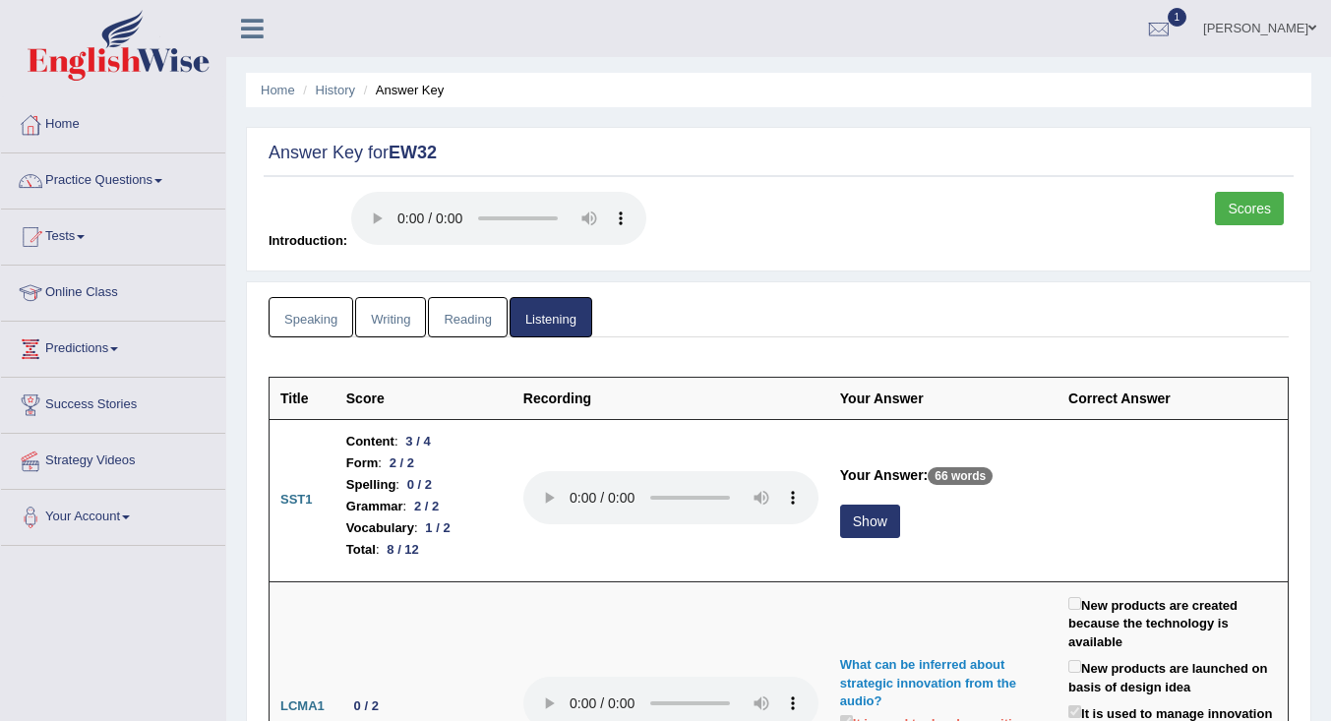
click at [415, 314] on link "Writing" at bounding box center [390, 317] width 71 height 40
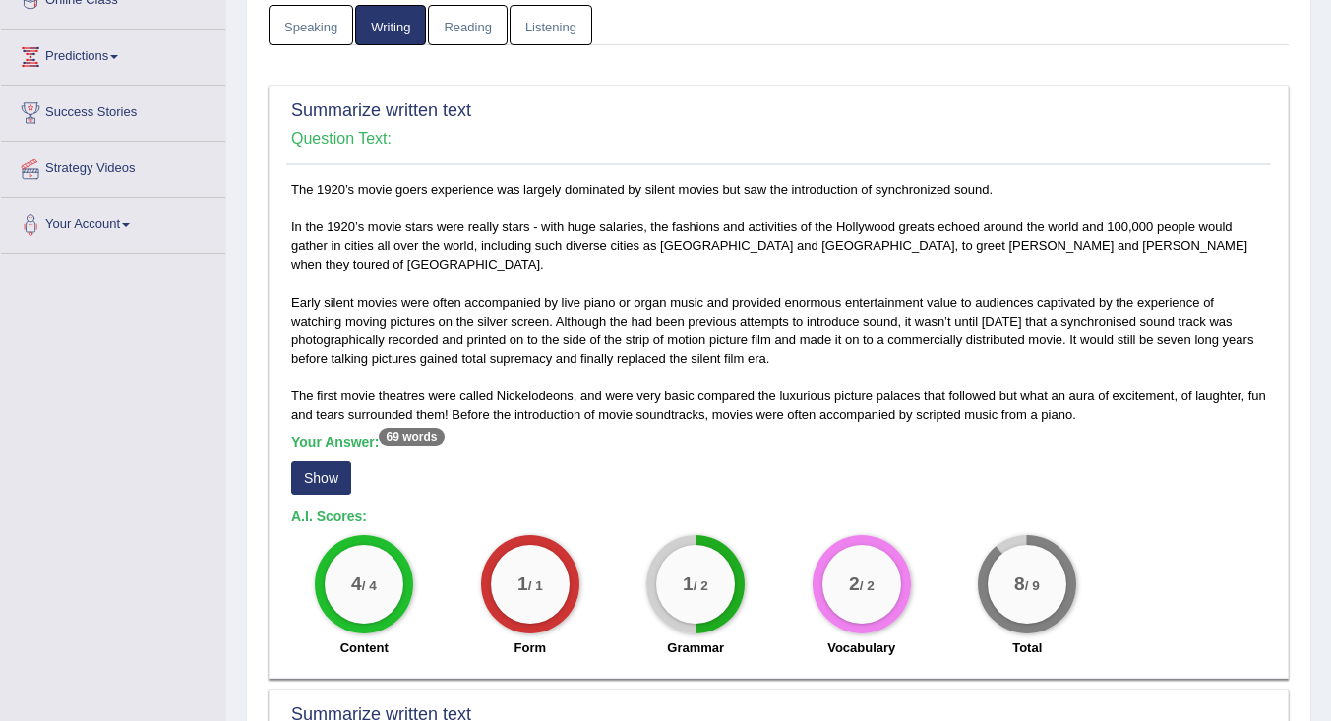
scroll to position [332, 0]
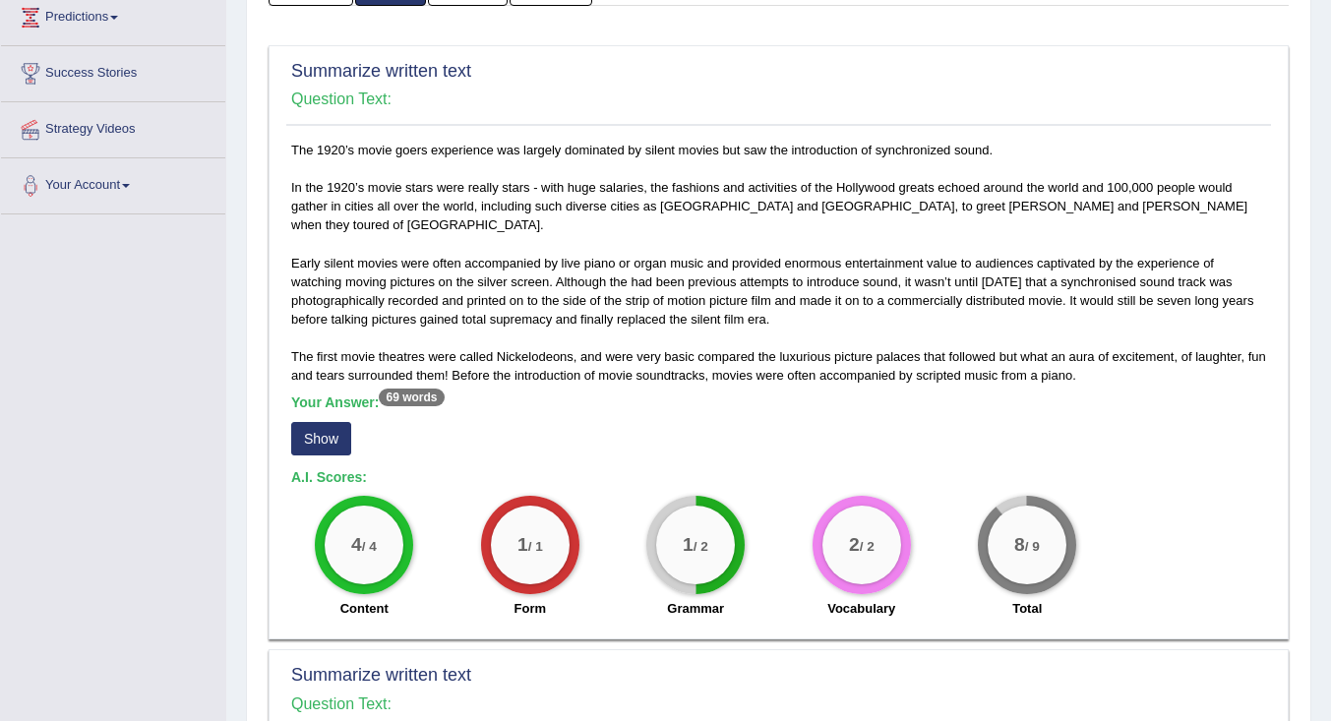
click at [307, 422] on button "Show" at bounding box center [321, 438] width 60 height 33
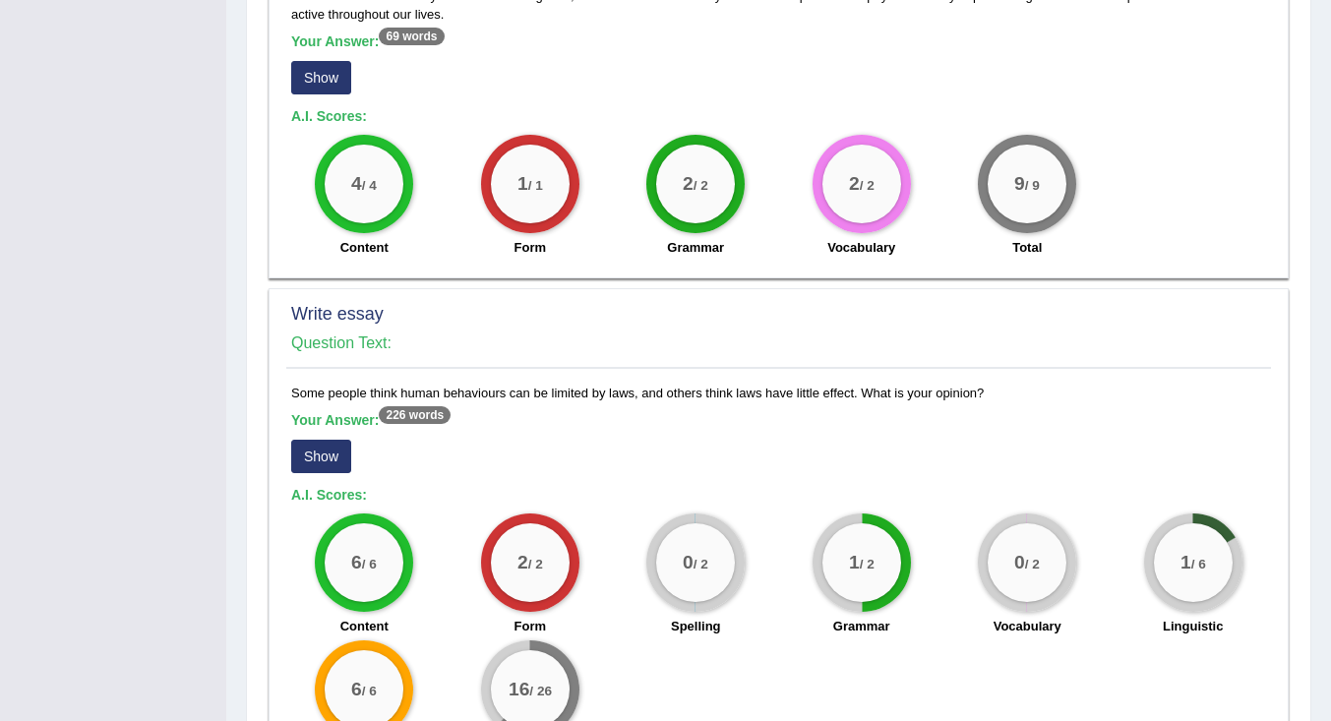
scroll to position [1414, 0]
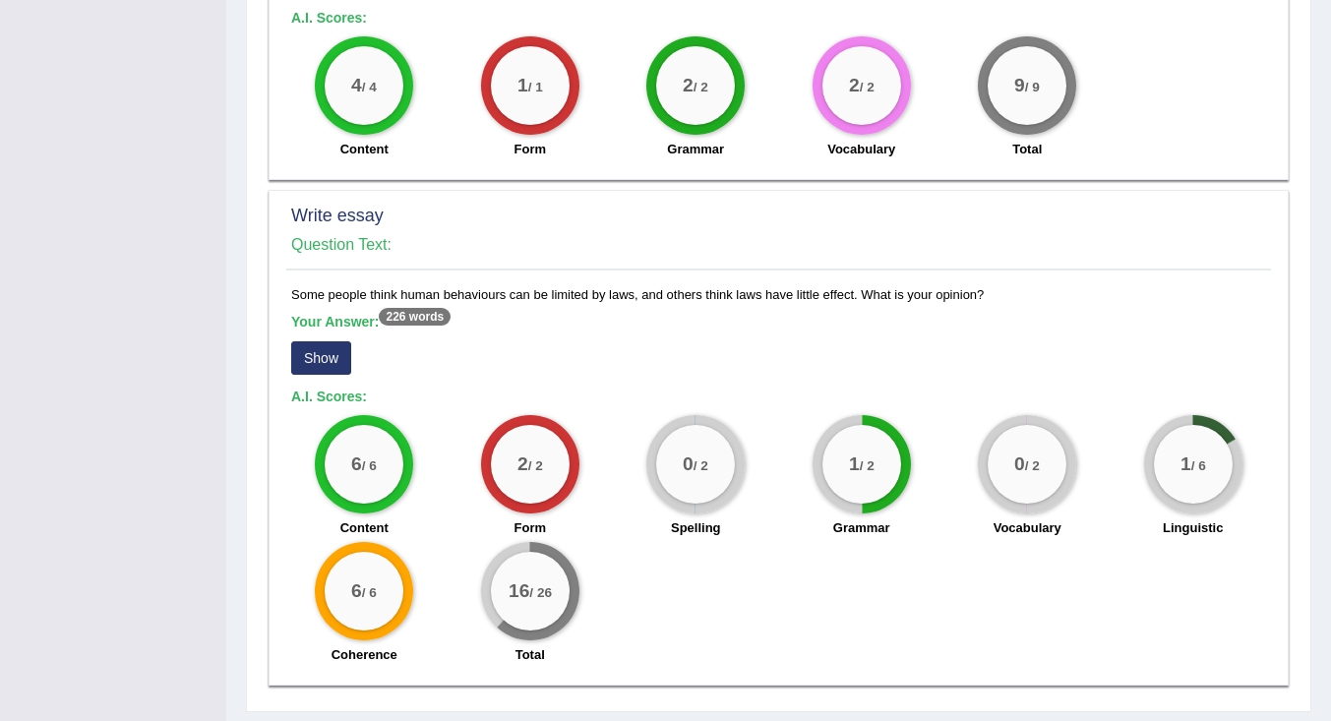
click at [348, 341] on button "Show" at bounding box center [321, 357] width 60 height 33
